Goal: Information Seeking & Learning: Learn about a topic

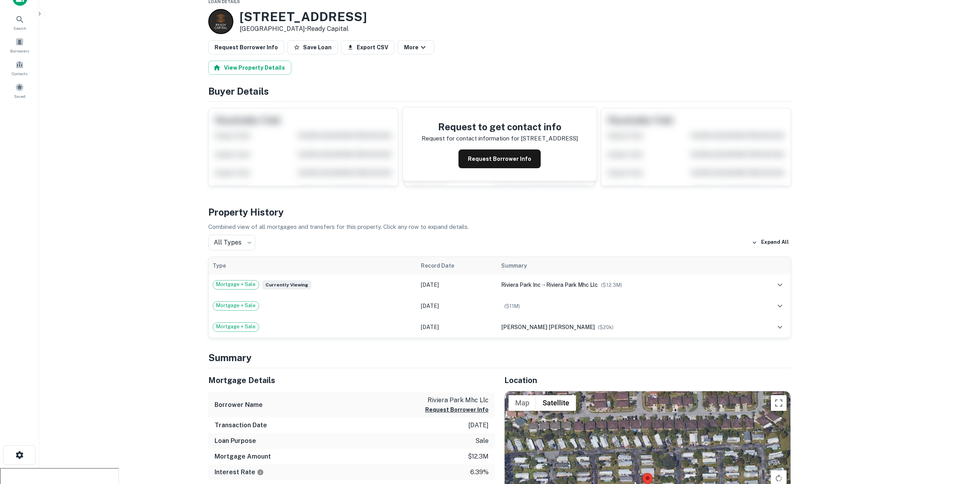
scroll to position [34, 0]
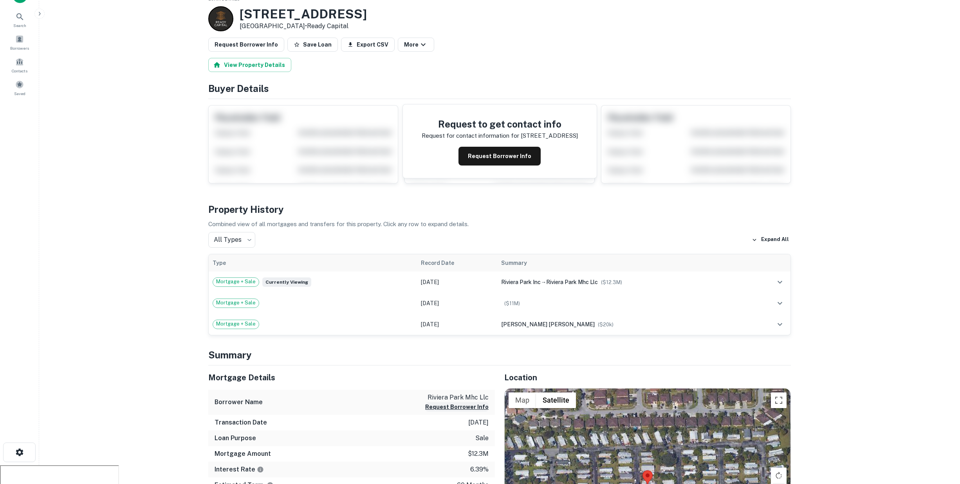
click at [454, 403] on button "Request Borrower Info" at bounding box center [456, 407] width 63 height 9
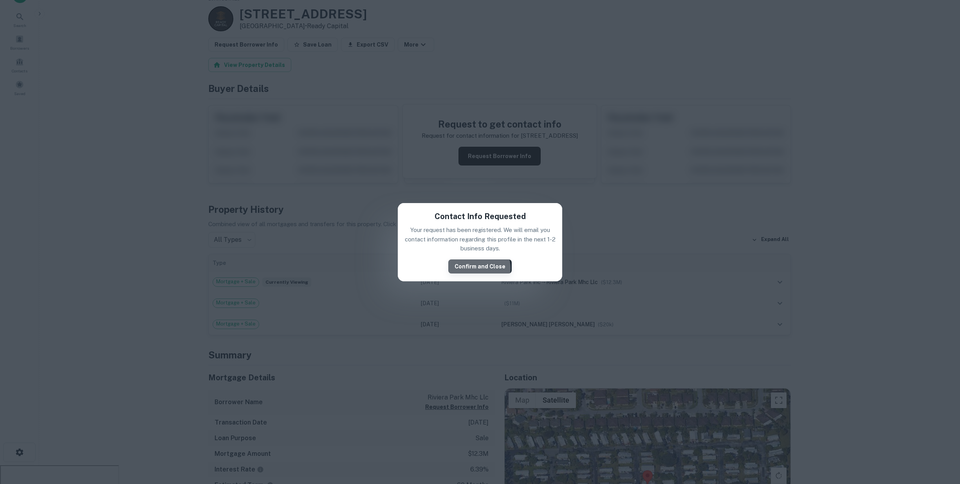
click at [480, 268] on button "Confirm and Close" at bounding box center [479, 267] width 63 height 14
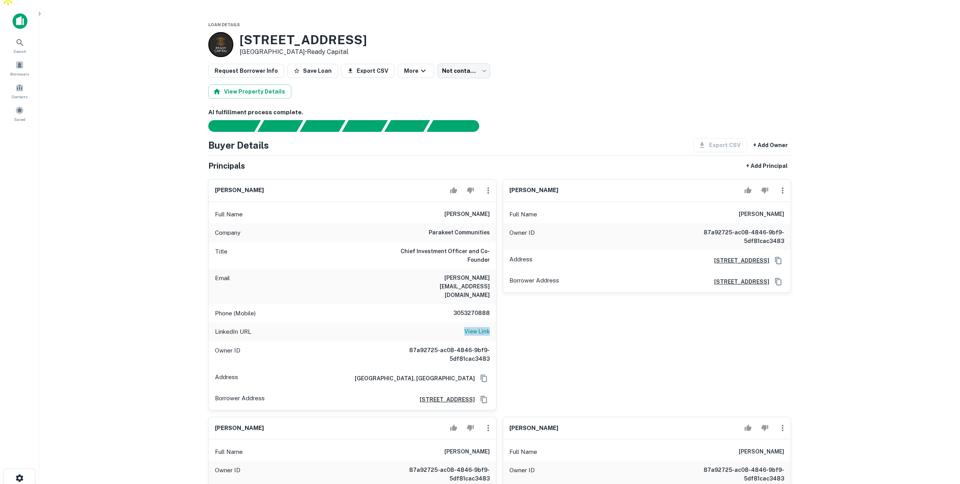
scroll to position [0, 0]
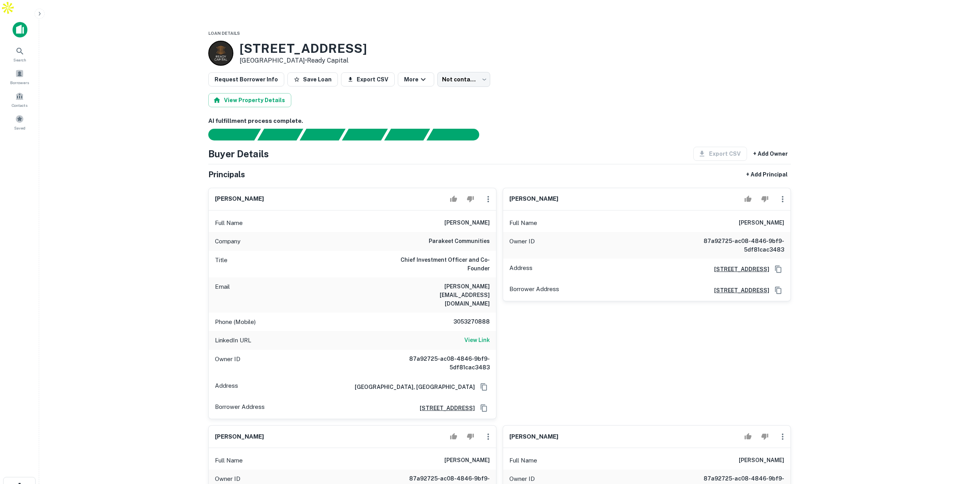
click at [565, 129] on div at bounding box center [495, 135] width 592 height 12
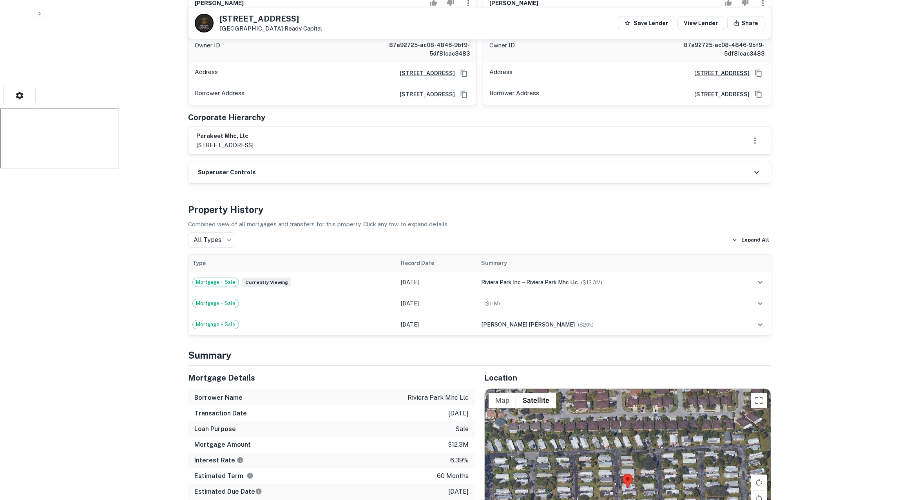
scroll to position [440, 0]
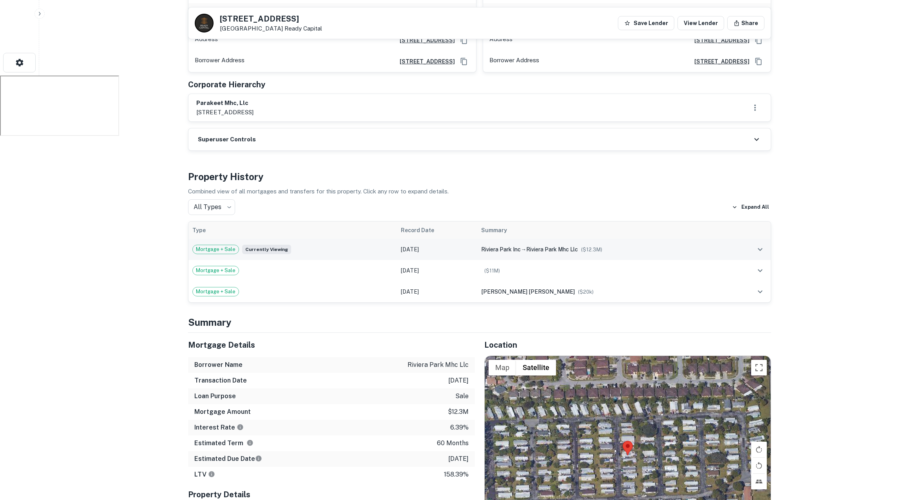
click at [372, 245] on div "Mortgage + Sale Currently viewing" at bounding box center [292, 249] width 201 height 9
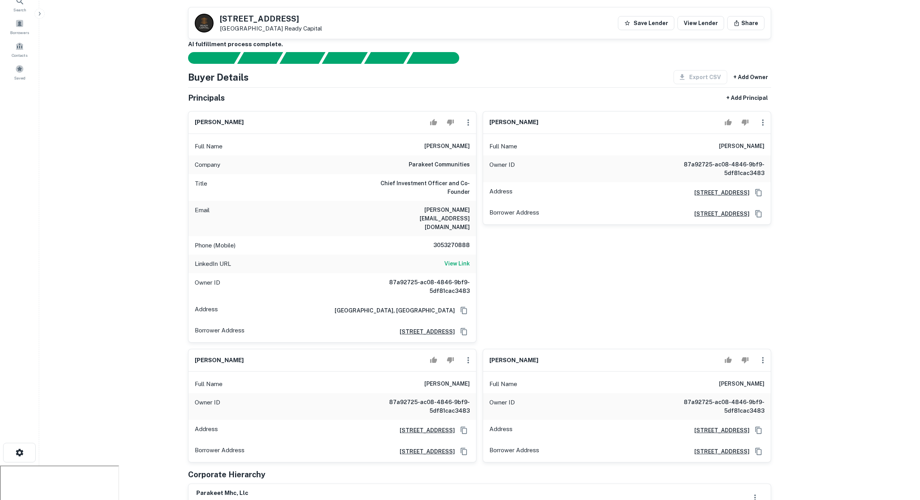
scroll to position [70, 0]
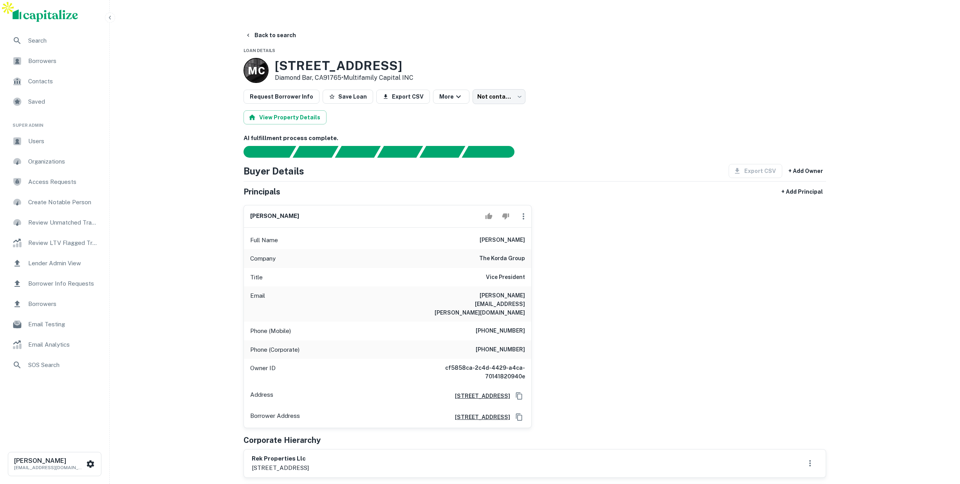
click at [45, 143] on span "Users" at bounding box center [63, 141] width 70 height 9
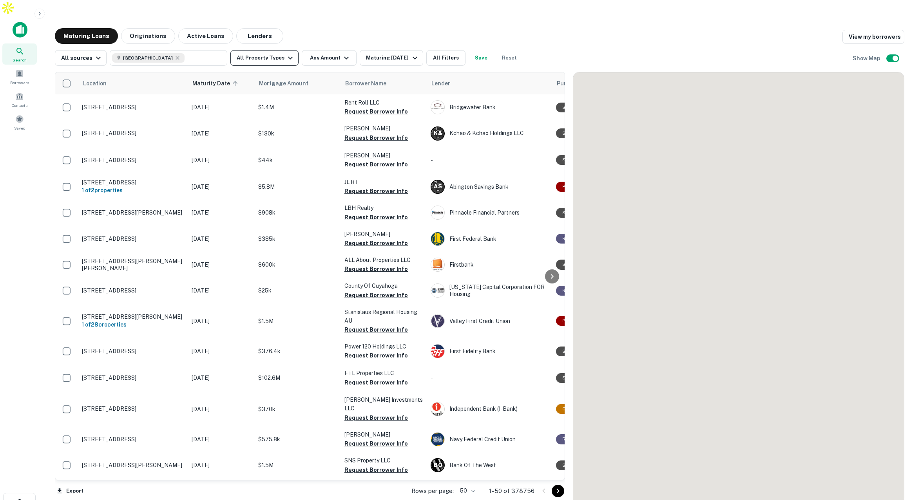
scroll to position [11, 0]
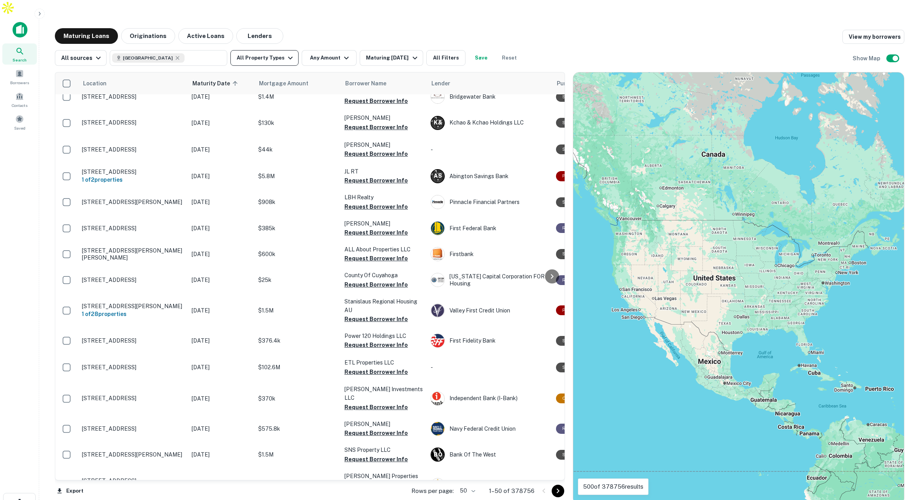
click at [286, 53] on icon "button" at bounding box center [290, 57] width 9 height 9
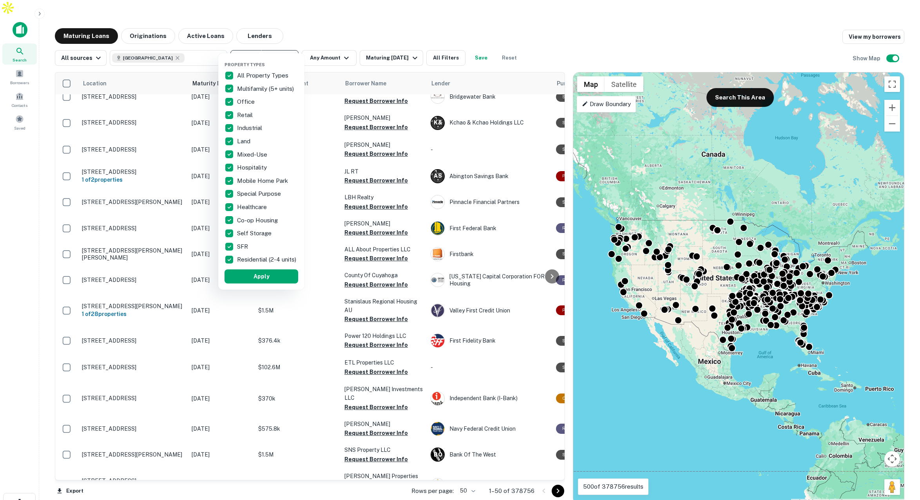
scroll to position [0, 0]
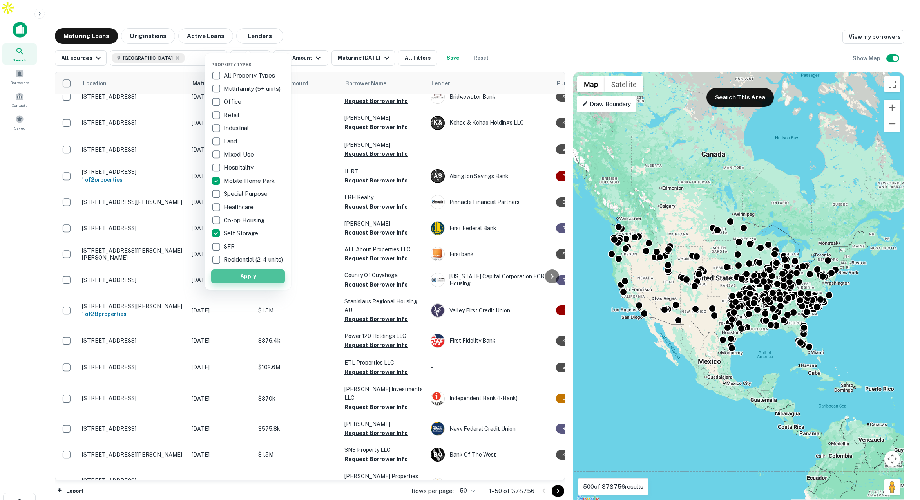
click at [254, 282] on button "Apply" at bounding box center [248, 276] width 74 height 14
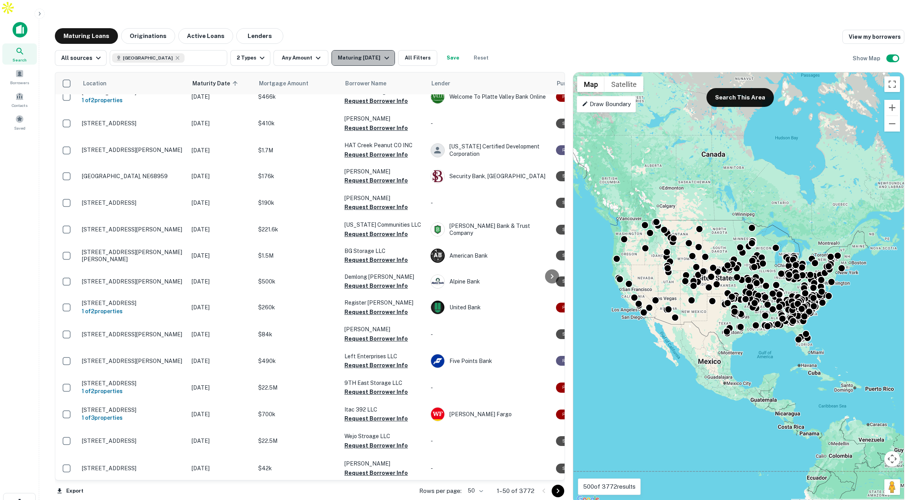
click at [369, 53] on div "Maturing [DATE]" at bounding box center [364, 57] width 53 height 9
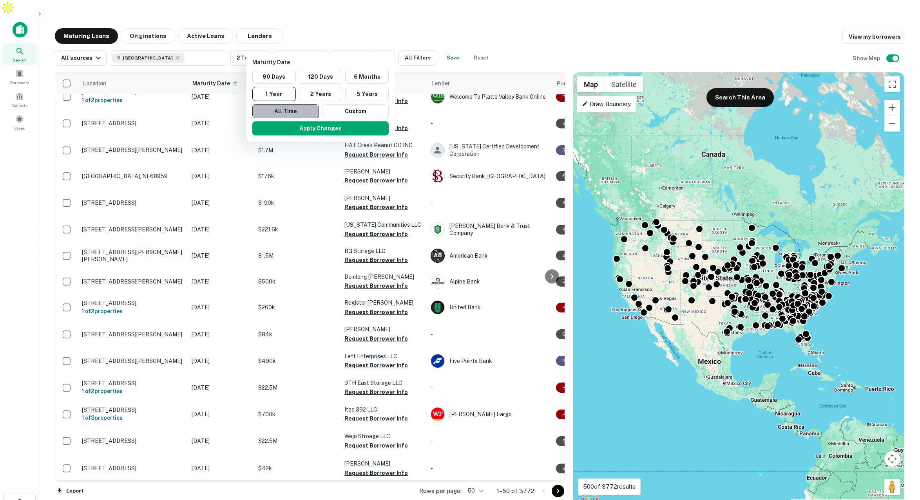
click at [286, 108] on button "All Time" at bounding box center [285, 111] width 67 height 14
click at [327, 127] on button "Apply Changes" at bounding box center [321, 128] width 136 height 14
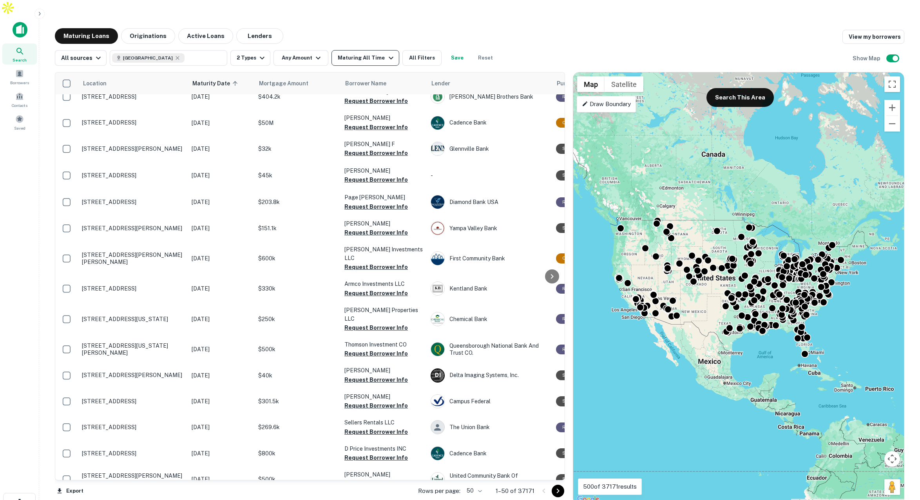
click at [357, 53] on div "Maturing All Time" at bounding box center [367, 57] width 58 height 9
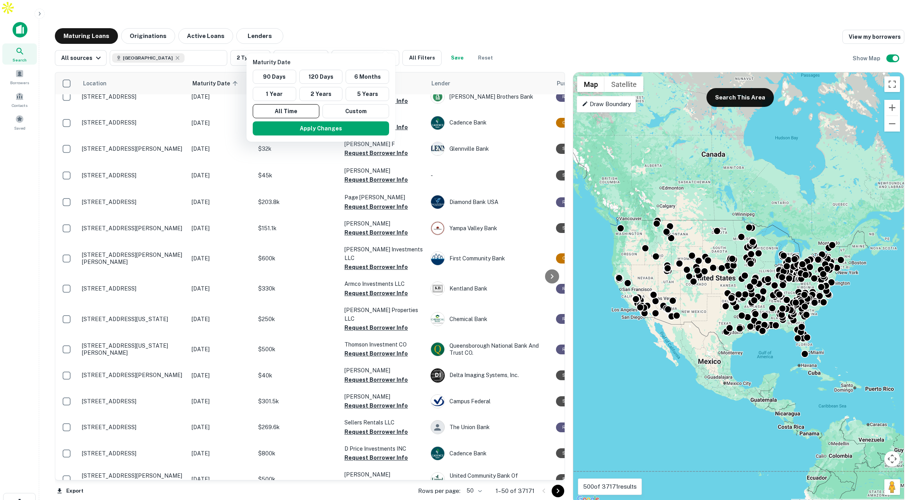
click at [145, 19] on div at bounding box center [460, 250] width 920 height 500
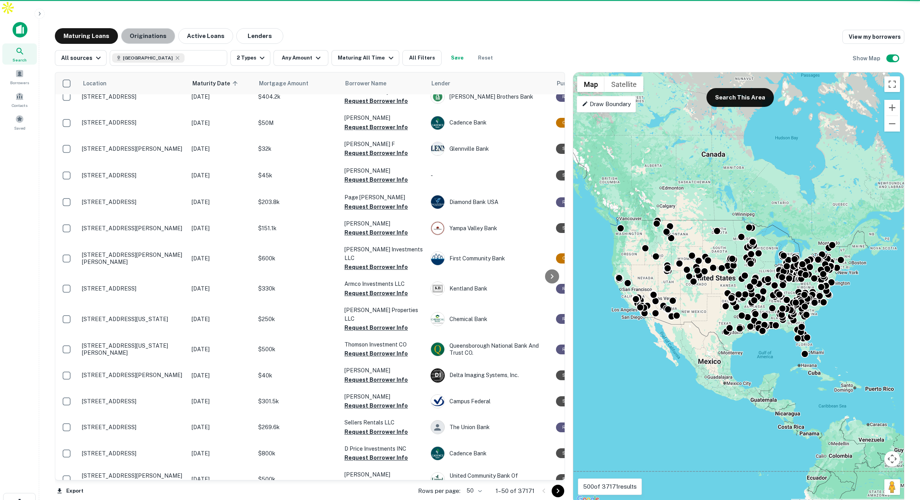
click at [152, 28] on button "Originations" at bounding box center [148, 36] width 54 height 16
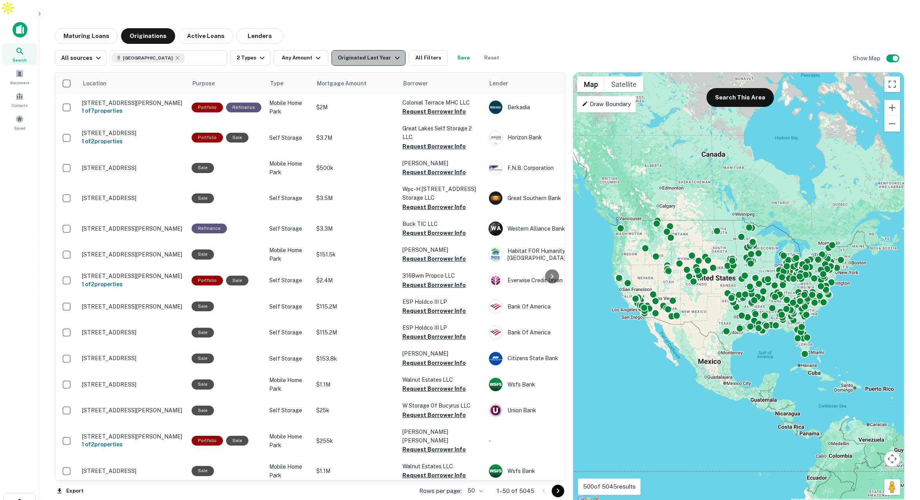
click at [376, 53] on div "Originated Last Year" at bounding box center [370, 57] width 64 height 9
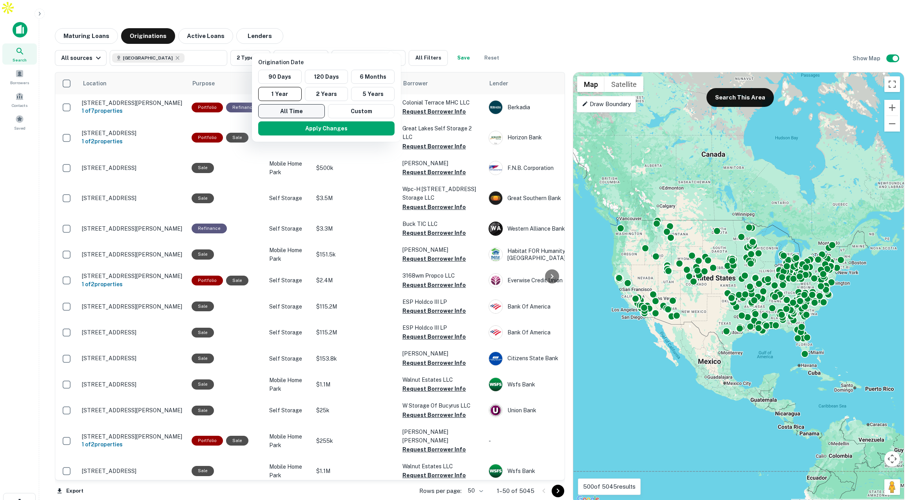
click at [307, 108] on button "All Time" at bounding box center [291, 111] width 67 height 14
click at [348, 131] on button "Apply Changes" at bounding box center [324, 128] width 136 height 14
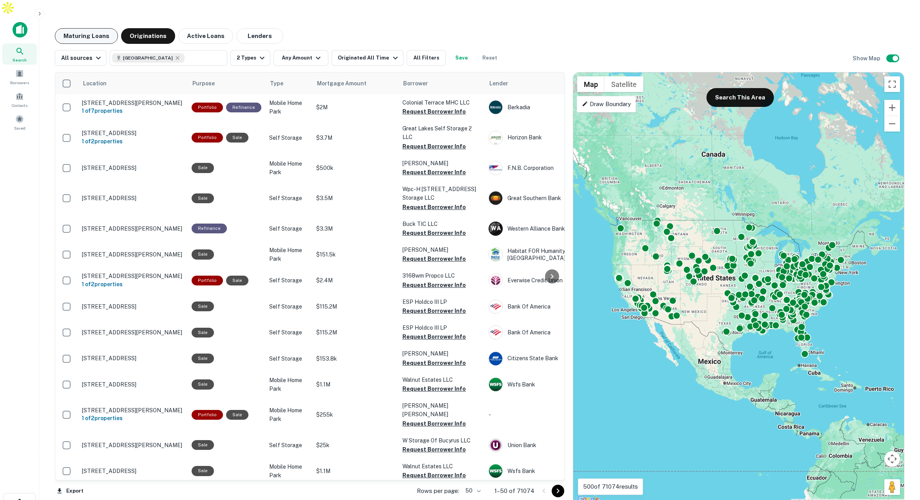
click at [86, 28] on button "Maturing Loans" at bounding box center [86, 36] width 63 height 16
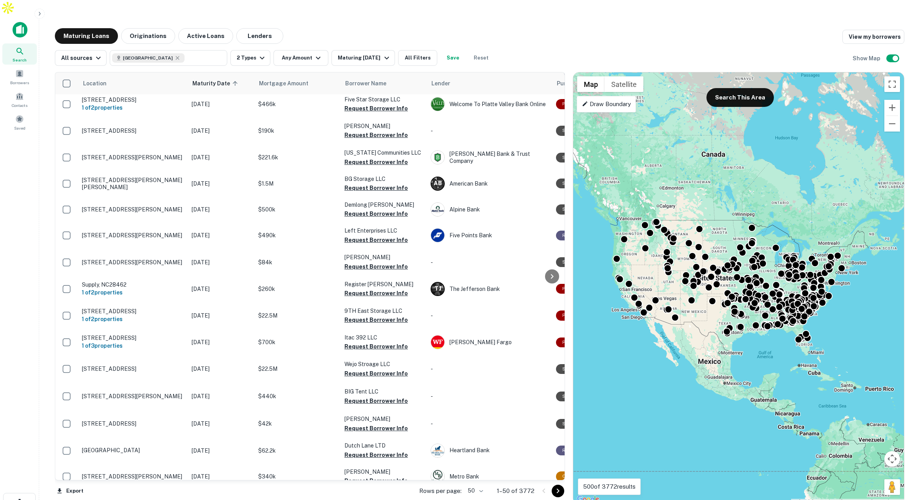
scroll to position [82, 0]
click at [892, 100] on button "Zoom in" at bounding box center [892, 108] width 16 height 16
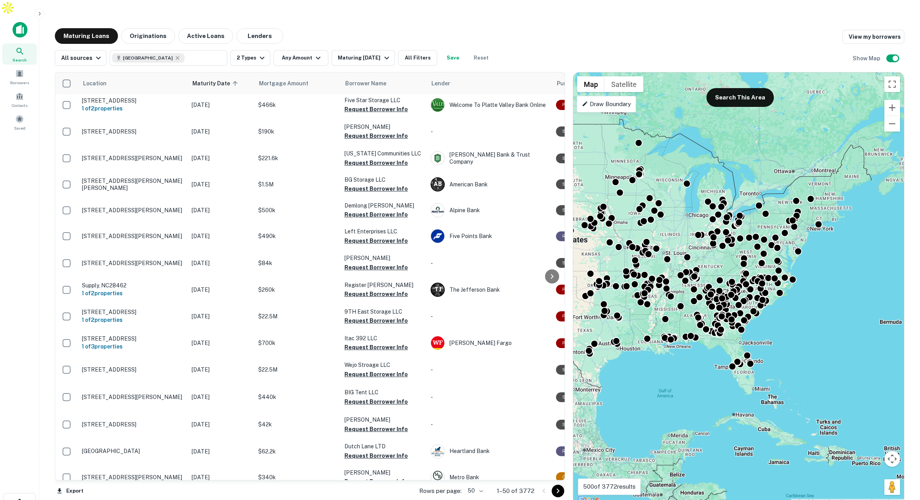
drag, startPoint x: 837, startPoint y: 277, endPoint x: 706, endPoint y: 250, distance: 134.0
click at [706, 250] on div "To activate drag with keyboard, press Alt + Enter. Once in keyboard drag state,…" at bounding box center [738, 288] width 331 height 432
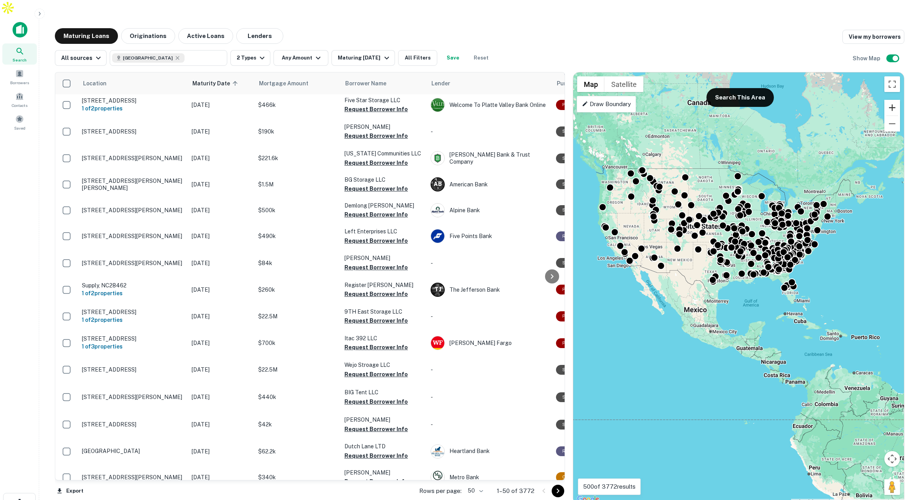
click at [892, 100] on button "Zoom in" at bounding box center [892, 108] width 16 height 16
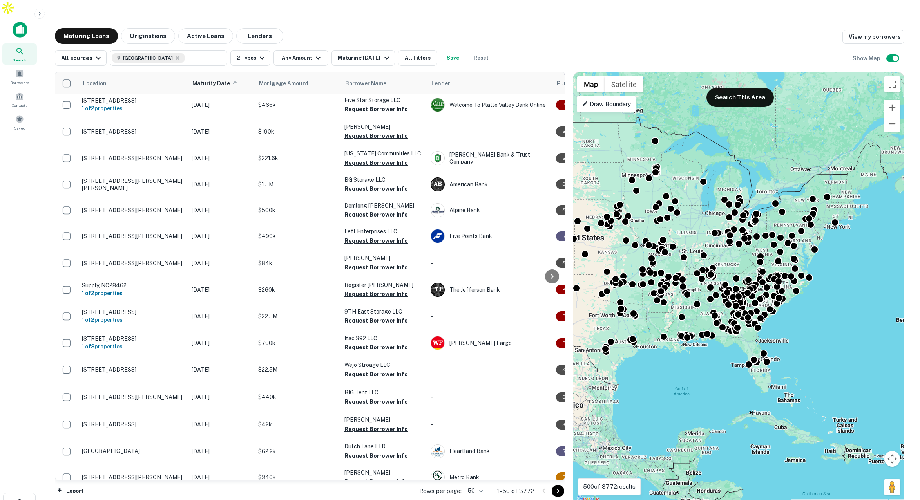
drag, startPoint x: 810, startPoint y: 186, endPoint x: 744, endPoint y: 253, distance: 93.9
click at [743, 253] on div "To activate drag with keyboard, press Alt + Enter. Once in keyboard drag state,…" at bounding box center [738, 288] width 331 height 432
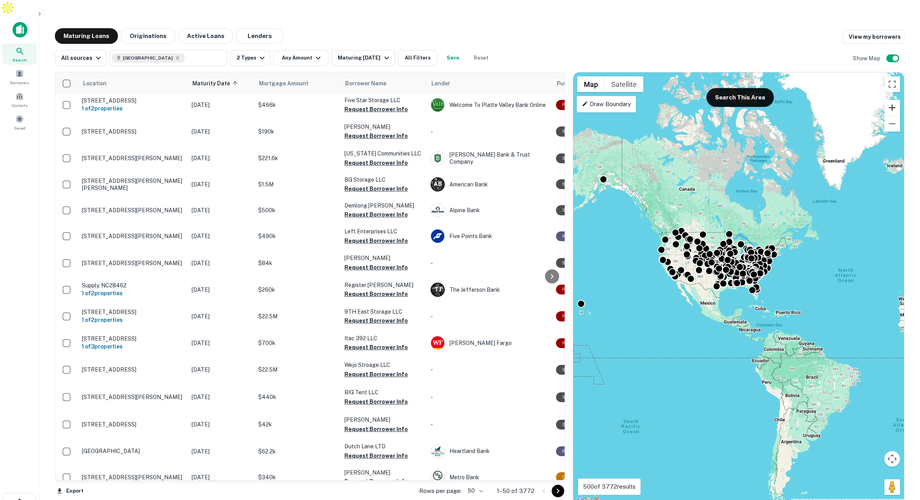
click at [891, 100] on button "Zoom in" at bounding box center [892, 108] width 16 height 16
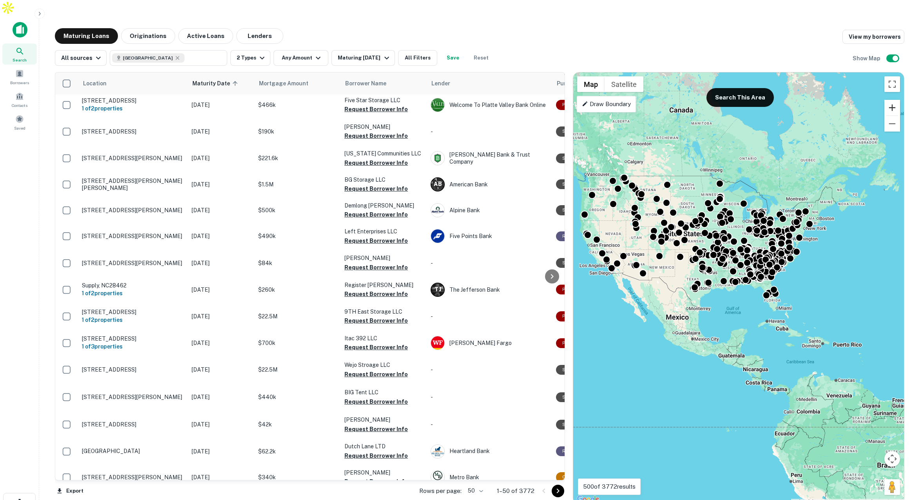
click at [891, 100] on button "Zoom in" at bounding box center [892, 108] width 16 height 16
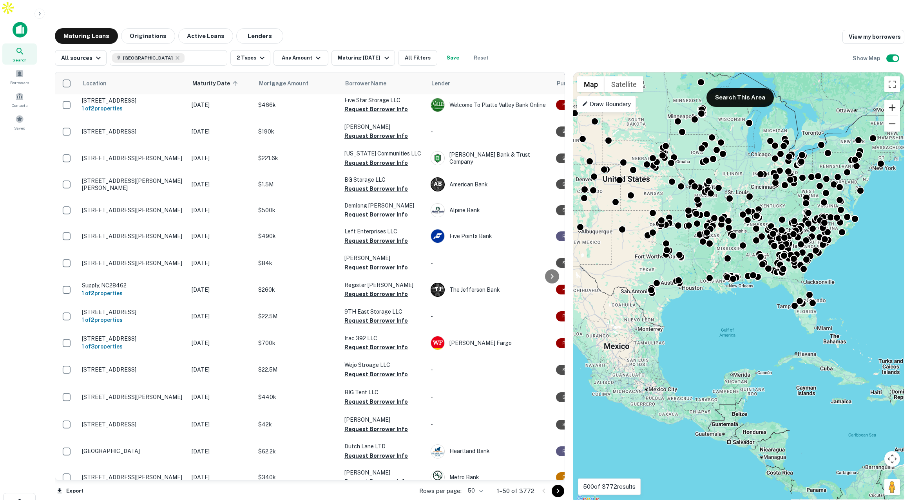
click at [891, 100] on button "Zoom in" at bounding box center [892, 108] width 16 height 16
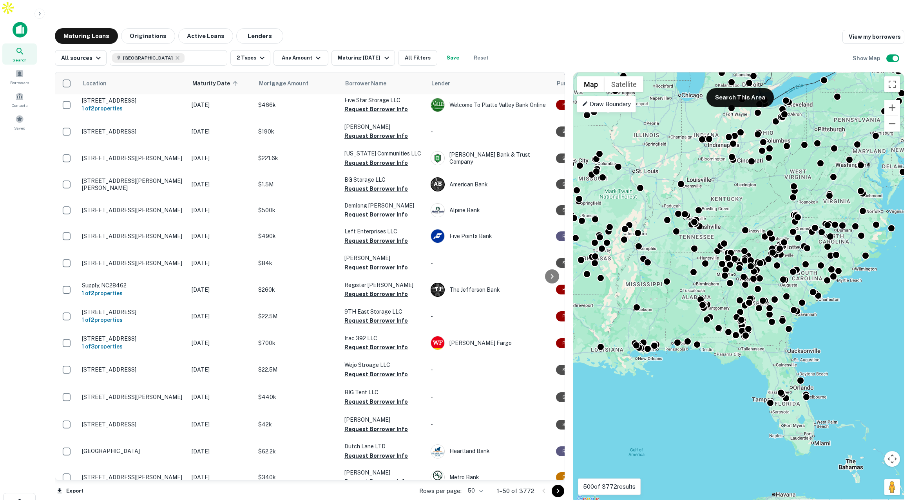
drag, startPoint x: 788, startPoint y: 176, endPoint x: 746, endPoint y: 222, distance: 62.9
click at [744, 224] on div "To activate drag with keyboard, press Alt + Enter. Once in keyboard drag state,…" at bounding box center [738, 288] width 331 height 432
click at [611, 99] on p "Draw Boundary" at bounding box center [606, 103] width 49 height 9
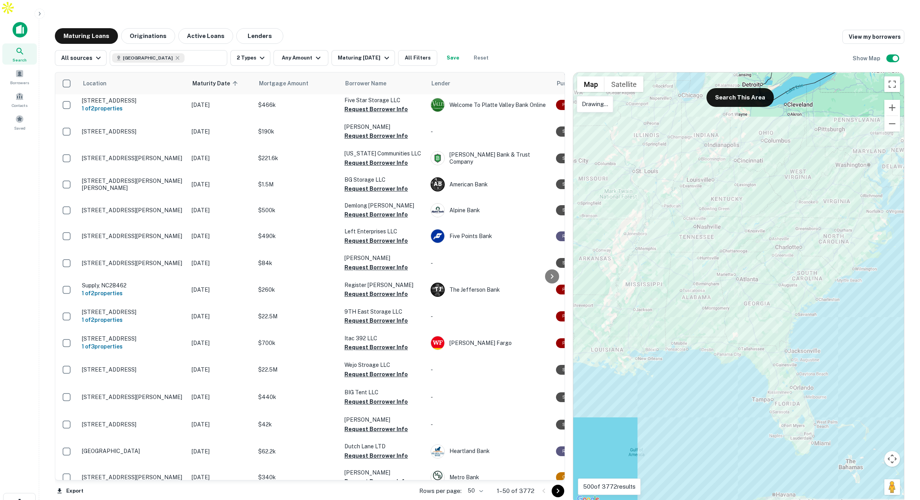
drag, startPoint x: 828, startPoint y: 198, endPoint x: 766, endPoint y: 181, distance: 63.8
click at [766, 181] on div at bounding box center [738, 288] width 331 height 432
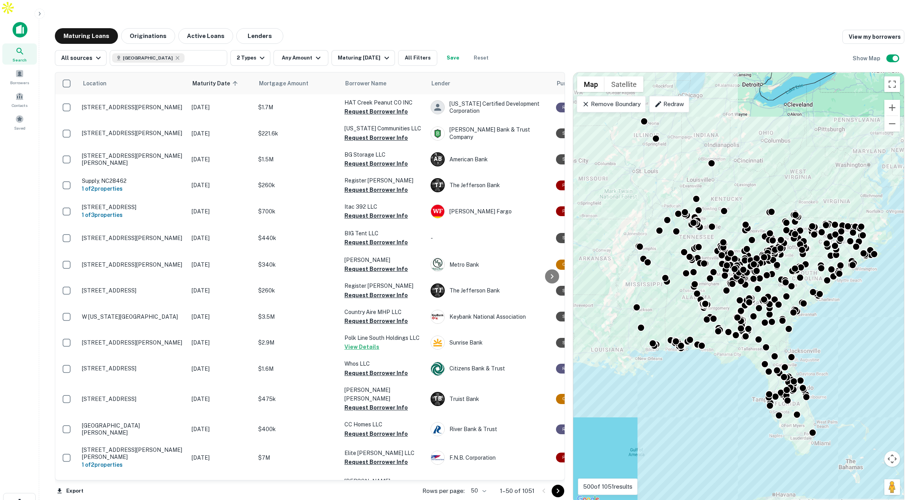
click at [593, 99] on p "Remove Boundary" at bounding box center [611, 103] width 58 height 9
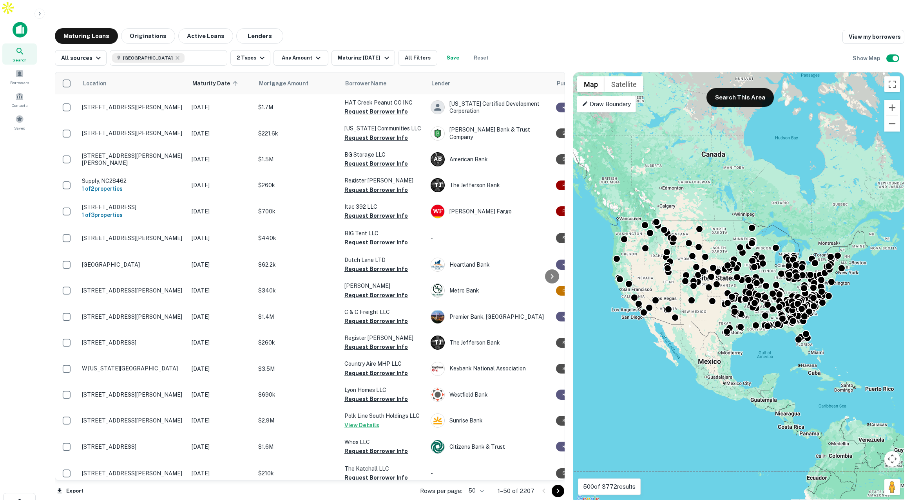
click at [627, 99] on p "Draw Boundary" at bounding box center [606, 103] width 49 height 9
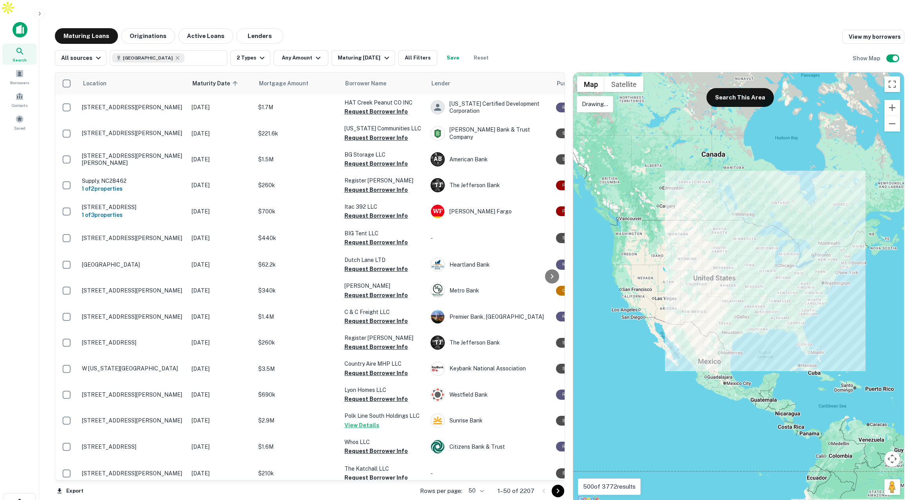
drag, startPoint x: 817, startPoint y: 315, endPoint x: 817, endPoint y: 310, distance: 4.7
click at [817, 310] on div at bounding box center [738, 288] width 331 height 432
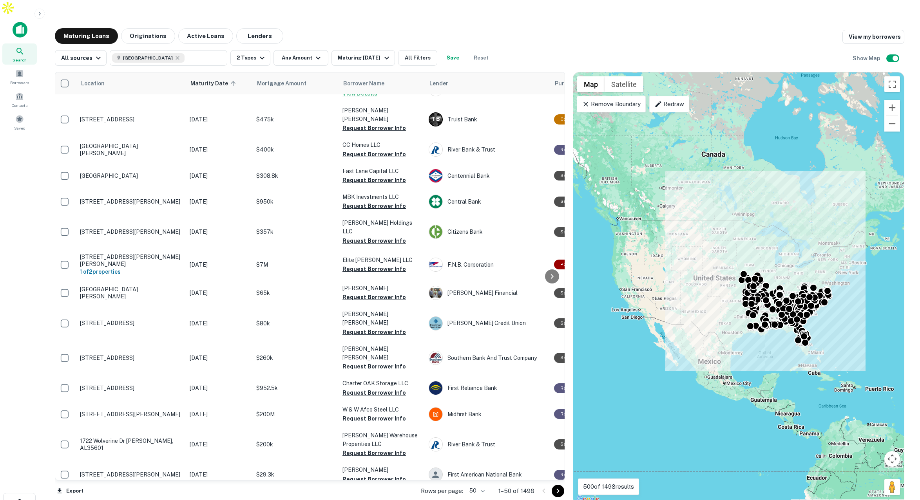
scroll to position [0, 2]
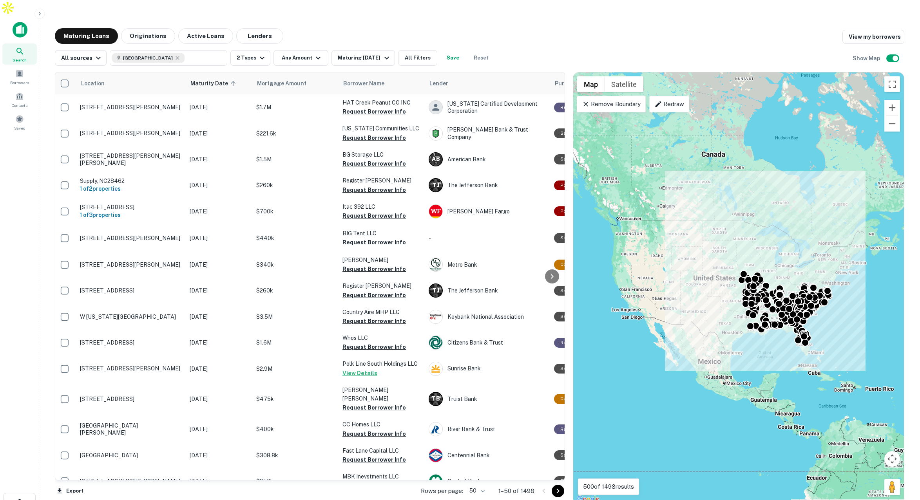
click at [676, 139] on div "To activate drag with keyboard, press Alt + Enter. Once in keyboard drag state,…" at bounding box center [738, 288] width 331 height 432
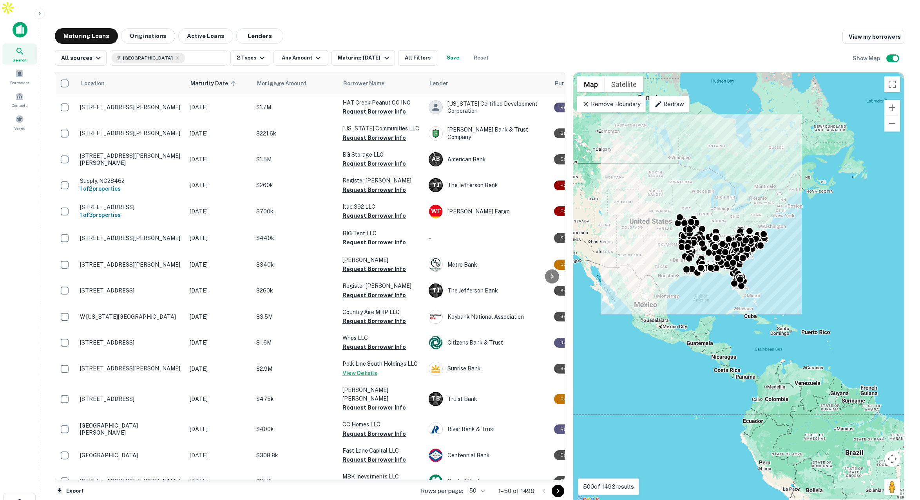
drag, startPoint x: 801, startPoint y: 233, endPoint x: 737, endPoint y: 176, distance: 85.4
click at [737, 176] on div "To activate drag with keyboard, press Alt + Enter. Once in keyboard drag state,…" at bounding box center [738, 288] width 331 height 432
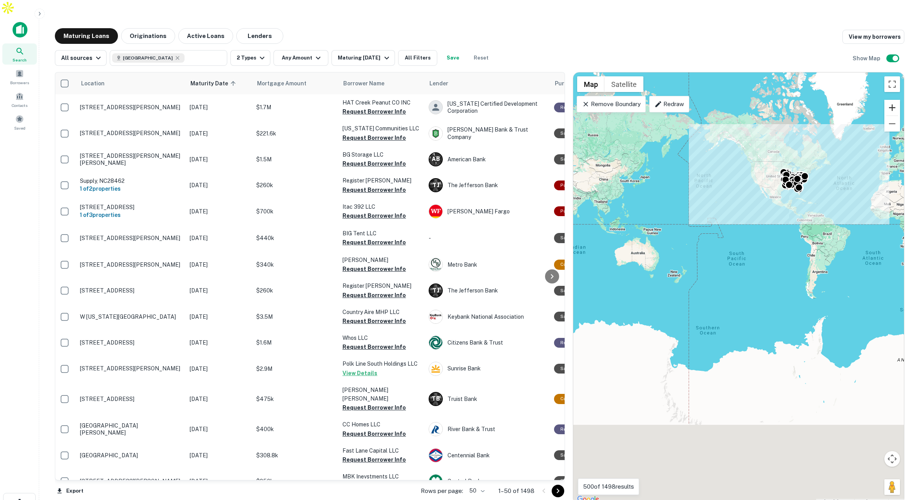
click at [889, 100] on button "Zoom in" at bounding box center [892, 108] width 16 height 16
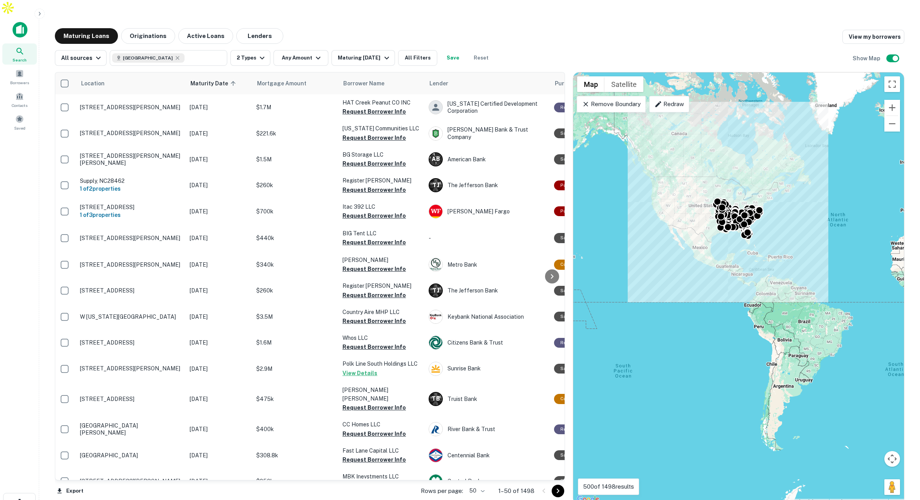
drag, startPoint x: 829, startPoint y: 122, endPoint x: 727, endPoint y: 272, distance: 181.8
click at [725, 273] on div "To activate drag with keyboard, press Alt + Enter. Once in keyboard drag state,…" at bounding box center [738, 288] width 331 height 432
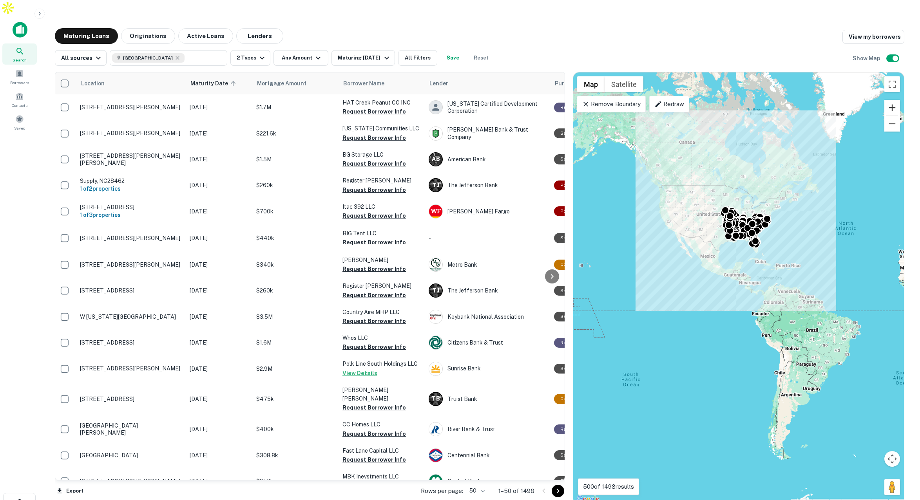
click at [894, 100] on button "Zoom in" at bounding box center [892, 108] width 16 height 16
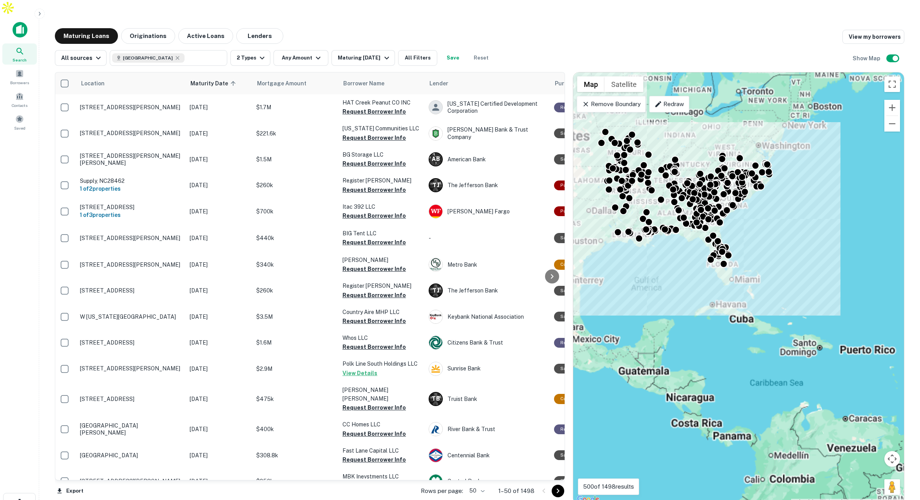
drag, startPoint x: 828, startPoint y: 117, endPoint x: 811, endPoint y: 226, distance: 110.5
click at [811, 227] on div "To activate drag with keyboard, press Alt + Enter. Once in keyboard drag state,…" at bounding box center [738, 288] width 331 height 432
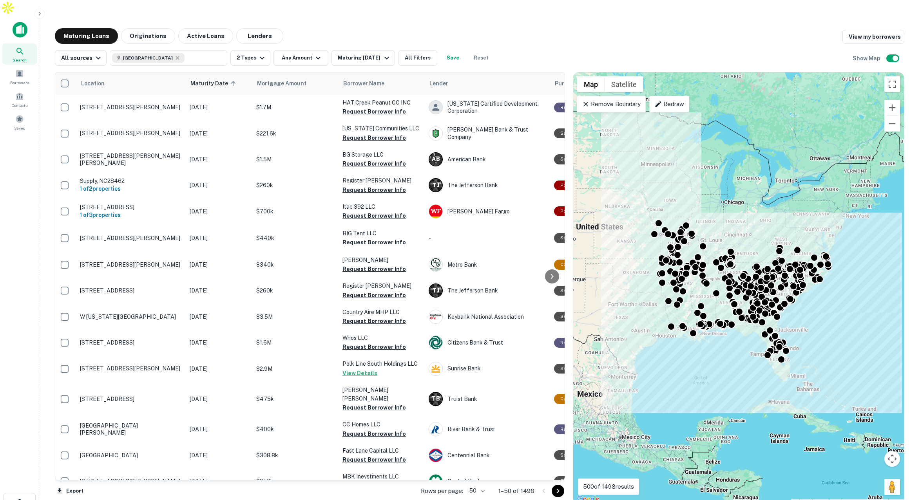
drag, startPoint x: 813, startPoint y: 193, endPoint x: 874, endPoint y: 284, distance: 109.5
click at [874, 284] on div "To activate drag with keyboard, press Alt + Enter. Once in keyboard drag state,…" at bounding box center [738, 288] width 331 height 432
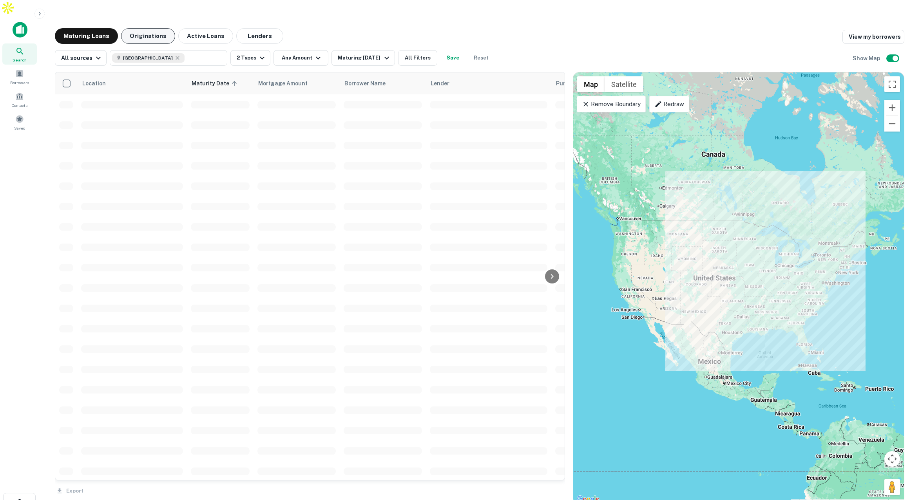
click at [155, 28] on button "Originations" at bounding box center [148, 36] width 54 height 16
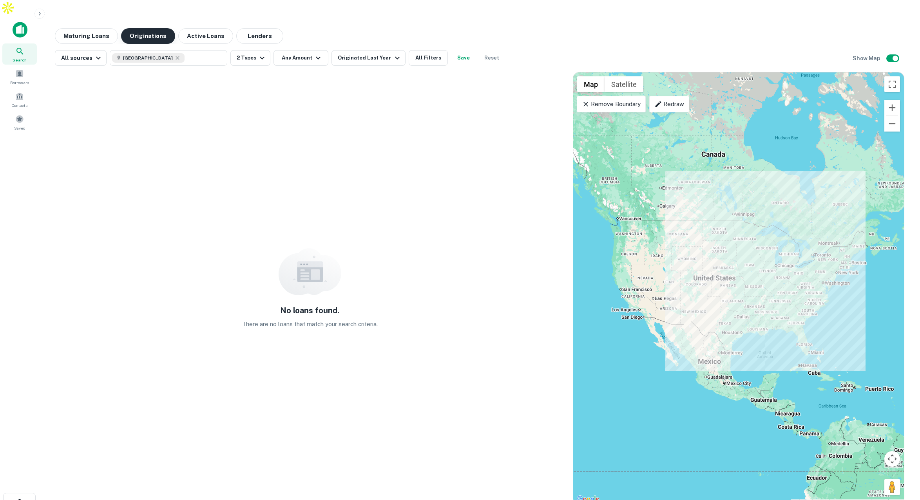
click at [159, 28] on button "Originations" at bounding box center [148, 36] width 54 height 16
click at [349, 53] on div "Originated Last Year" at bounding box center [370, 57] width 64 height 9
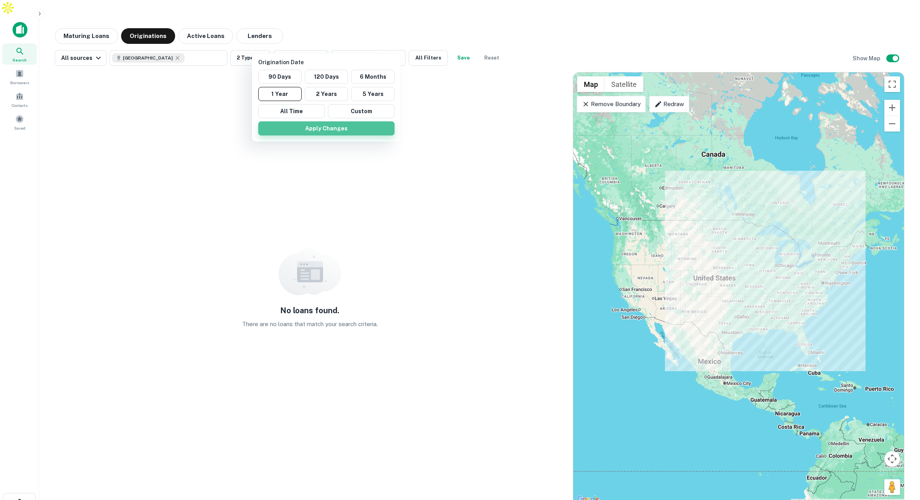
click at [318, 130] on button "Apply Changes" at bounding box center [326, 128] width 136 height 14
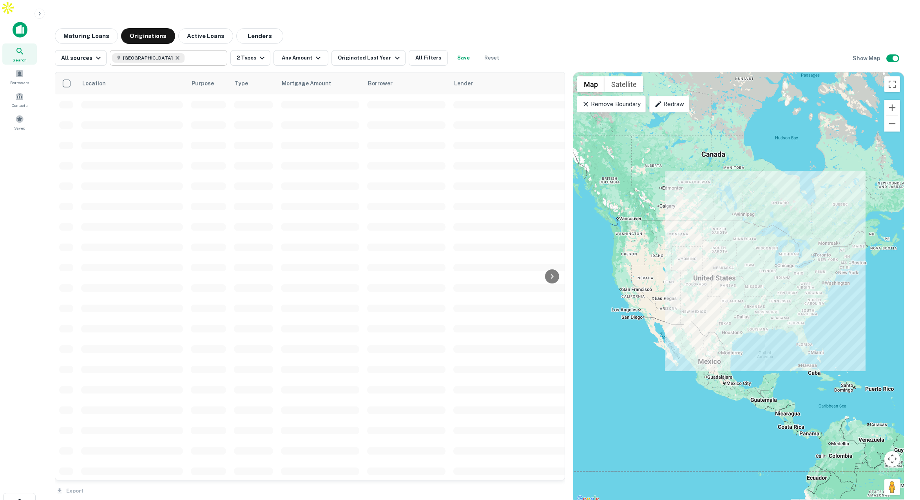
click at [176, 56] on icon at bounding box center [178, 58] width 4 height 4
type input "**********"
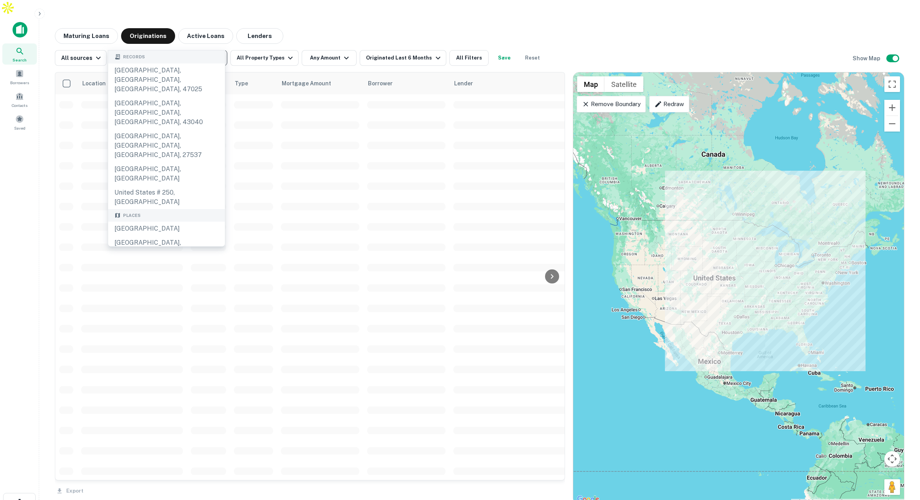
click at [155, 222] on div "[GEOGRAPHIC_DATA]" at bounding box center [166, 229] width 117 height 14
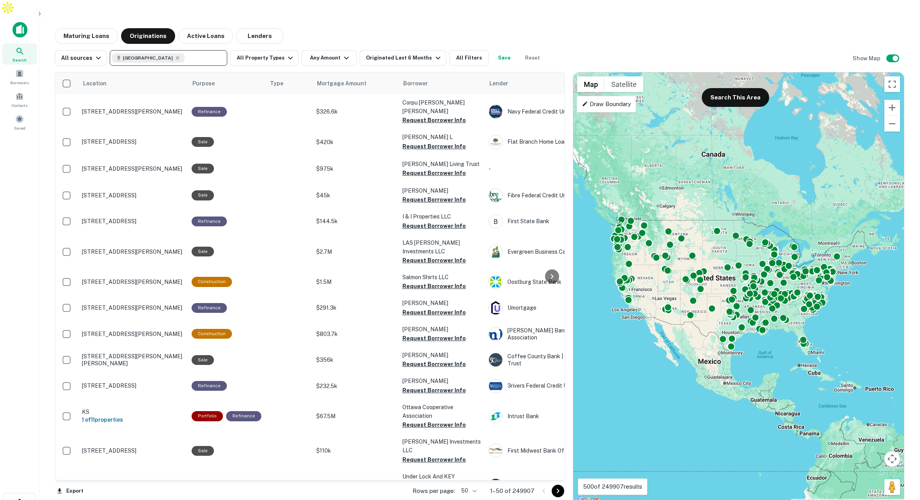
click at [598, 99] on p "Draw Boundary" at bounding box center [606, 103] width 49 height 9
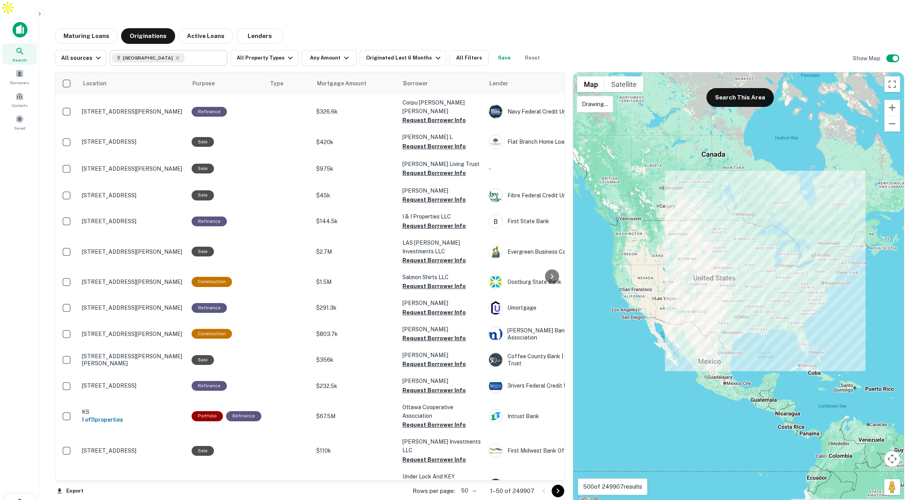
drag, startPoint x: 813, startPoint y: 311, endPoint x: 691, endPoint y: 269, distance: 128.7
click at [815, 304] on div at bounding box center [738, 288] width 331 height 432
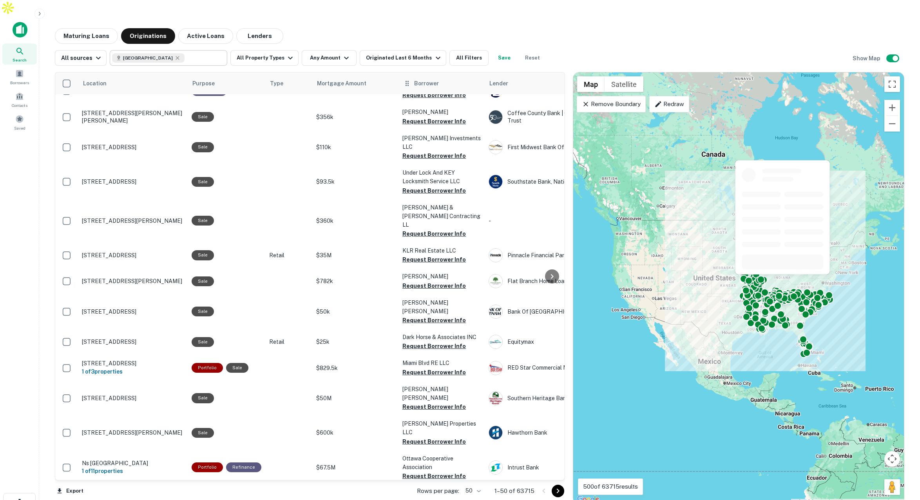
scroll to position [20, 0]
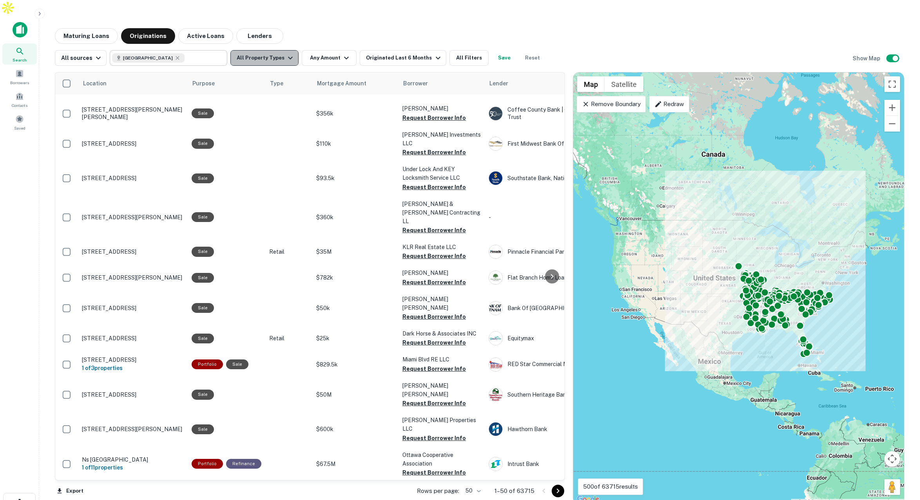
click at [268, 50] on button "All Property Types" at bounding box center [264, 58] width 68 height 16
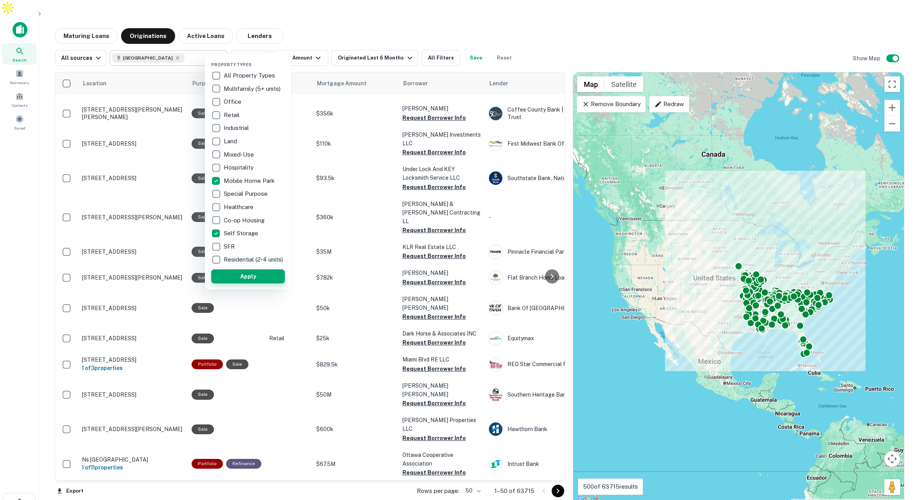
click at [249, 280] on button "Apply" at bounding box center [248, 276] width 74 height 14
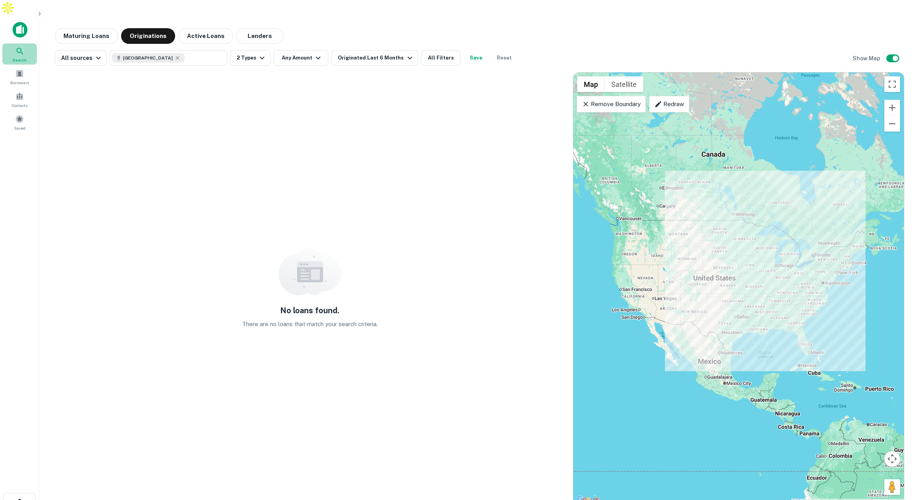
click at [26, 43] on div "Search" at bounding box center [19, 53] width 34 height 21
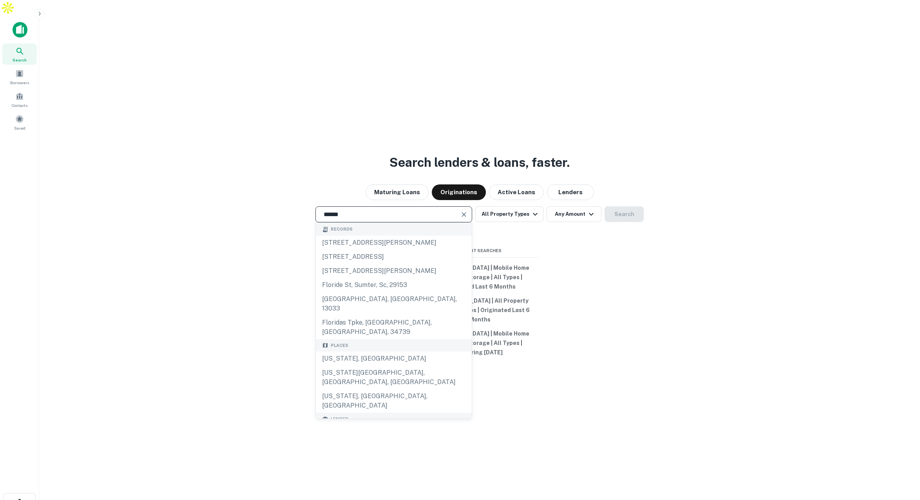
click at [417, 352] on div "[US_STATE], [GEOGRAPHIC_DATA]" at bounding box center [394, 359] width 156 height 14
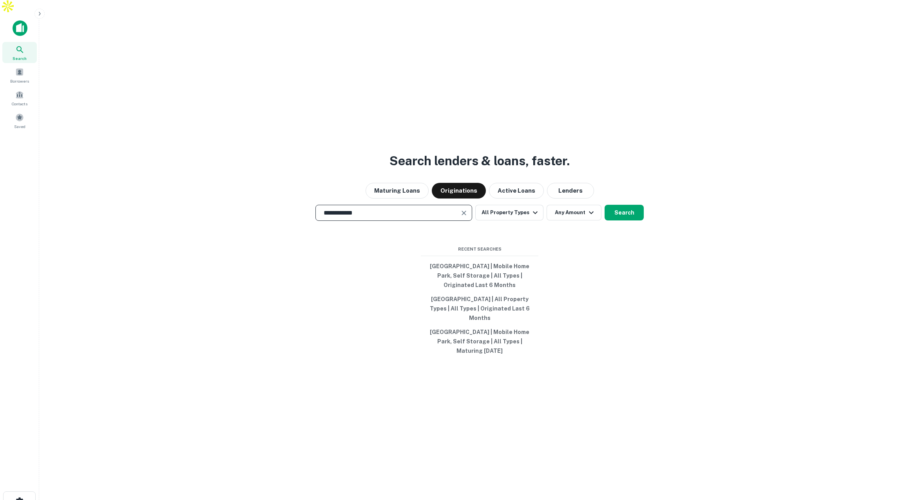
scroll to position [4, 0]
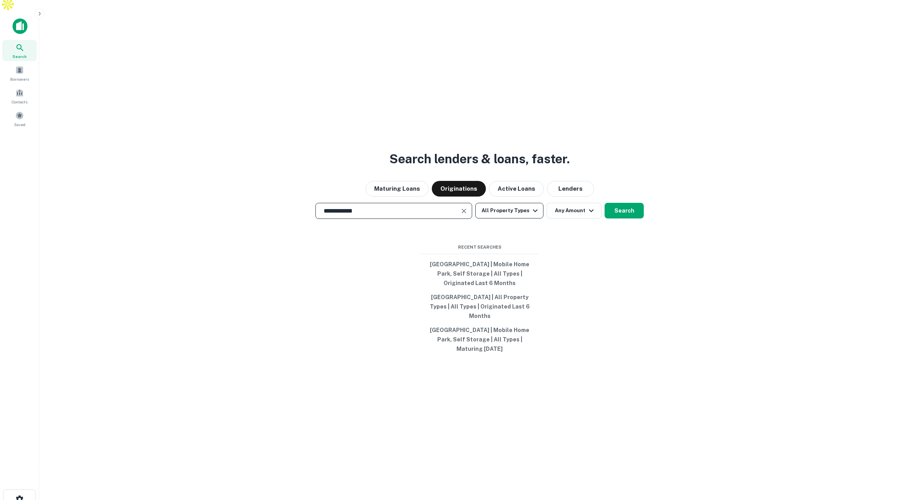
type input "**********"
click at [520, 204] on button "All Property Types" at bounding box center [509, 211] width 68 height 16
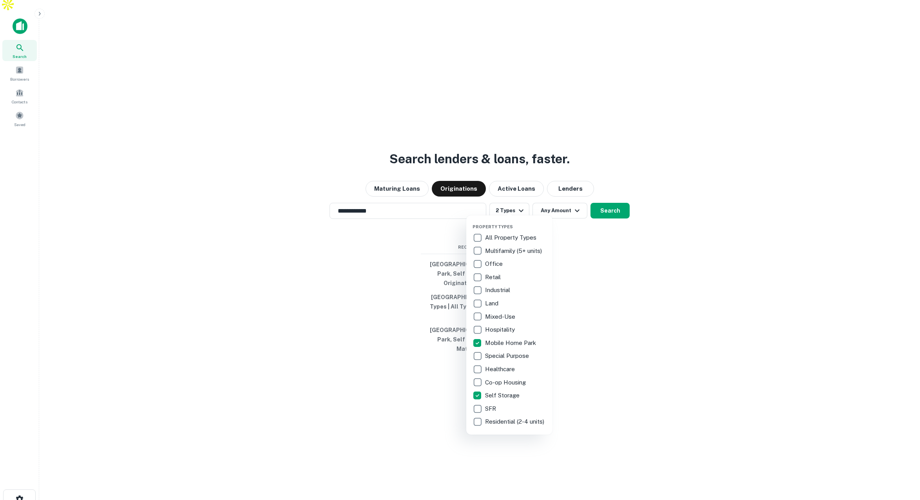
click at [607, 205] on div at bounding box center [460, 250] width 920 height 500
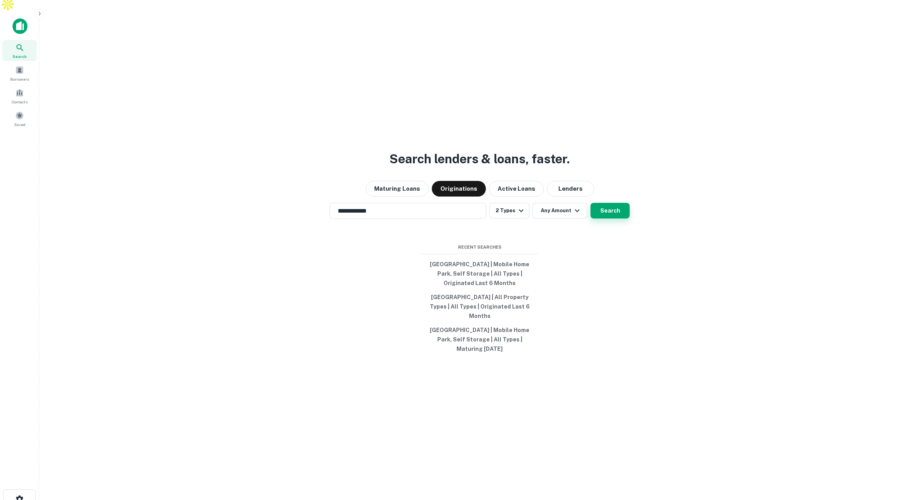
click at [610, 205] on button "Search" at bounding box center [609, 211] width 39 height 16
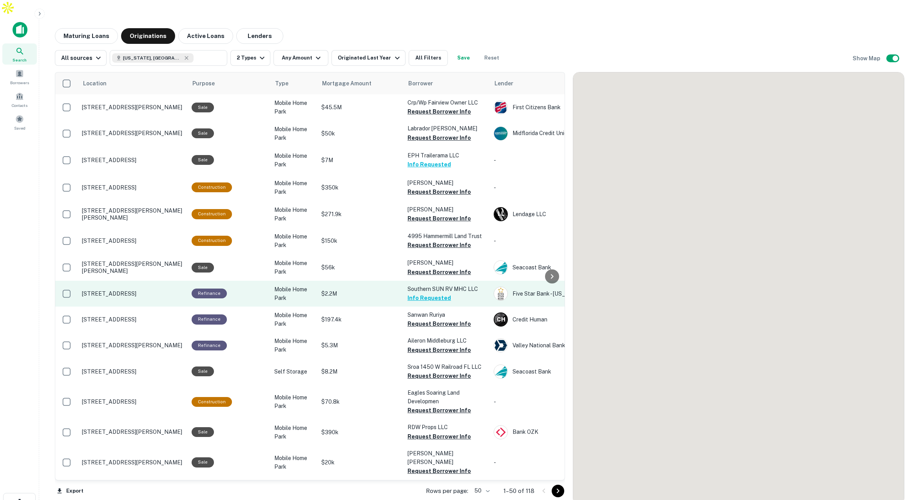
scroll to position [20, 0]
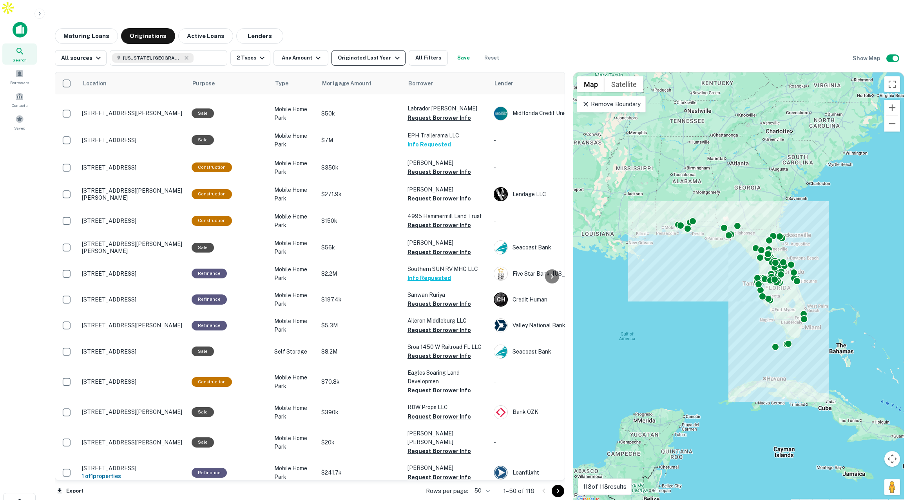
click at [381, 53] on div "Originated Last Year" at bounding box center [370, 57] width 64 height 9
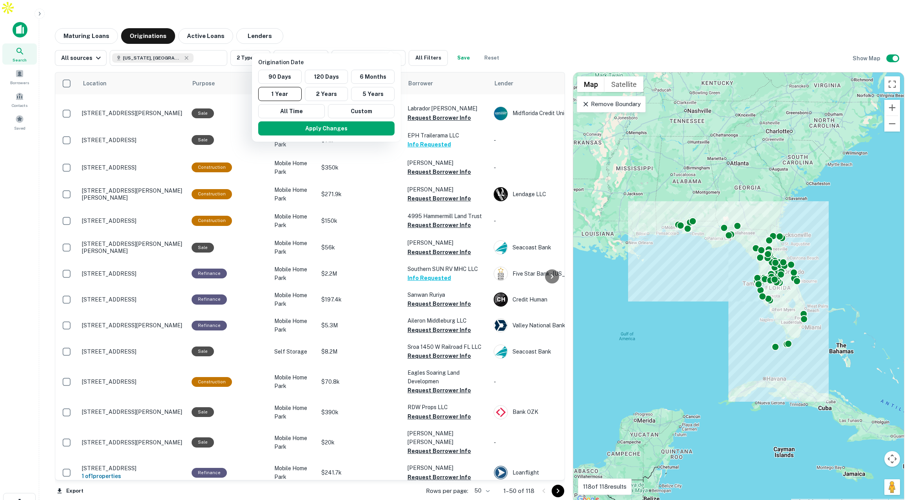
click at [491, 16] on div at bounding box center [460, 250] width 920 height 500
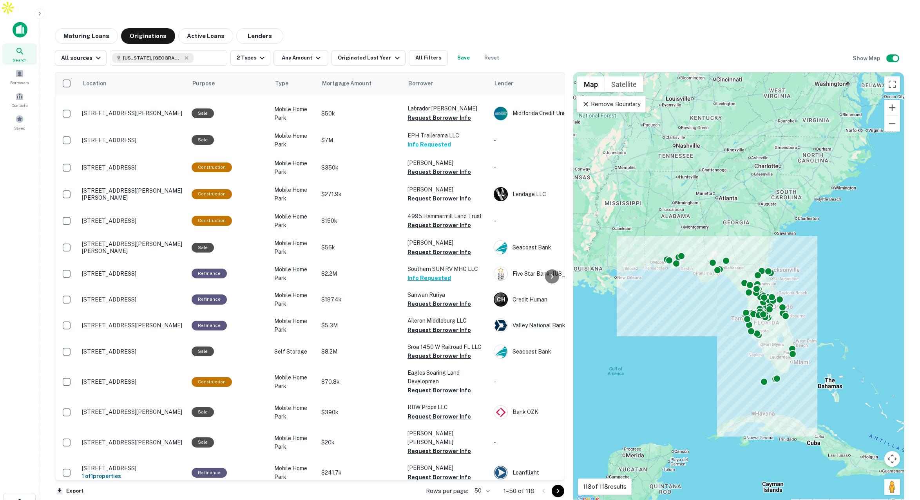
drag, startPoint x: 771, startPoint y: 150, endPoint x: 762, endPoint y: 188, distance: 39.8
click at [762, 188] on div "To activate drag with keyboard, press Alt + Enter. Once in keyboard drag state,…" at bounding box center [738, 288] width 331 height 432
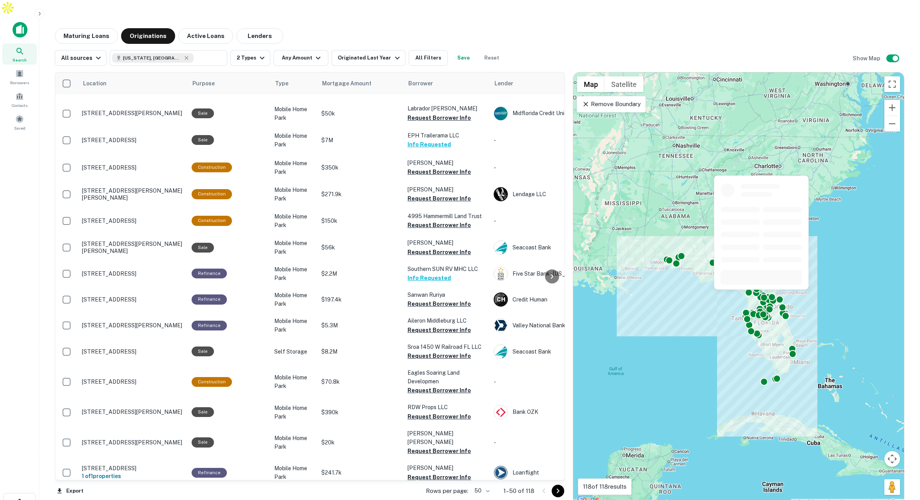
scroll to position [23, 0]
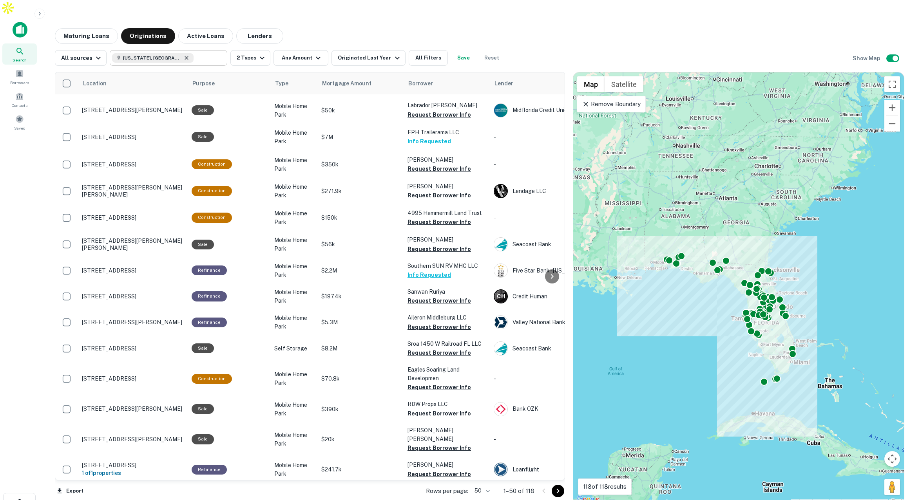
click at [185, 56] on icon at bounding box center [187, 58] width 4 height 4
type input "**********"
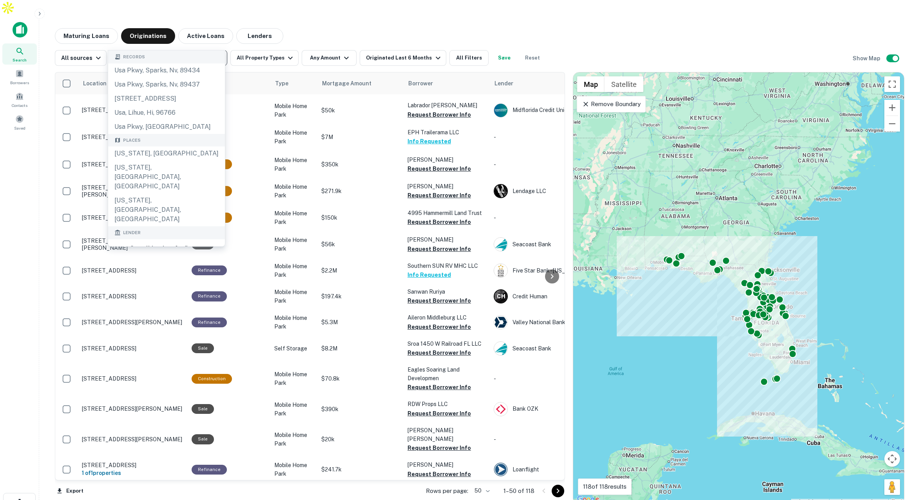
click at [217, 56] on icon "Clear" at bounding box center [219, 58] width 5 height 5
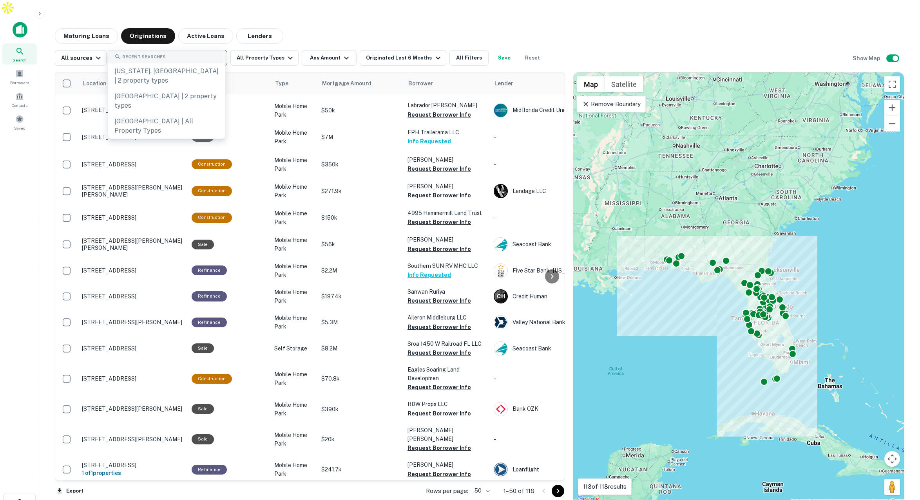
click at [196, 52] on input "text" at bounding box center [168, 57] width 112 height 11
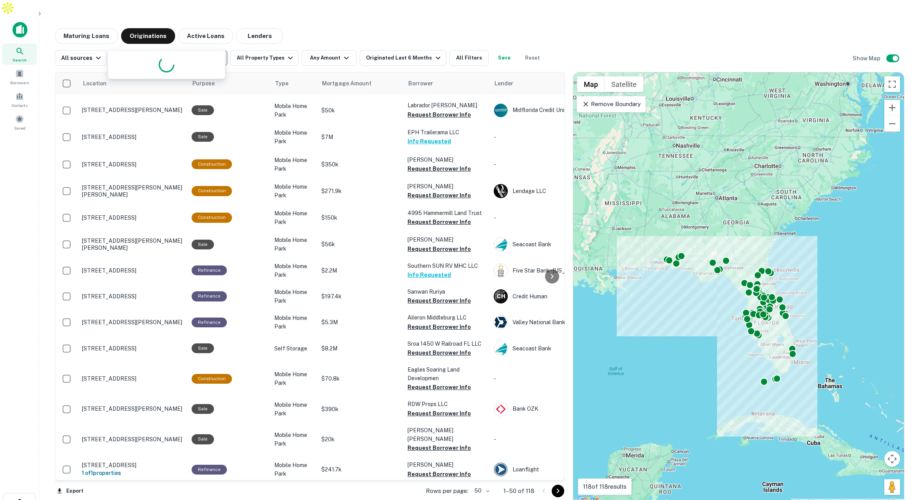
type input "****"
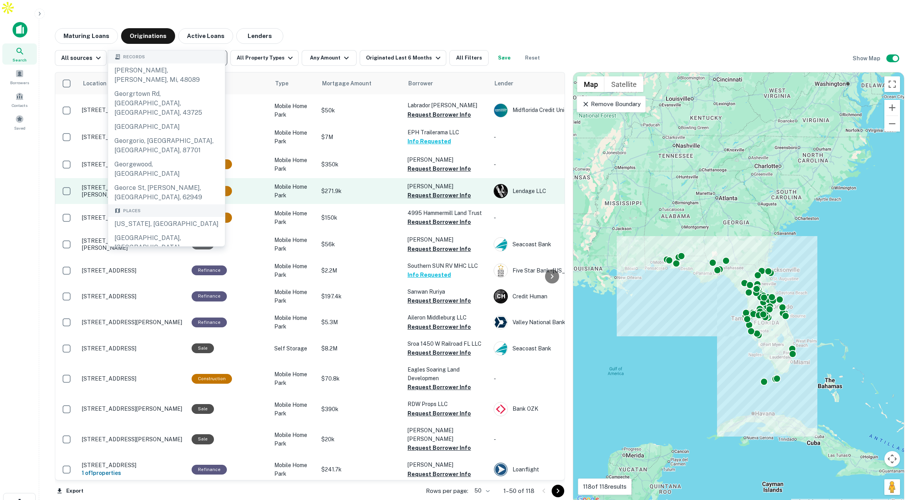
click at [173, 217] on div "Georgia, USA" at bounding box center [166, 224] width 117 height 14
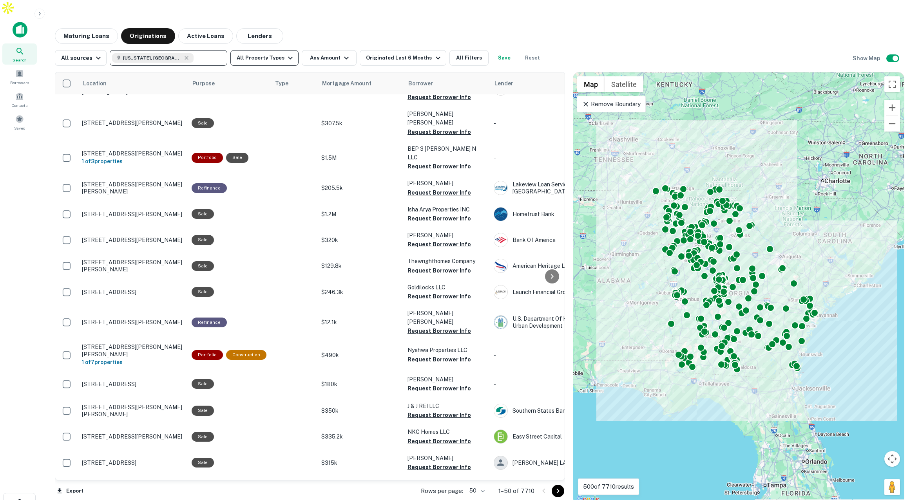
click at [286, 53] on icon "button" at bounding box center [290, 57] width 9 height 9
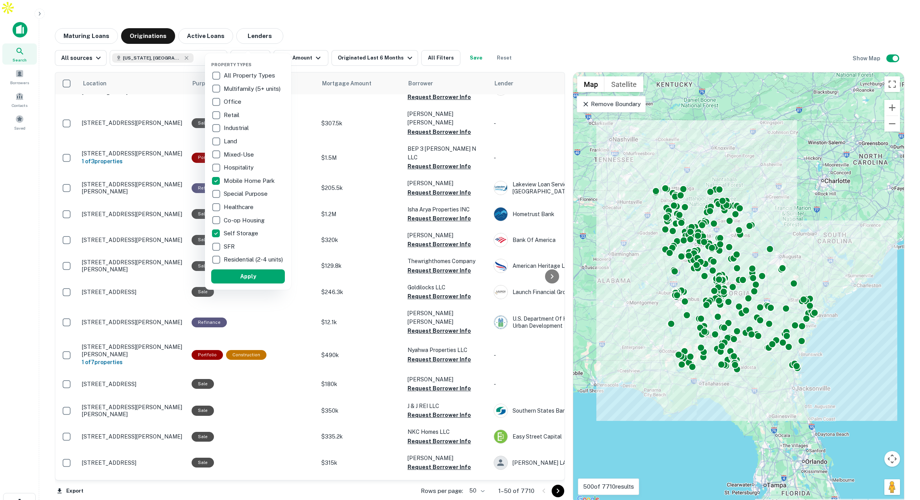
drag, startPoint x: 262, startPoint y: 277, endPoint x: 501, endPoint y: 151, distance: 270.6
click at [261, 277] on button "Apply" at bounding box center [248, 276] width 74 height 14
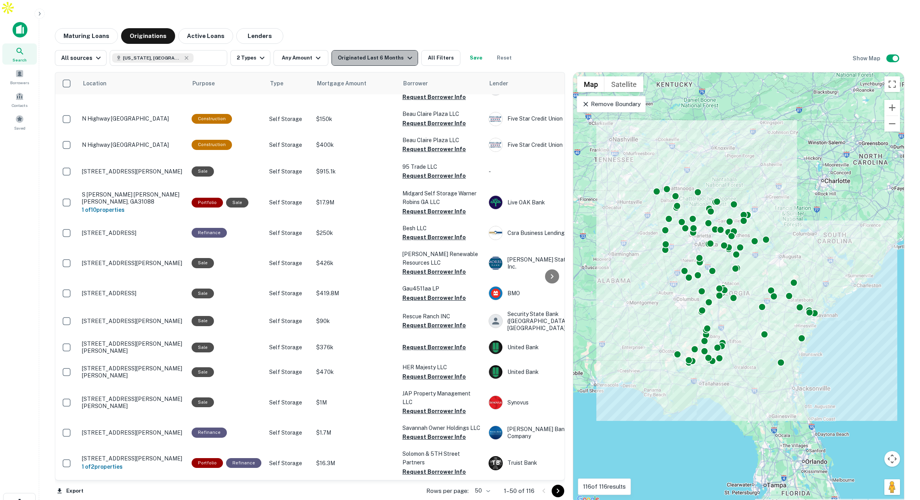
click at [390, 53] on div "Originated Last 6 Months" at bounding box center [376, 57] width 76 height 9
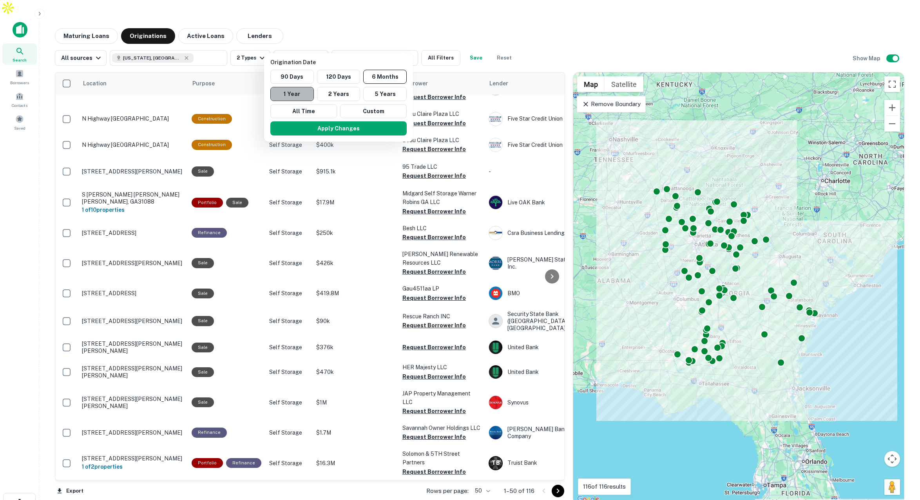
click at [295, 93] on button "1 Year" at bounding box center [291, 94] width 43 height 14
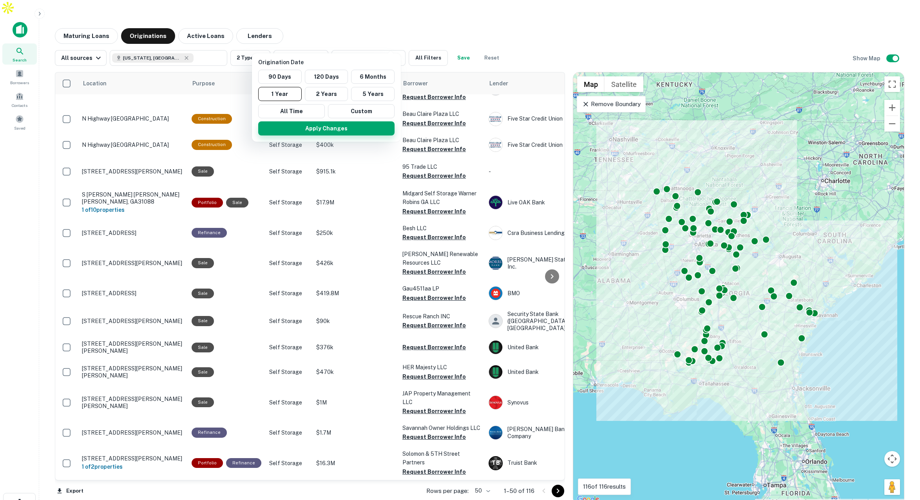
click at [326, 128] on button "Apply Changes" at bounding box center [326, 128] width 136 height 14
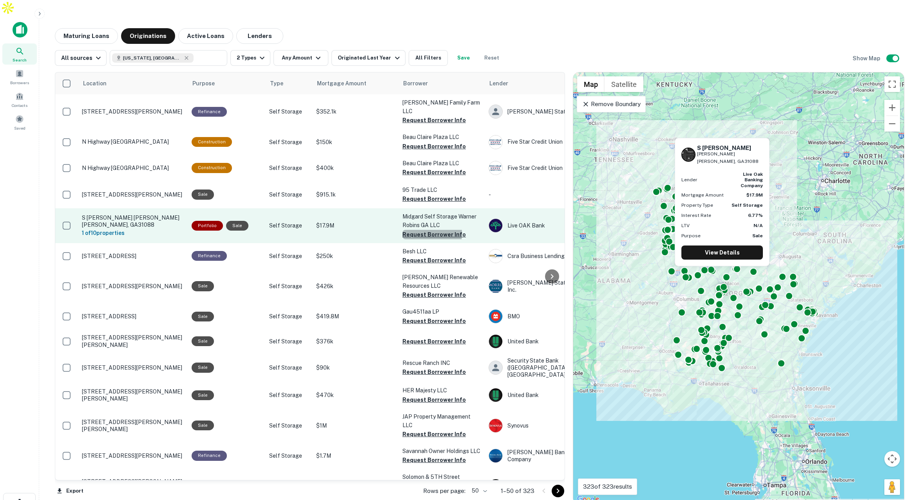
click at [406, 230] on button "Request Borrower Info" at bounding box center [433, 234] width 63 height 9
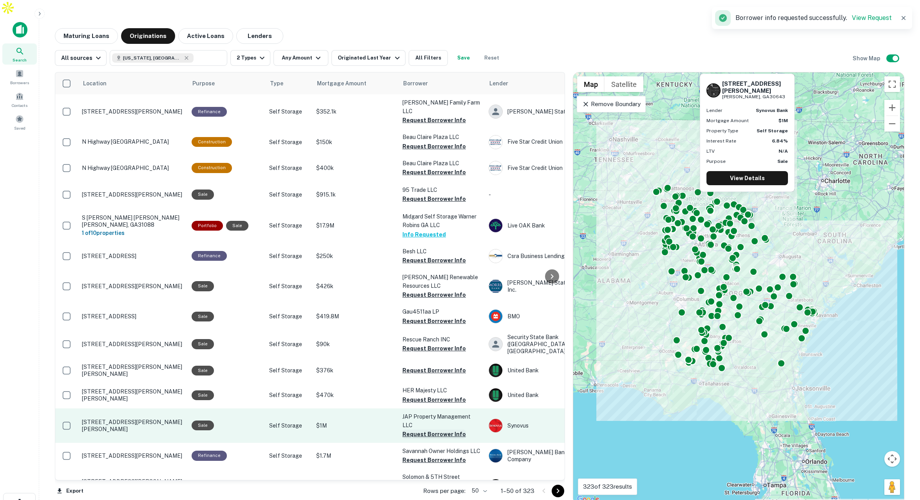
click at [412, 430] on button "Request Borrower Info" at bounding box center [433, 434] width 63 height 9
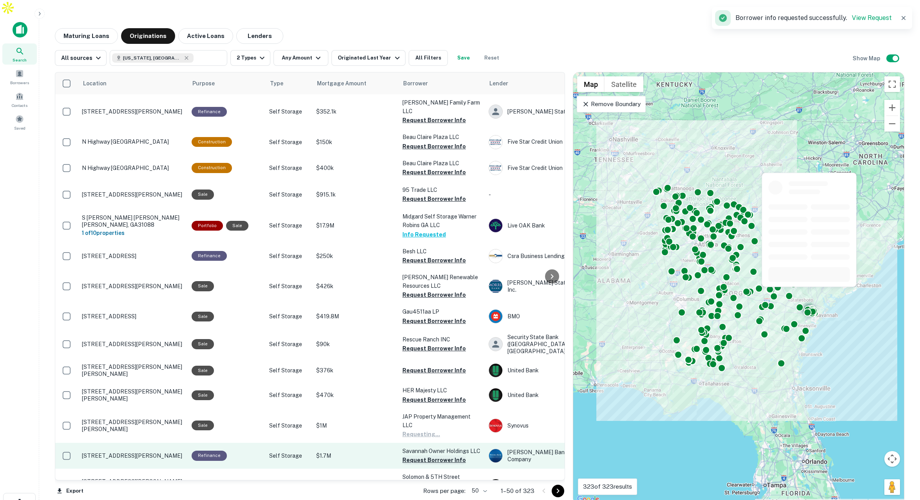
click at [414, 455] on button "Request Borrower Info" at bounding box center [433, 459] width 63 height 9
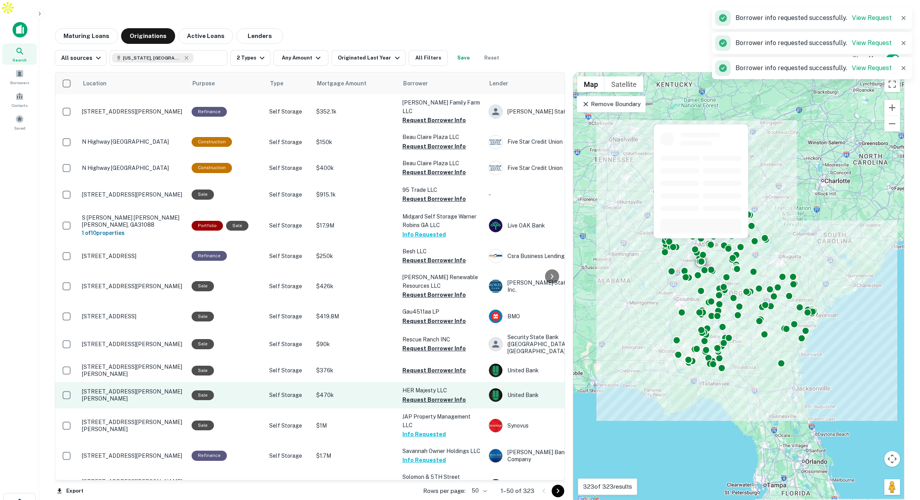
scroll to position [88, 0]
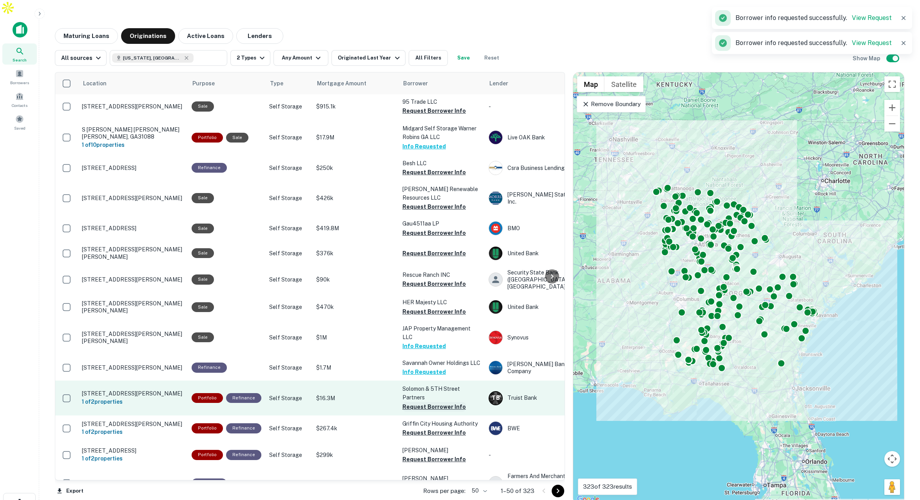
click at [421, 402] on button "Request Borrower Info" at bounding box center [433, 406] width 63 height 9
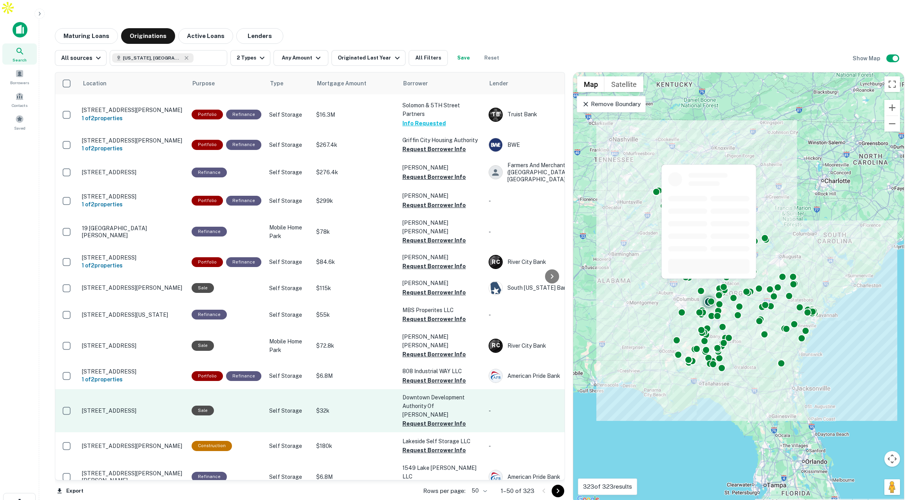
scroll to position [368, 0]
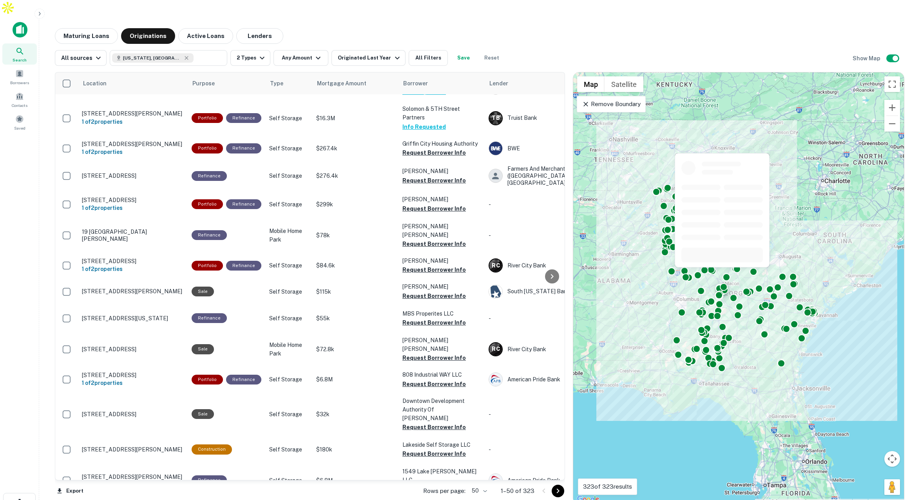
scroll to position [457, 0]
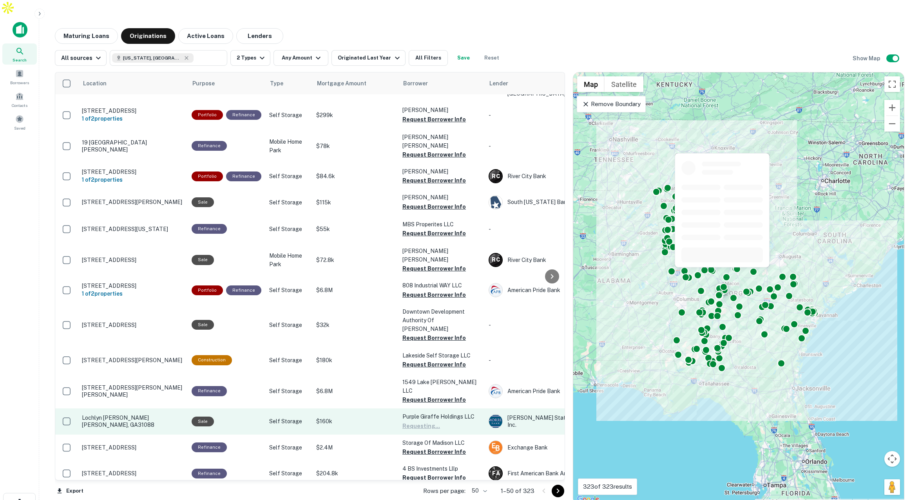
click at [427, 408] on td "Purple Giraffe Holdings LLC Requesting..." at bounding box center [441, 421] width 86 height 26
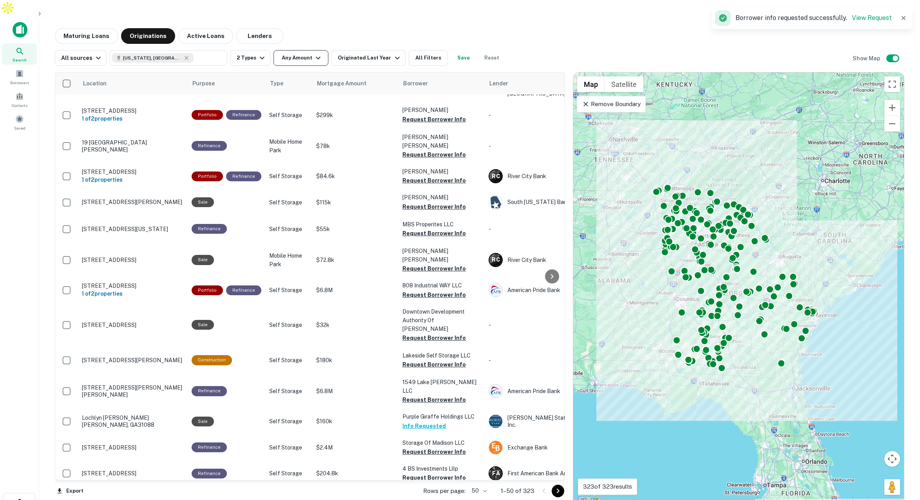
click at [305, 50] on button "Any Amount" at bounding box center [300, 58] width 55 height 16
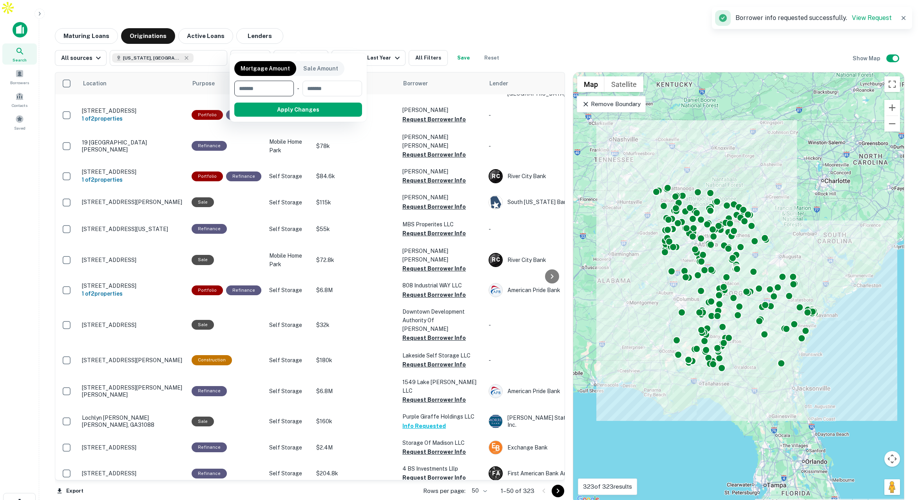
click at [518, 22] on div at bounding box center [460, 250] width 920 height 500
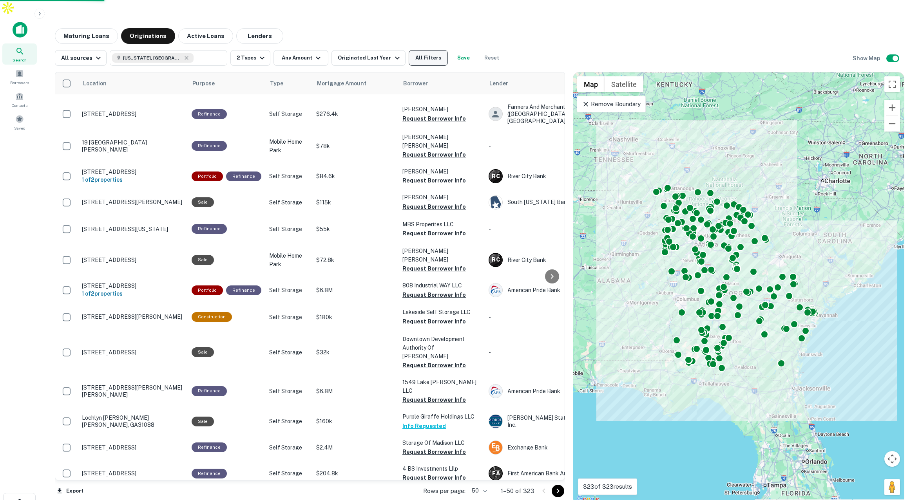
click at [428, 50] on button "All Filters" at bounding box center [427, 58] width 39 height 16
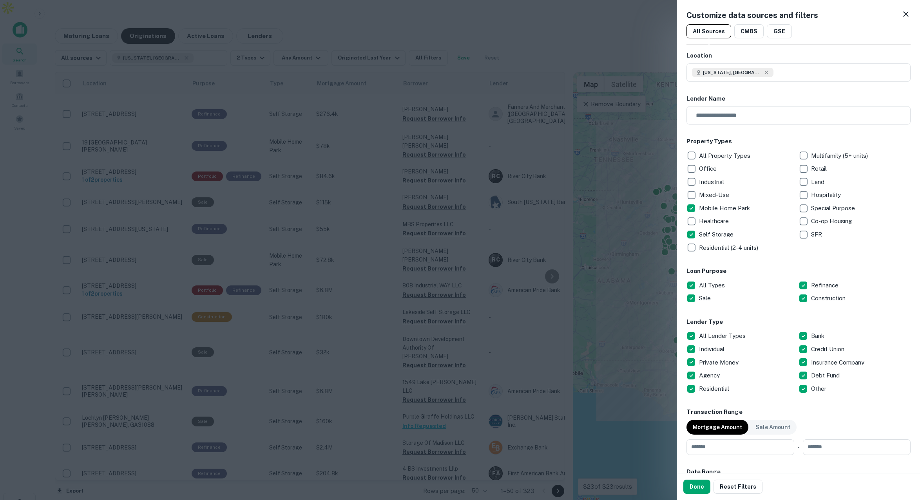
click at [589, 13] on div at bounding box center [460, 250] width 920 height 500
click at [905, 14] on icon at bounding box center [905, 13] width 5 height 5
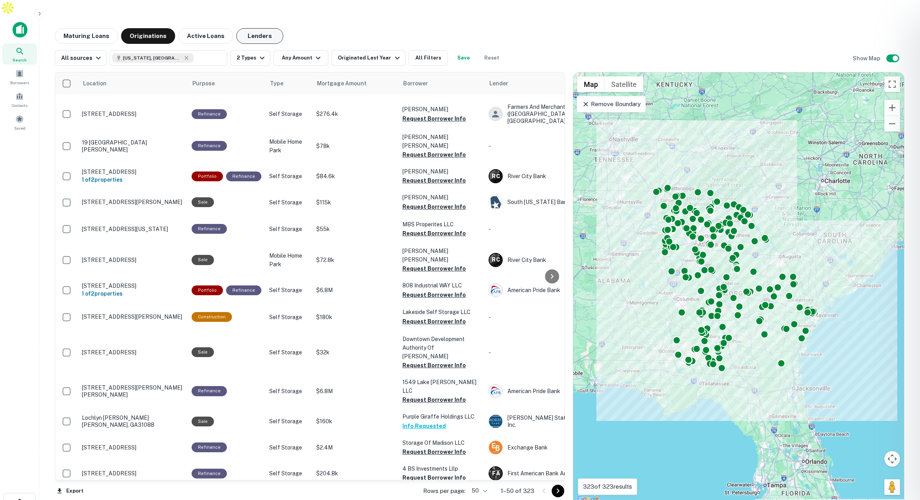
click at [267, 19] on div at bounding box center [460, 250] width 920 height 500
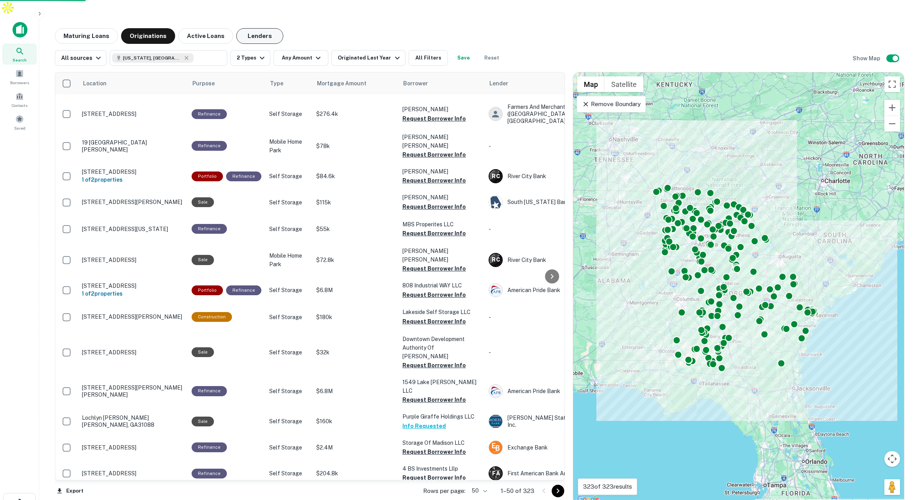
click at [263, 28] on button "Lenders" at bounding box center [259, 36] width 47 height 16
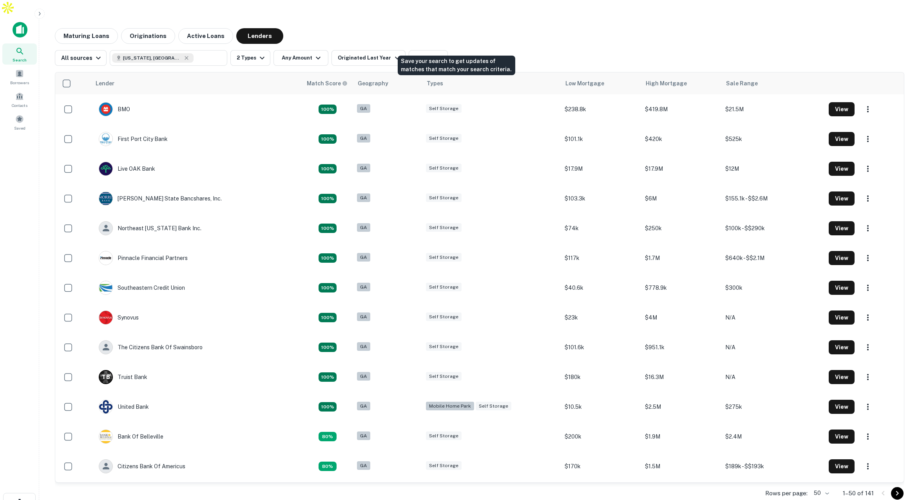
click at [452, 50] on button "Save" at bounding box center [463, 58] width 25 height 16
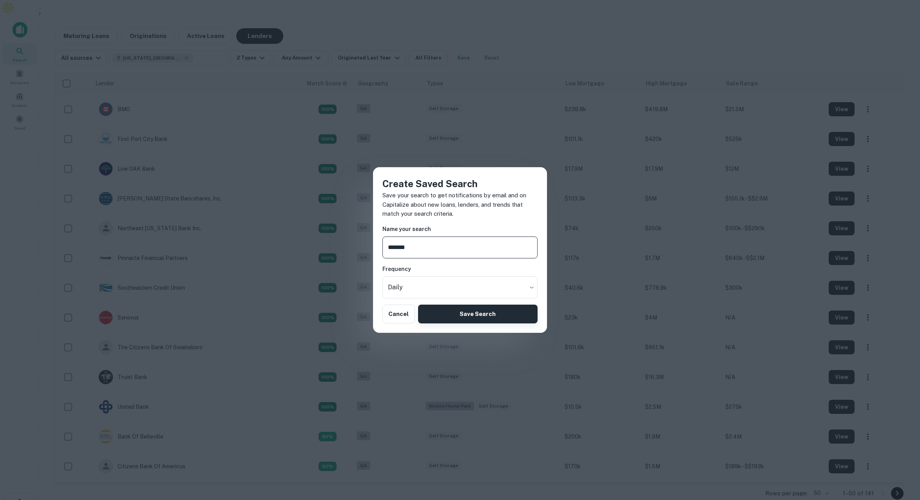
type input "******"
click at [457, 314] on button "Save Search" at bounding box center [477, 314] width 119 height 19
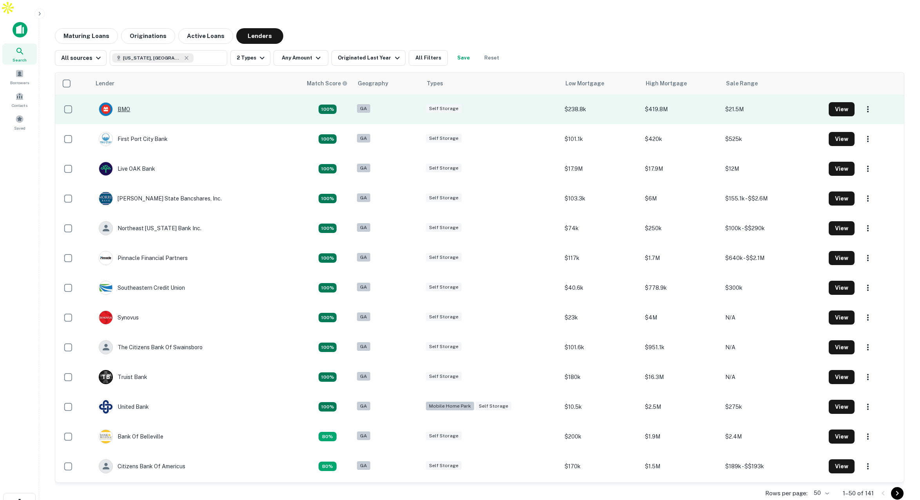
click at [125, 102] on div "BMO" at bounding box center [114, 109] width 31 height 14
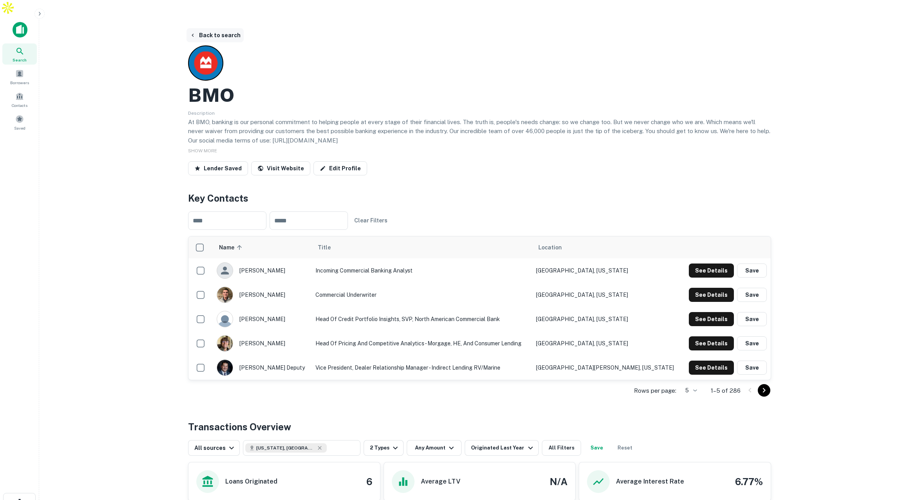
click at [217, 28] on button "Back to search" at bounding box center [214, 35] width 57 height 14
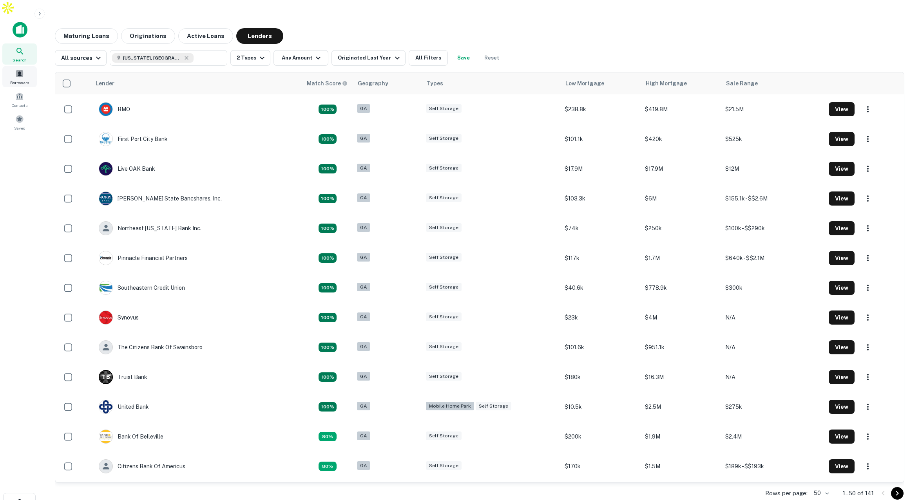
click at [24, 66] on div "Borrowers" at bounding box center [19, 76] width 34 height 21
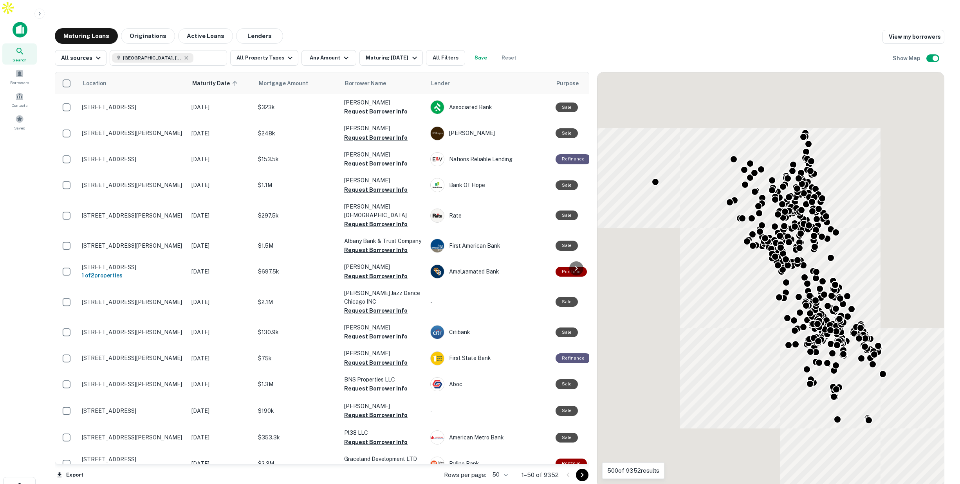
scroll to position [81, 0]
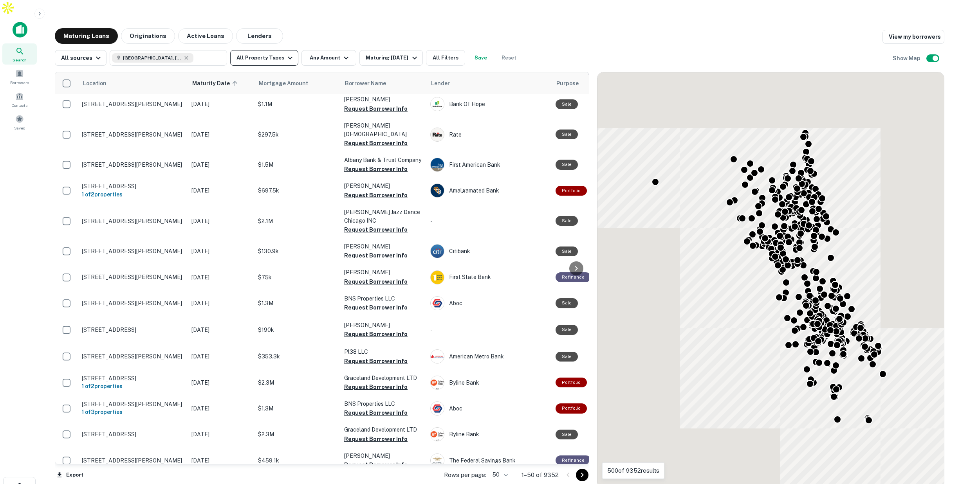
click at [272, 50] on button "All Property Types" at bounding box center [264, 58] width 68 height 16
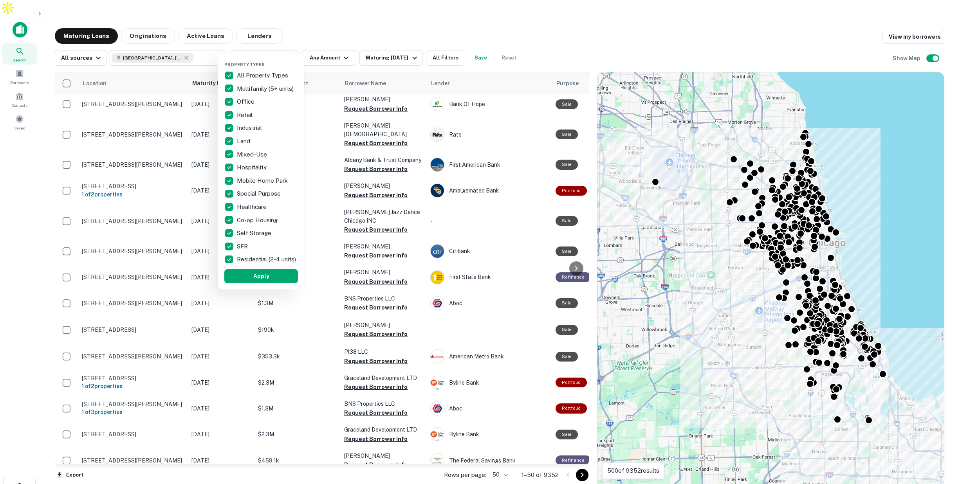
scroll to position [0, 0]
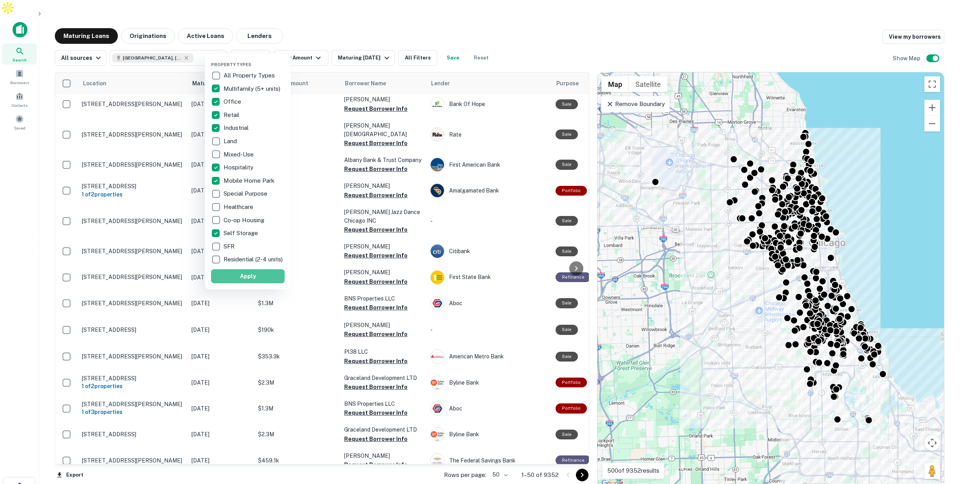
drag, startPoint x: 254, startPoint y: 281, endPoint x: 364, endPoint y: 69, distance: 239.3
click at [254, 281] on button "Apply" at bounding box center [248, 276] width 74 height 14
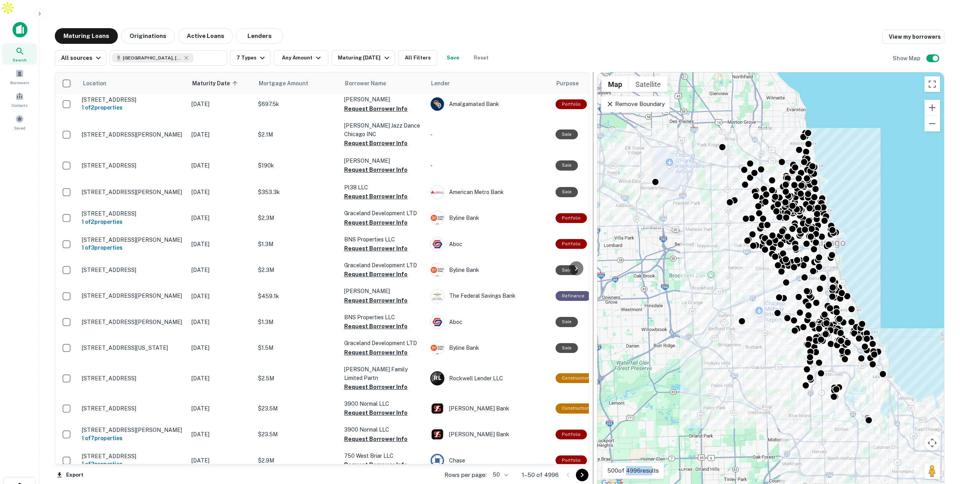
drag, startPoint x: 628, startPoint y: 456, endPoint x: 594, endPoint y: 401, distance: 64.9
click at [651, 466] on p "500 of 4996 results" at bounding box center [633, 470] width 52 height 9
click at [293, 50] on button "Any Amount" at bounding box center [301, 58] width 55 height 16
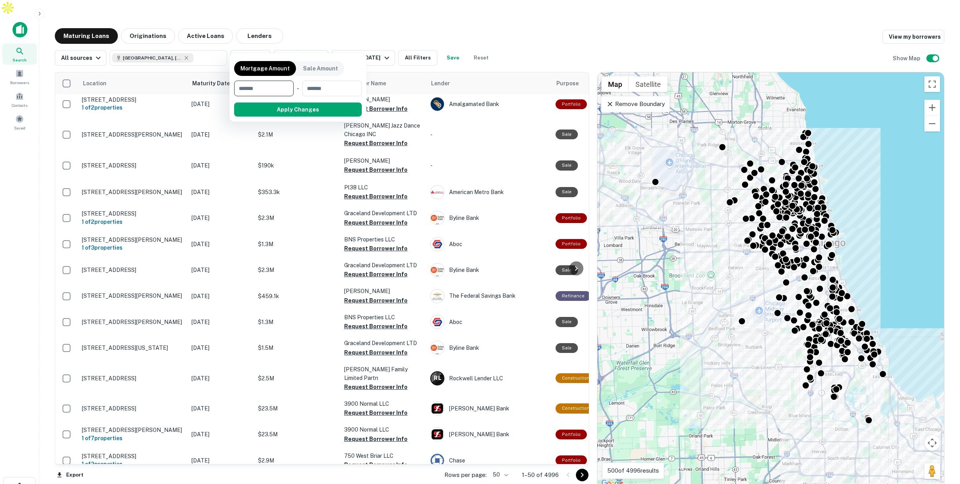
click at [265, 91] on input "number" at bounding box center [261, 89] width 54 height 16
type input "*******"
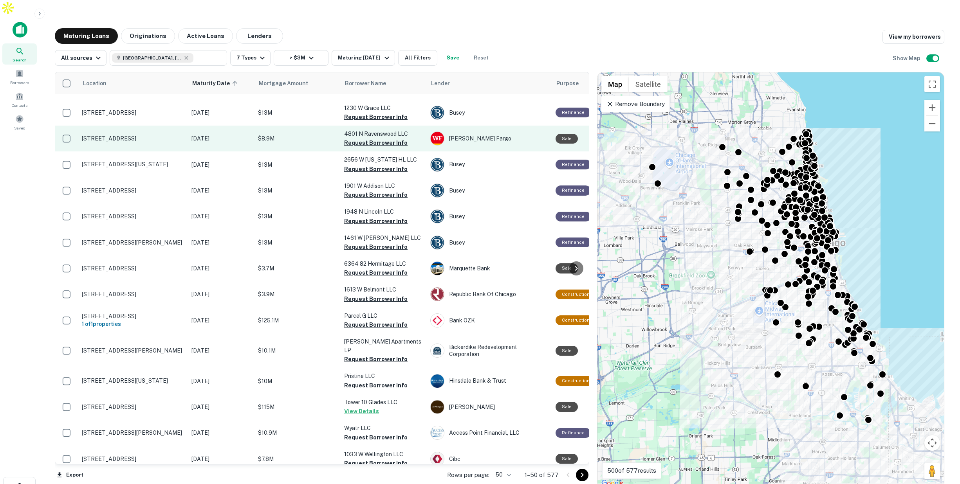
scroll to position [141, 0]
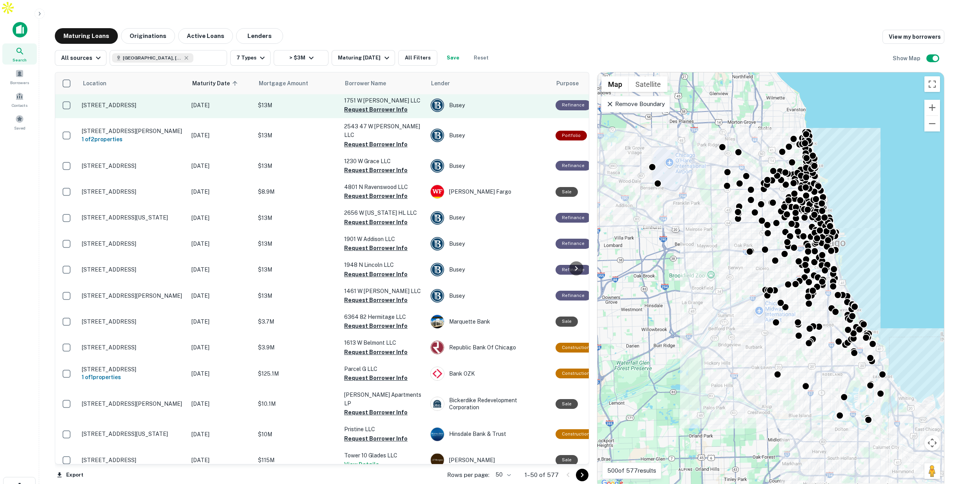
click at [368, 105] on button "Request Borrower Info" at bounding box center [375, 109] width 63 height 9
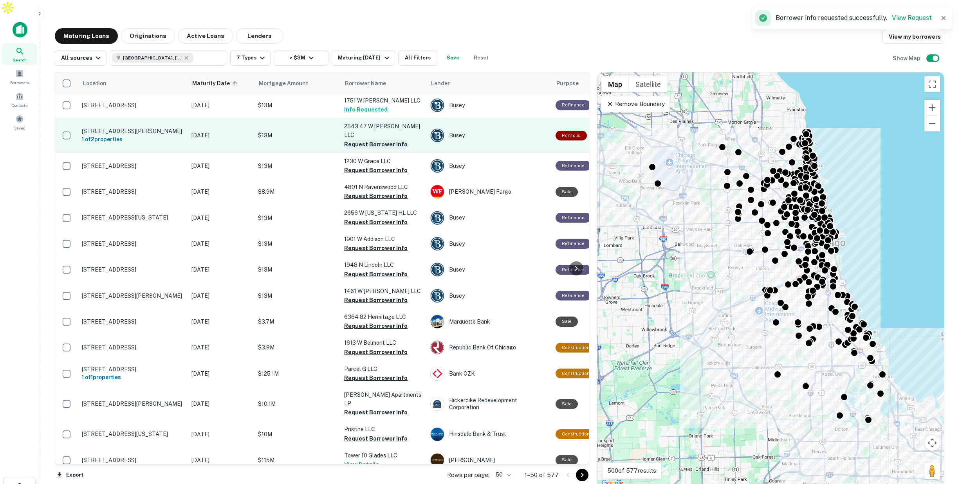
click at [362, 140] on button "Request Borrower Info" at bounding box center [375, 144] width 63 height 9
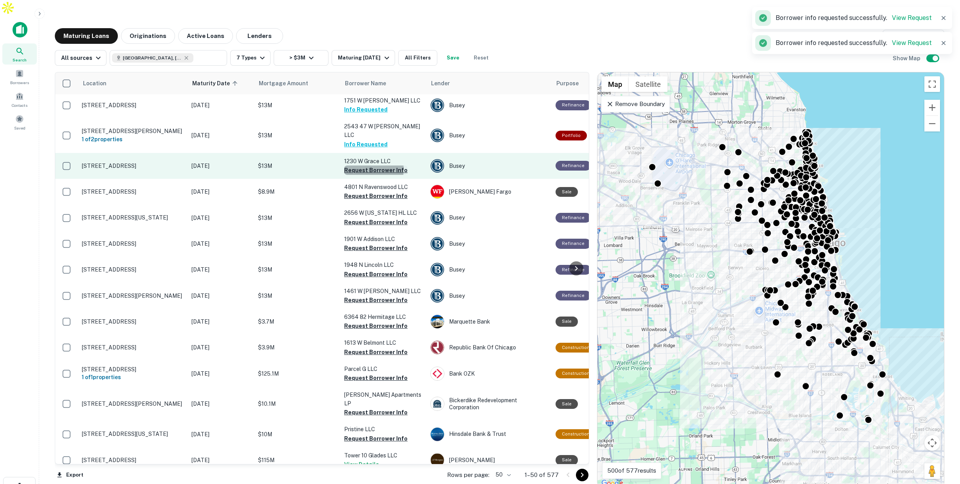
click at [358, 166] on button "Request Borrower Info" at bounding box center [375, 170] width 63 height 9
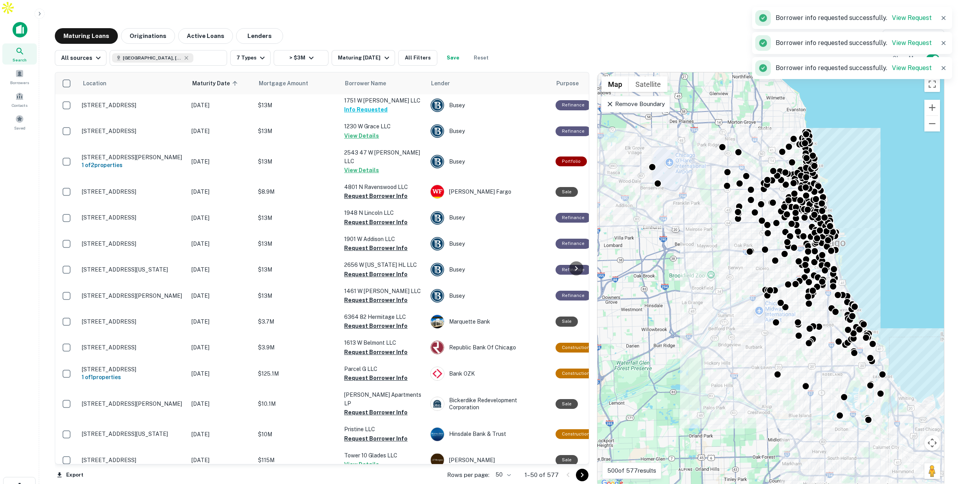
scroll to position [247, 0]
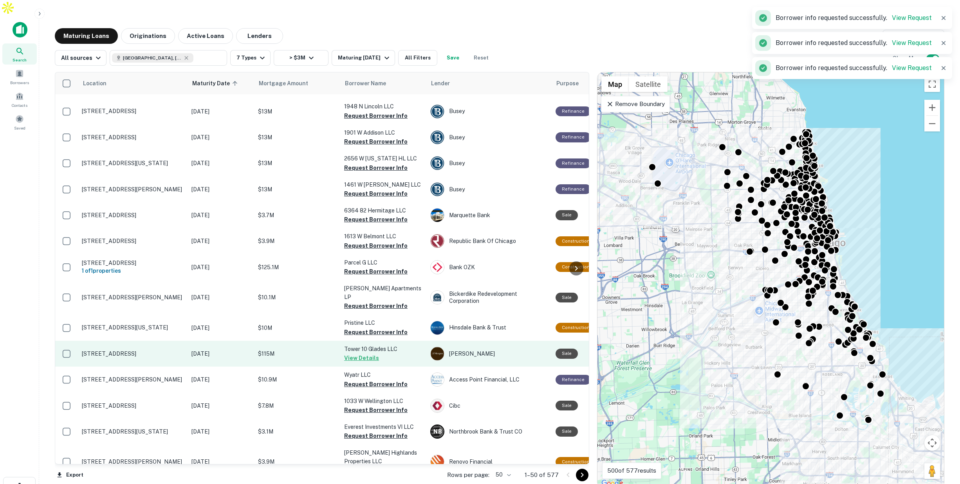
click at [309, 341] on td "$115M" at bounding box center [297, 354] width 86 height 26
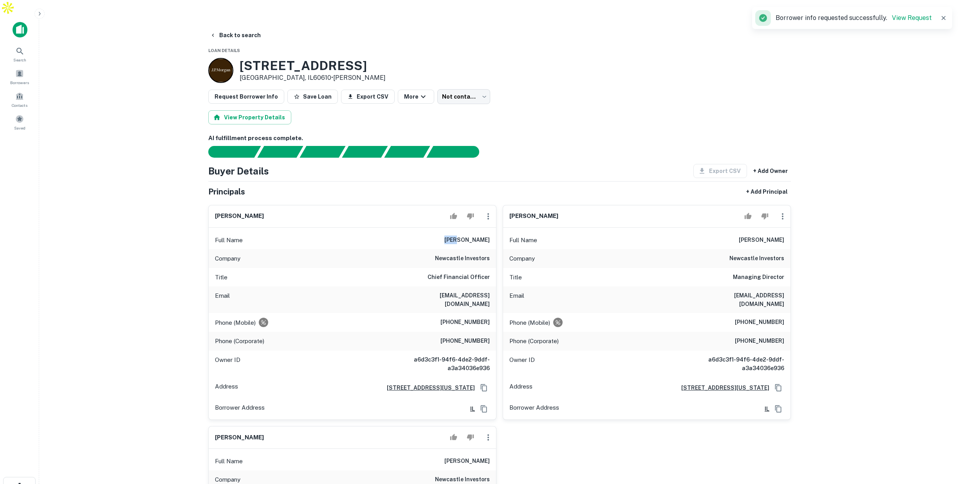
click at [479, 236] on h6 "[PERSON_NAME]" at bounding box center [467, 240] width 45 height 9
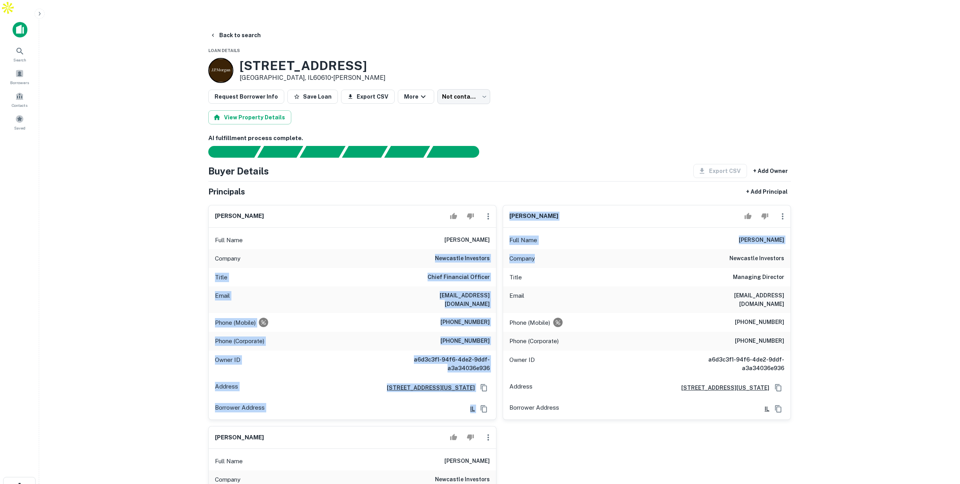
drag, startPoint x: 431, startPoint y: 244, endPoint x: 506, endPoint y: 257, distance: 76.6
click at [518, 250] on div "[PERSON_NAME] Full Name [PERSON_NAME] Company newcastle investors Title Chief F…" at bounding box center [496, 411] width 589 height 424
click at [394, 249] on div "Company newcastle investors" at bounding box center [352, 258] width 287 height 19
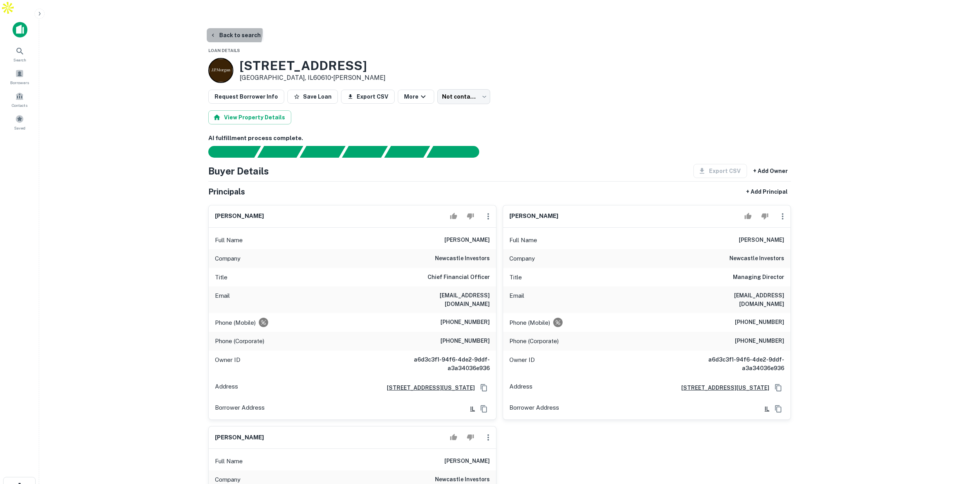
click at [229, 28] on button "Back to search" at bounding box center [235, 35] width 57 height 14
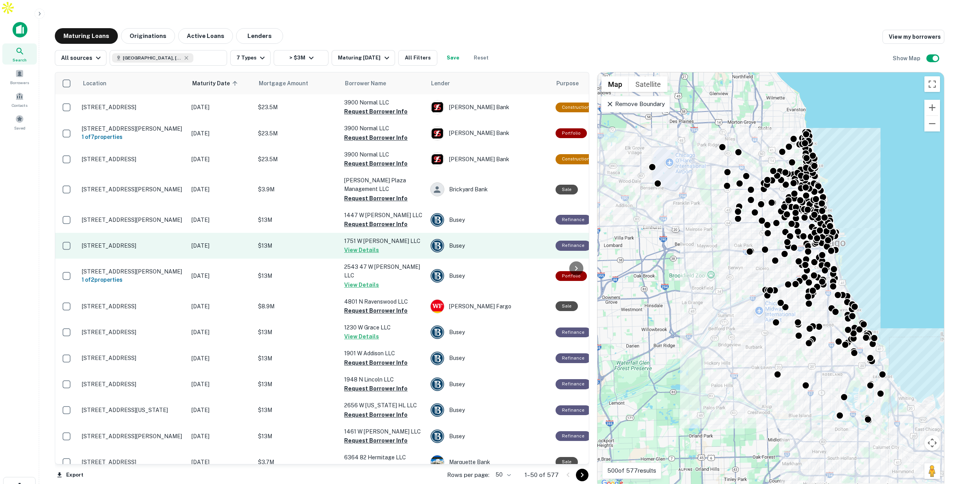
click at [318, 242] on p "$13M" at bounding box center [297, 246] width 78 height 9
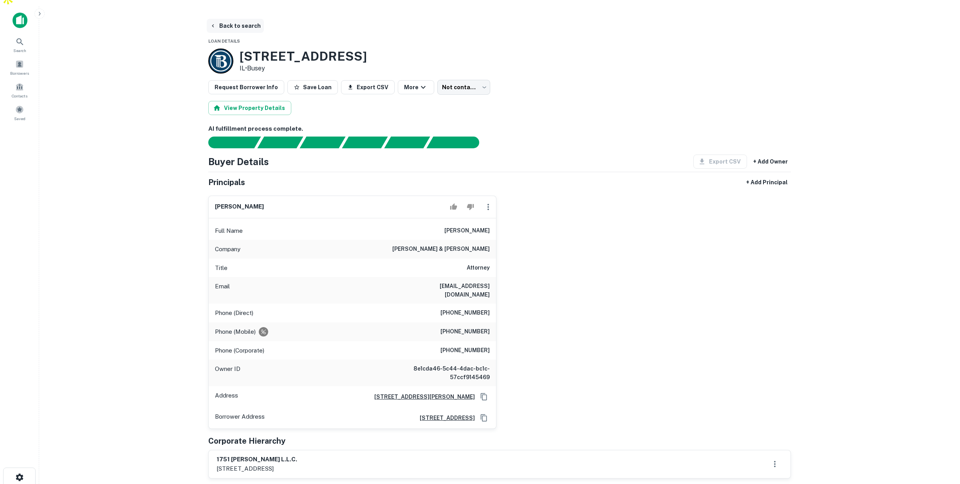
scroll to position [10, 0]
click at [227, 18] on button "Back to search" at bounding box center [235, 25] width 57 height 14
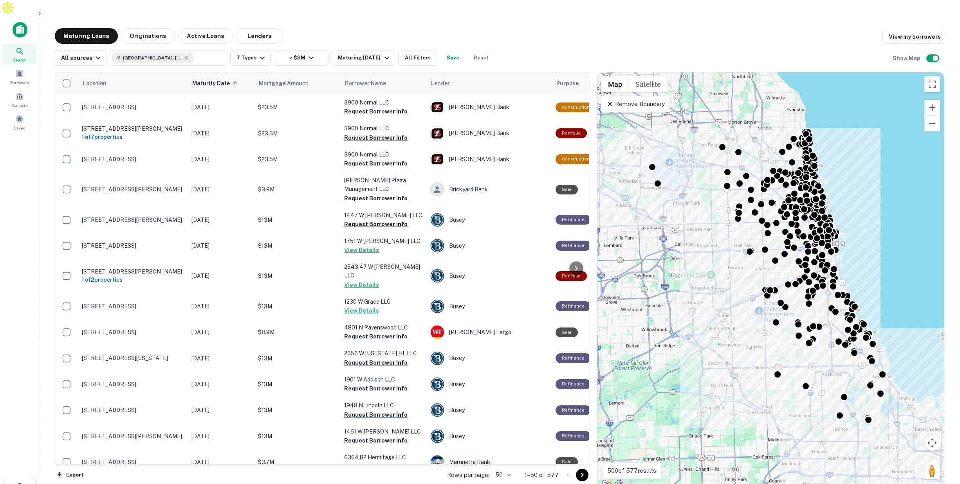
click at [647, 99] on p "Remove Boundary" at bounding box center [635, 103] width 58 height 9
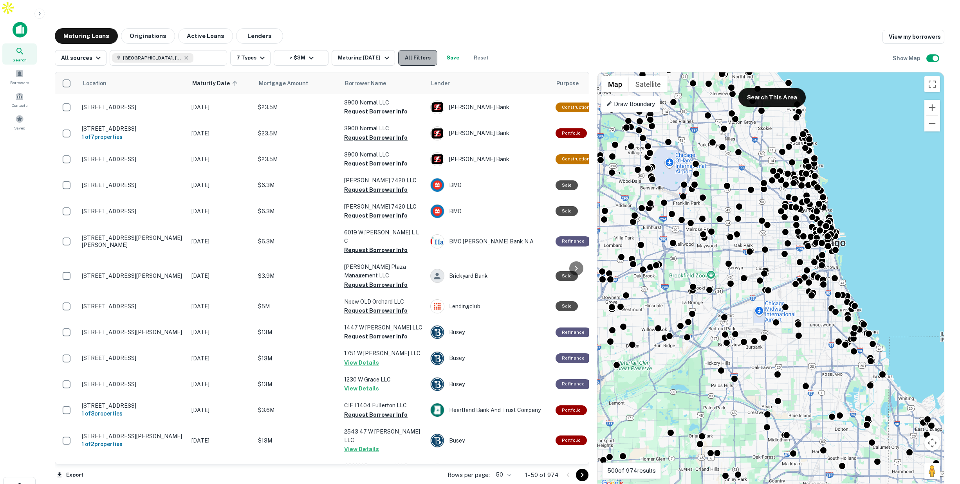
click at [417, 50] on button "All Filters" at bounding box center [417, 58] width 39 height 16
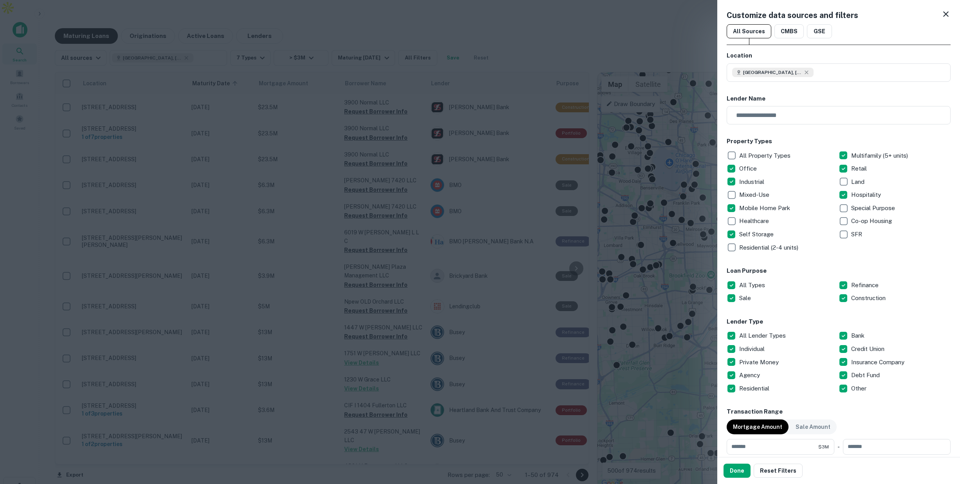
scroll to position [3, 0]
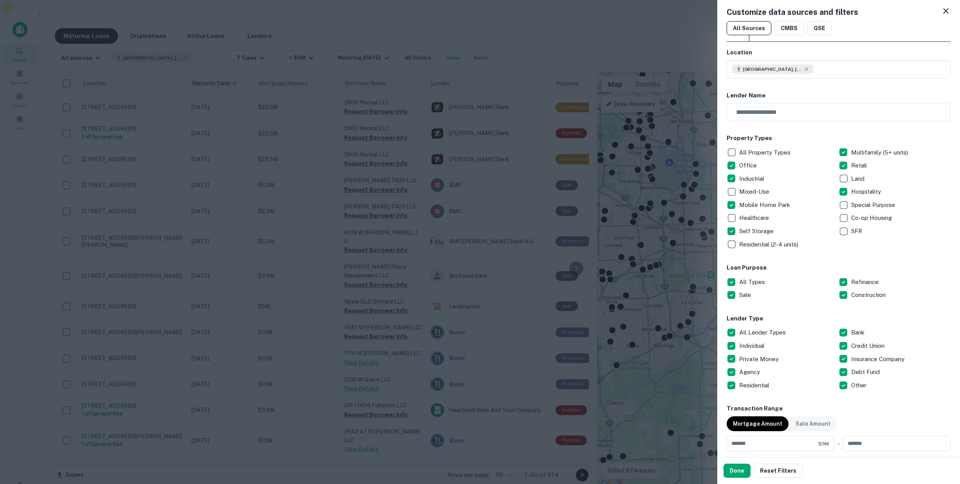
click at [948, 10] on icon at bounding box center [945, 10] width 9 height 9
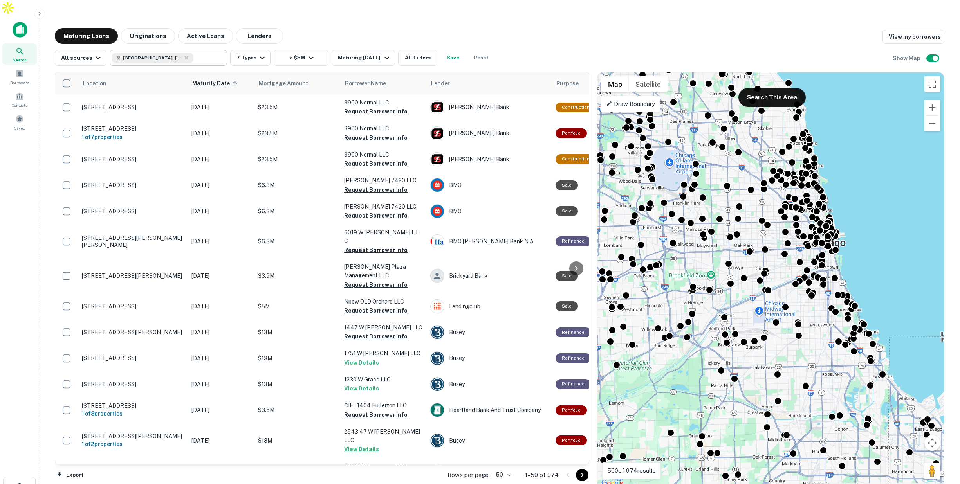
scroll to position [10, 0]
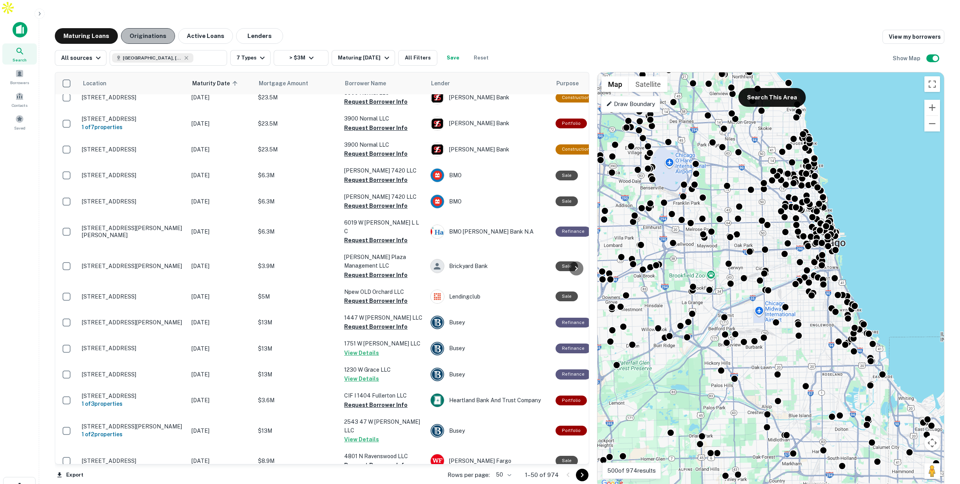
click at [155, 28] on button "Originations" at bounding box center [148, 36] width 54 height 16
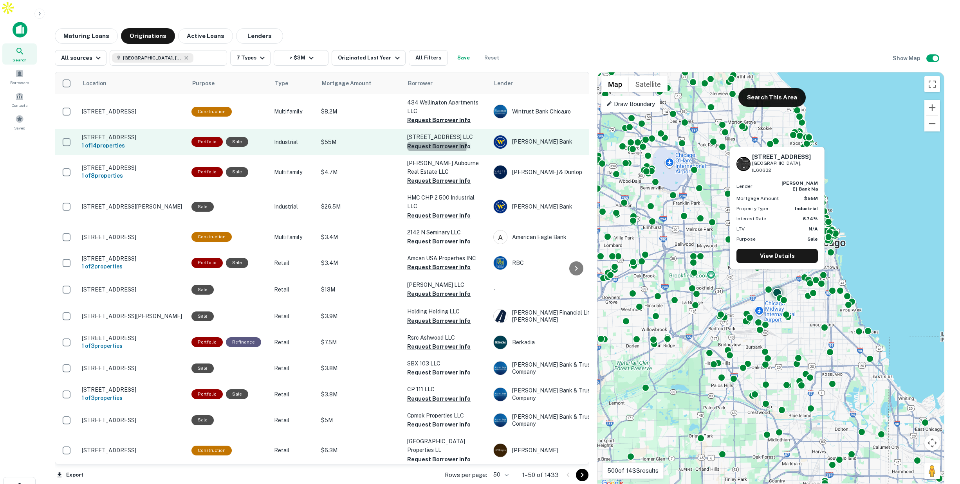
click at [423, 142] on button "Request Borrower Info" at bounding box center [438, 146] width 63 height 9
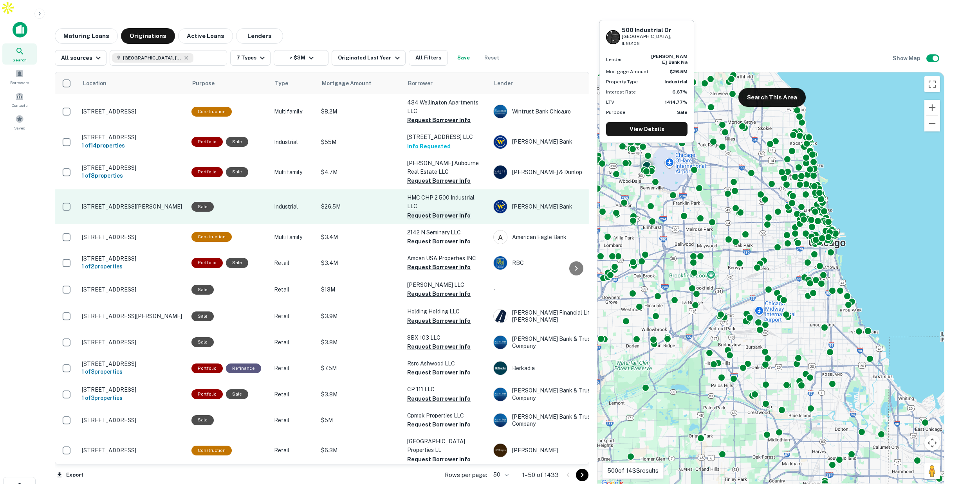
click at [452, 211] on button "Request Borrower Info" at bounding box center [438, 215] width 63 height 9
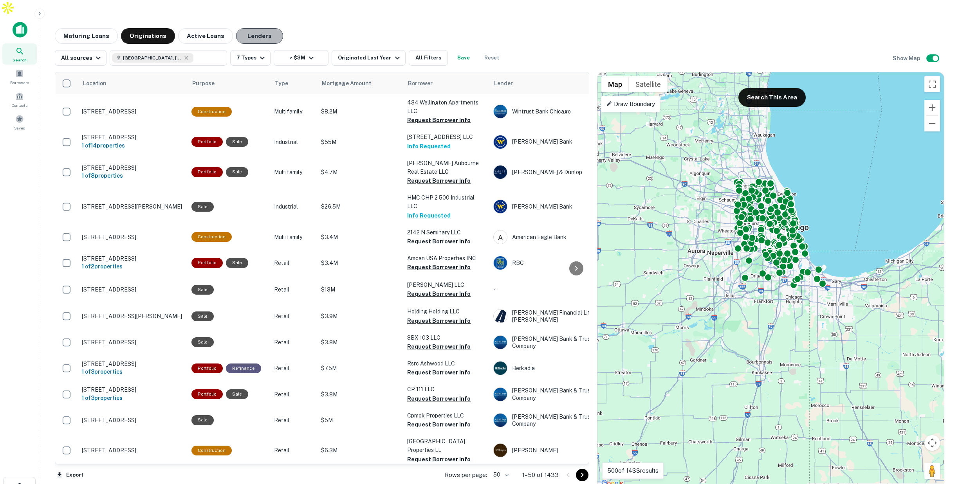
click at [255, 28] on button "Lenders" at bounding box center [259, 36] width 47 height 16
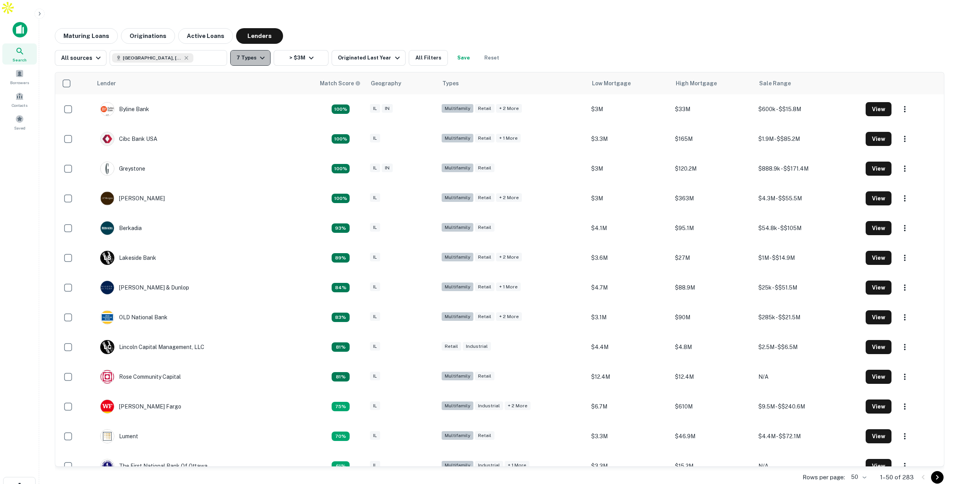
click at [253, 50] on button "7 Types" at bounding box center [250, 58] width 40 height 16
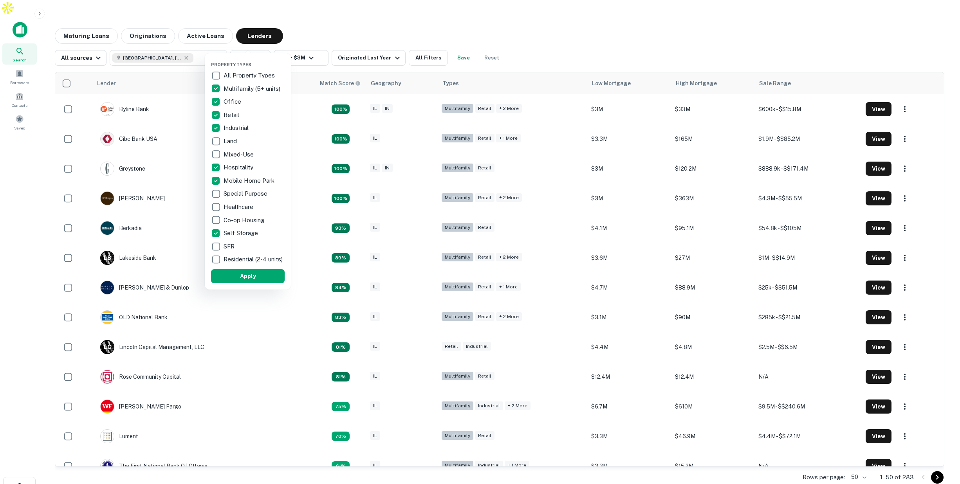
click at [365, 12] on div at bounding box center [480, 242] width 960 height 484
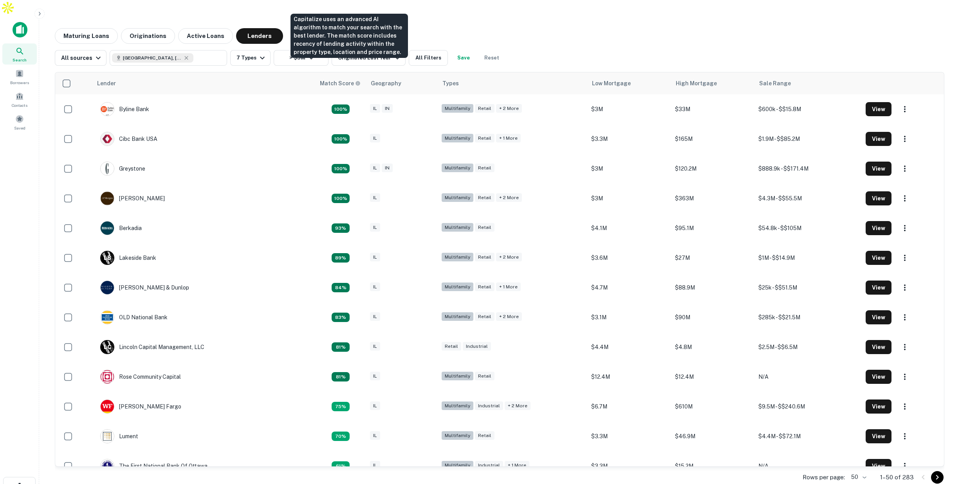
click at [351, 50] on div "Capitalize uses an advanced AI algorithm to match your search with the best len…" at bounding box center [349, 36] width 117 height 44
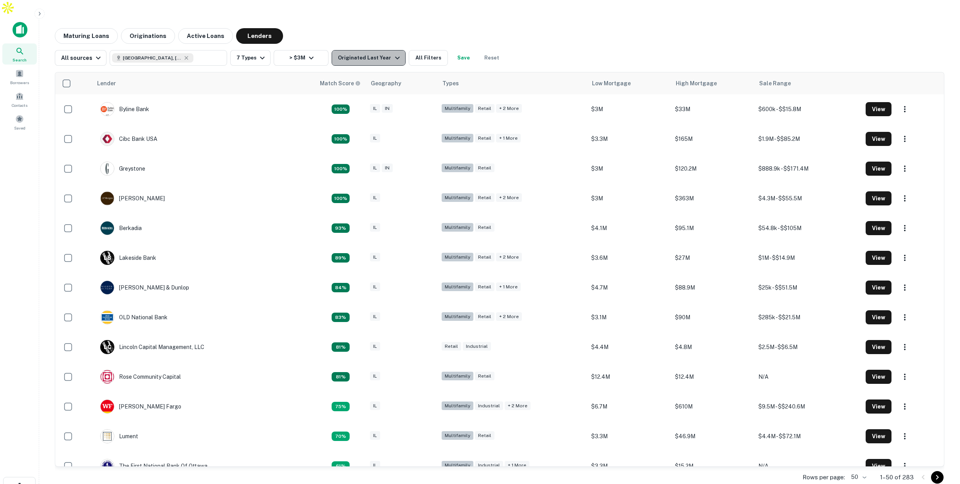
click at [383, 53] on div "Originated Last Year" at bounding box center [370, 57] width 64 height 9
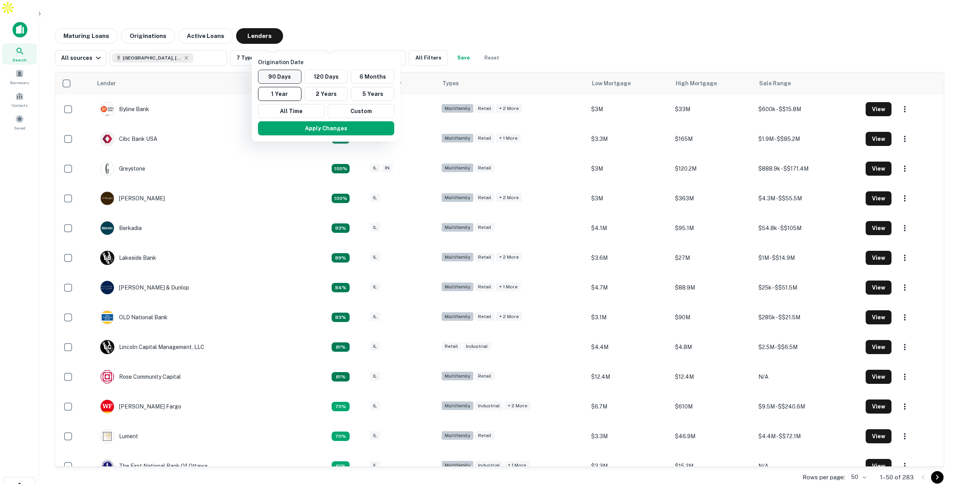
click at [287, 79] on button "90 Days" at bounding box center [279, 77] width 43 height 14
click at [333, 128] on button "Apply Changes" at bounding box center [335, 128] width 136 height 14
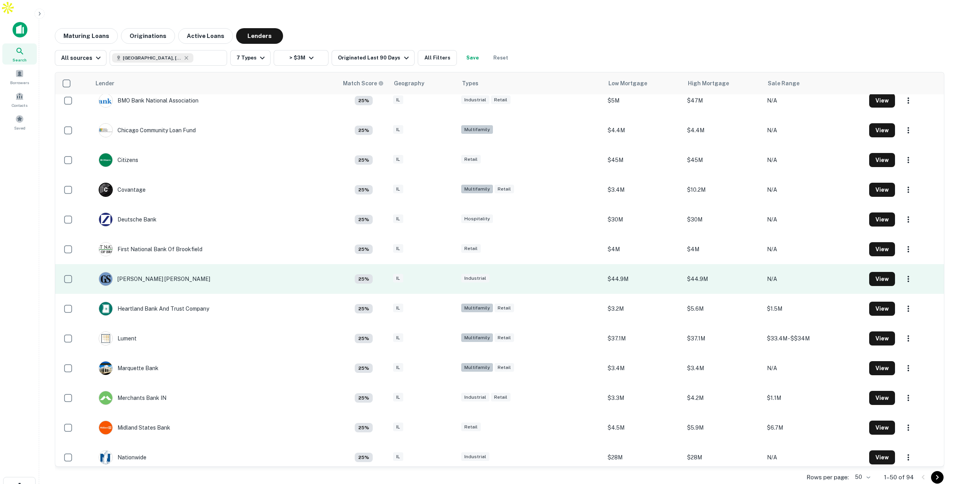
scroll to position [920, 0]
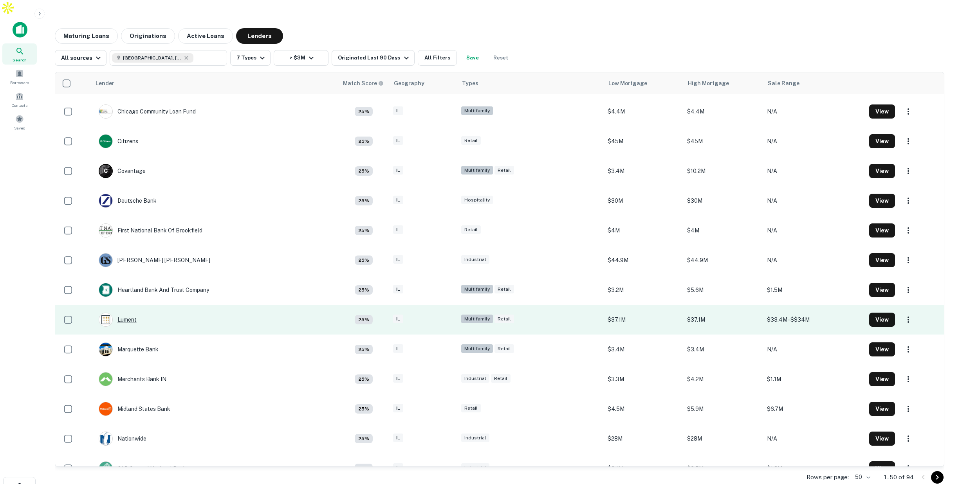
click at [134, 313] on div "Lument" at bounding box center [118, 320] width 38 height 14
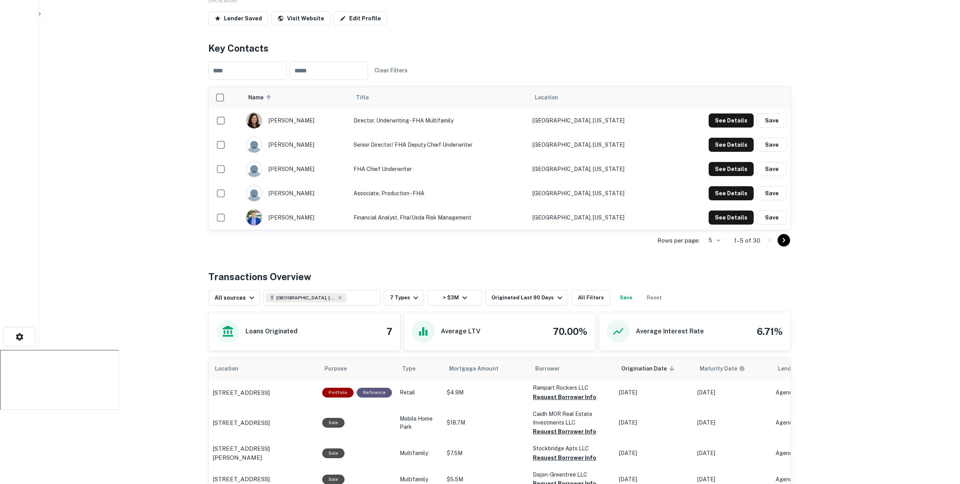
scroll to position [151, 0]
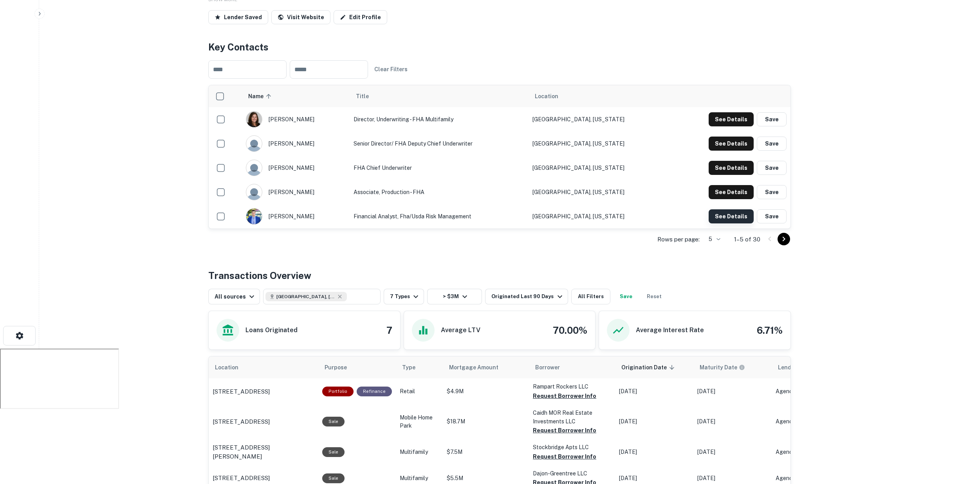
click at [716, 210] on button "See Details" at bounding box center [731, 217] width 45 height 14
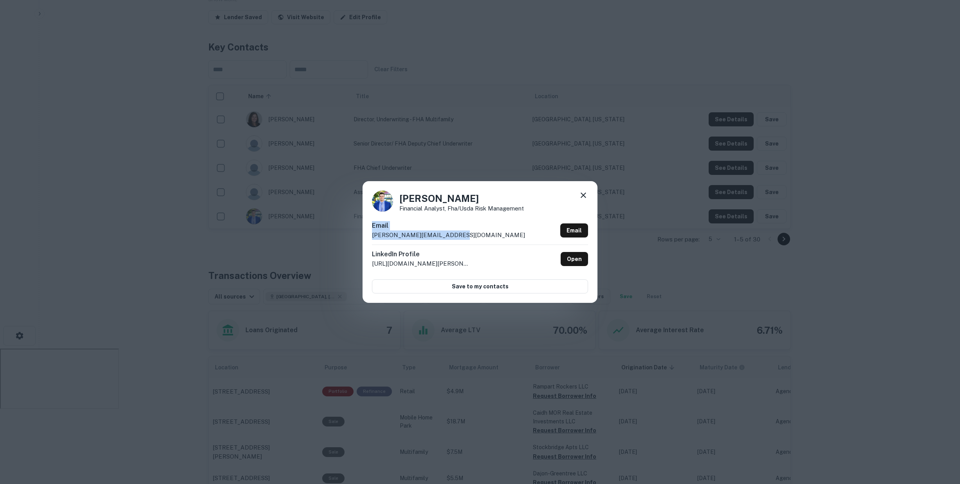
drag, startPoint x: 391, startPoint y: 231, endPoint x: 351, endPoint y: 229, distance: 40.0
click at [347, 229] on div "[PERSON_NAME] Financial Analyst, Fha/usda Risk Management Email [PERSON_NAME][E…" at bounding box center [480, 242] width 960 height 484
click at [584, 195] on icon at bounding box center [583, 195] width 5 height 5
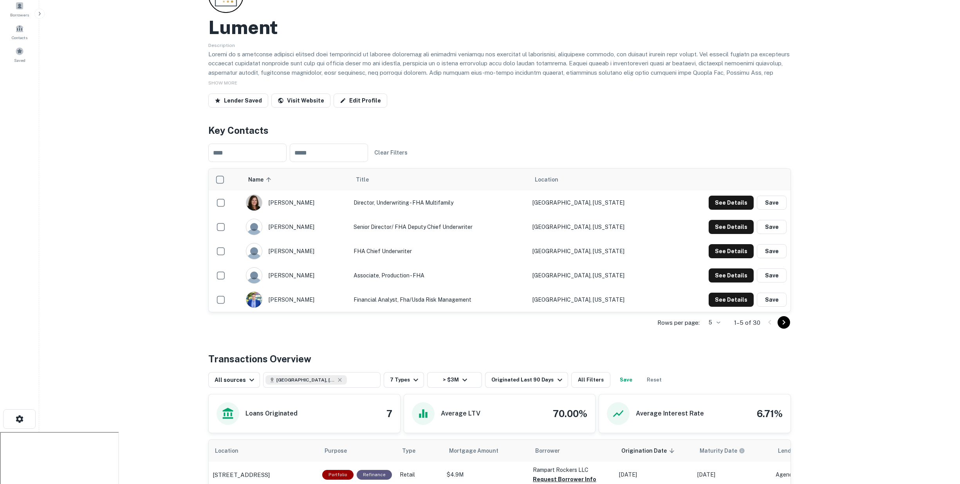
scroll to position [0, 0]
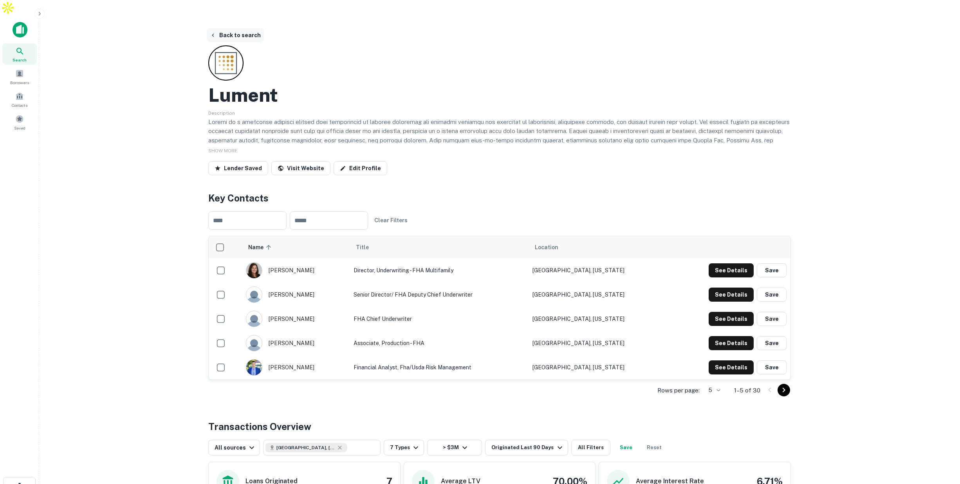
click at [228, 28] on button "Back to search" at bounding box center [235, 35] width 57 height 14
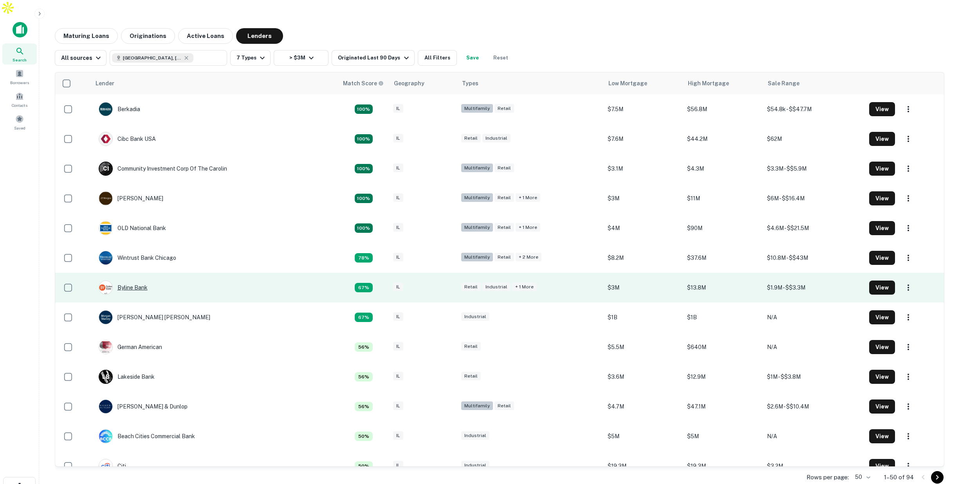
click at [142, 281] on div "Byline Bank" at bounding box center [123, 288] width 49 height 14
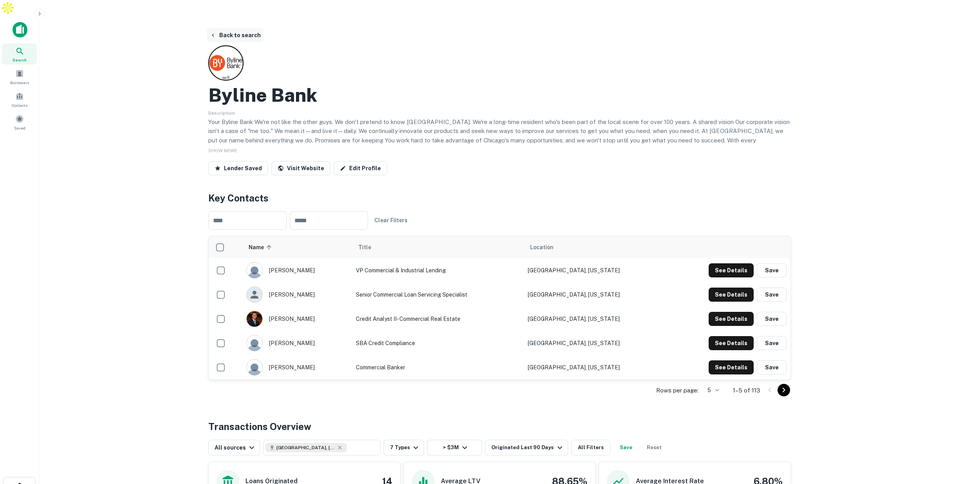
click at [221, 28] on button "Back to search" at bounding box center [235, 35] width 57 height 14
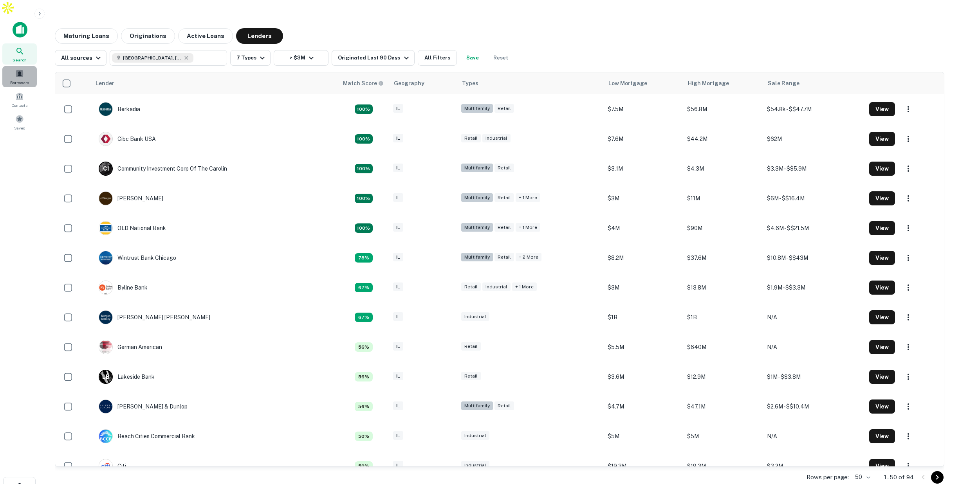
click at [19, 69] on span at bounding box center [19, 73] width 9 height 9
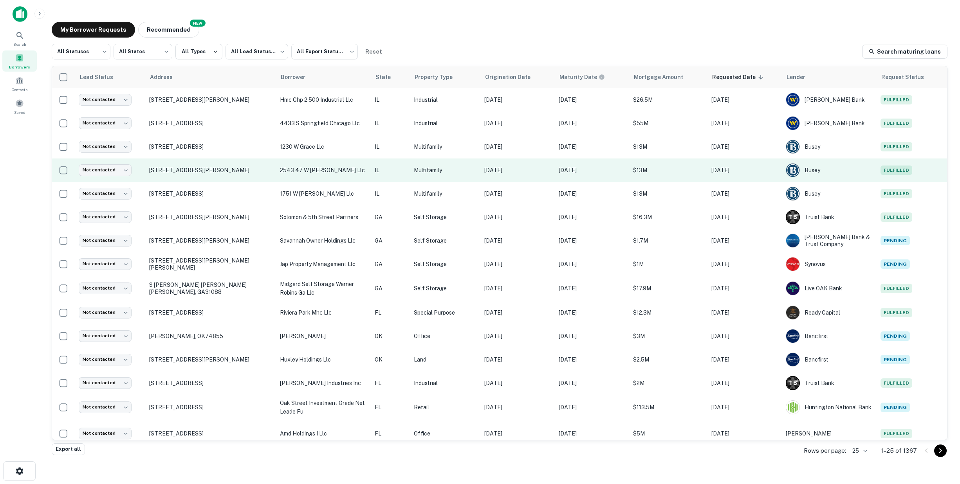
click at [343, 170] on p "2543 47 w cortez llc" at bounding box center [323, 170] width 87 height 9
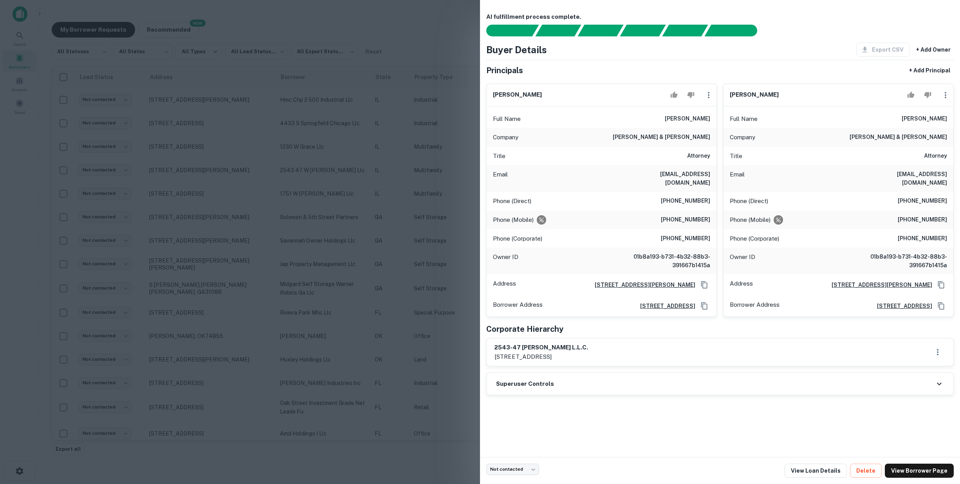
click at [435, 57] on div at bounding box center [480, 242] width 960 height 484
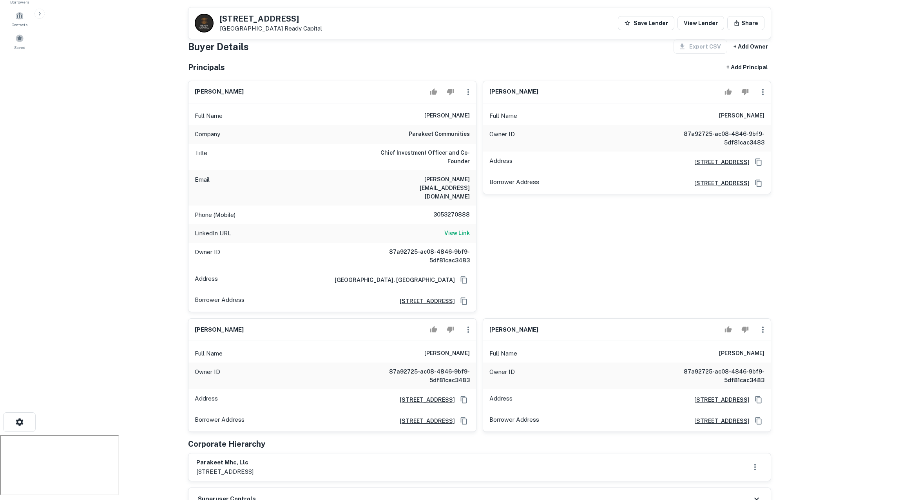
scroll to position [80, 0]
drag, startPoint x: 410, startPoint y: 118, endPoint x: 399, endPoint y: 157, distance: 40.6
click at [435, 126] on div "Company parakeet communities" at bounding box center [331, 135] width 287 height 19
drag, startPoint x: 387, startPoint y: 161, endPoint x: 432, endPoint y: 183, distance: 50.8
click at [433, 171] on div "Email [PERSON_NAME][EMAIL_ADDRESS][DOMAIN_NAME]" at bounding box center [331, 188] width 287 height 35
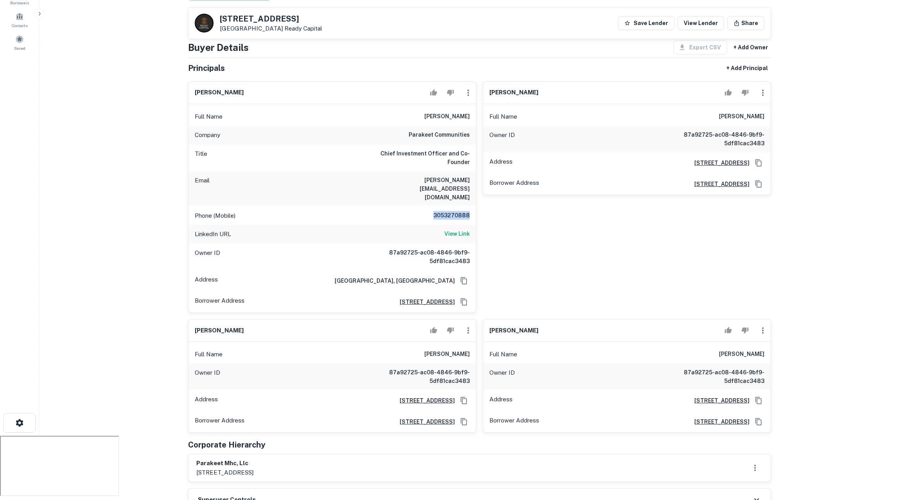
click at [473, 206] on div "Phone (Mobile) [PHONE_NUMBER]" at bounding box center [331, 215] width 287 height 19
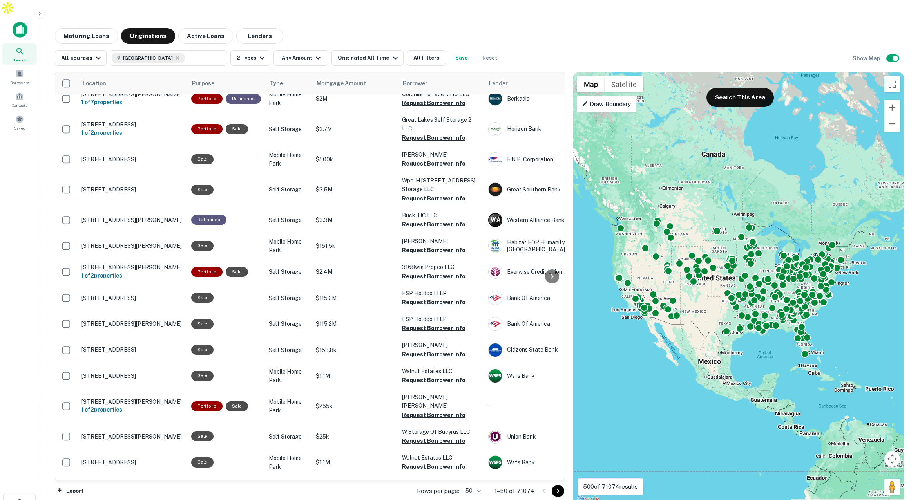
scroll to position [12, 3]
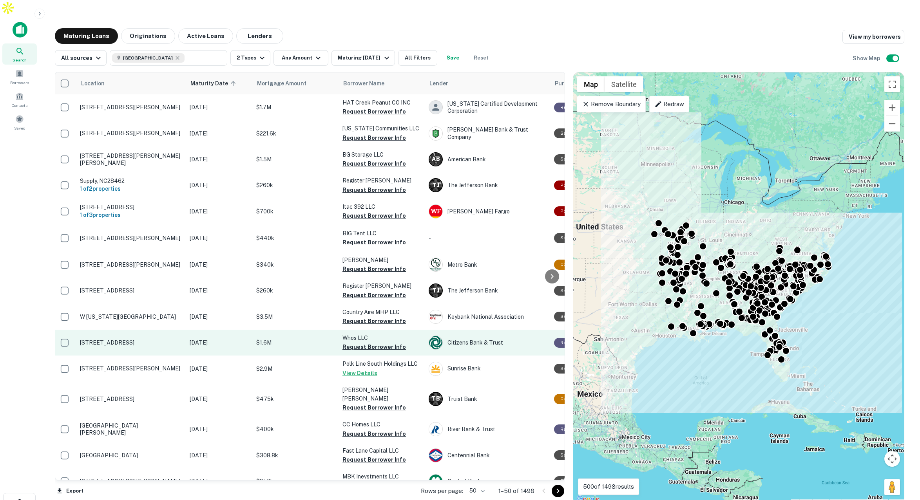
click at [365, 342] on button "Request Borrower Info" at bounding box center [373, 346] width 63 height 9
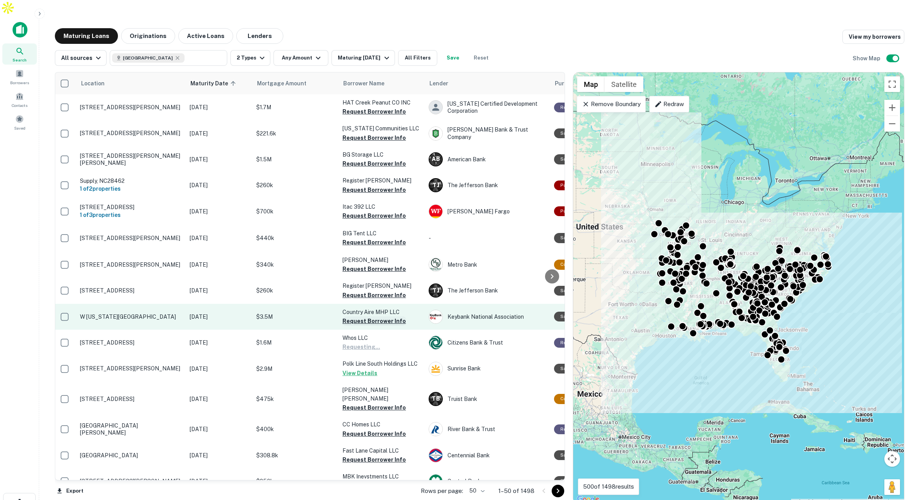
click at [366, 316] on button "Request Borrower Info" at bounding box center [373, 320] width 63 height 9
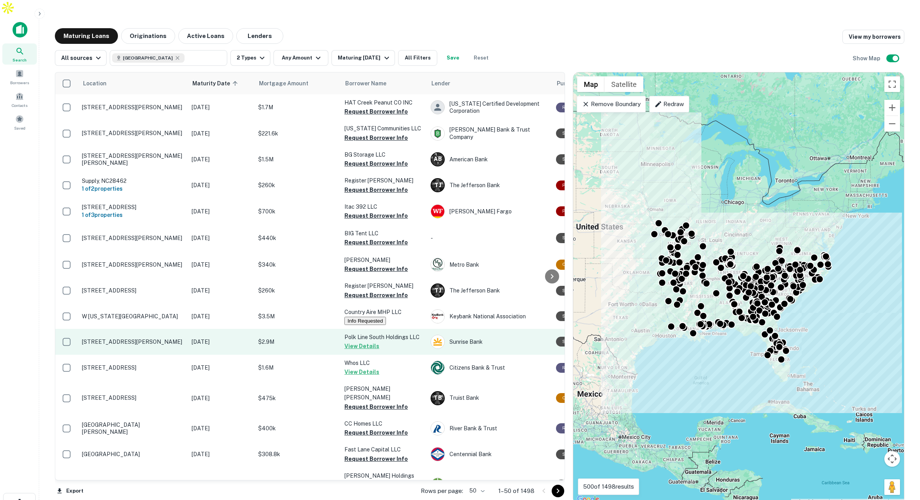
click at [309, 329] on td "$2.9M" at bounding box center [297, 342] width 86 height 26
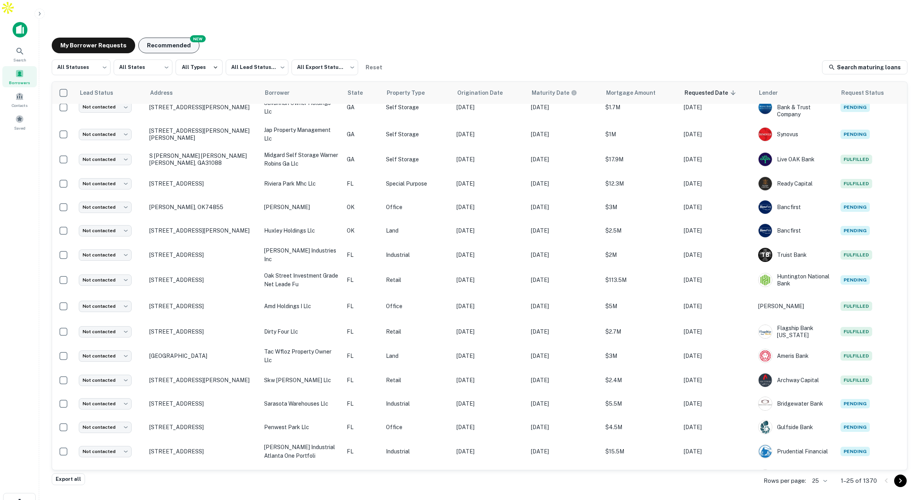
click at [175, 38] on button "Recommended" at bounding box center [168, 46] width 61 height 16
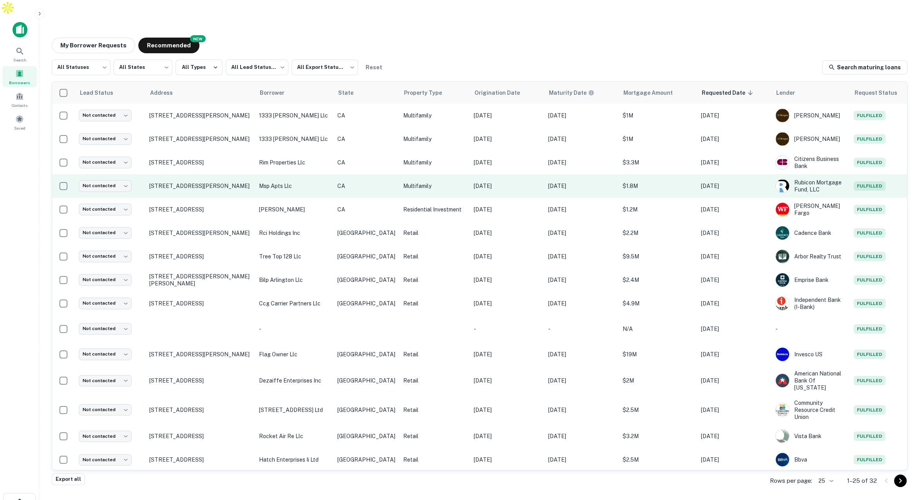
click at [421, 182] on p "Multifamily" at bounding box center [434, 186] width 63 height 9
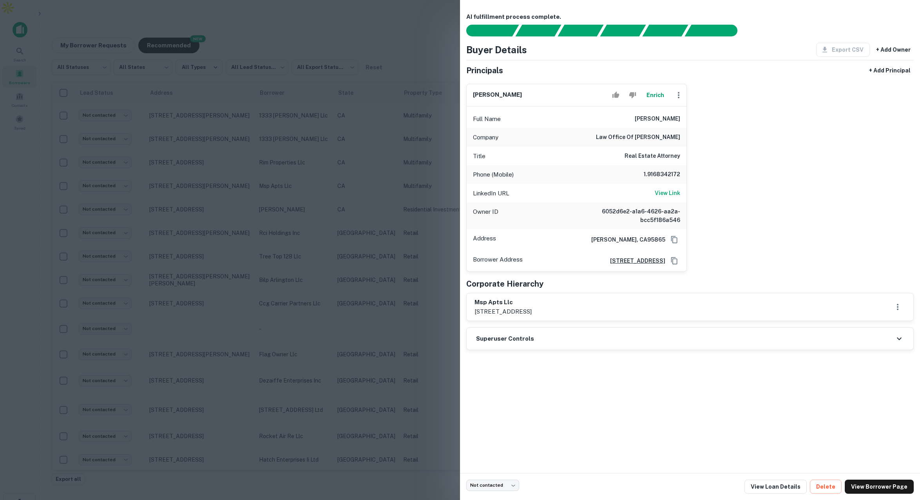
click at [414, 48] on div at bounding box center [460, 250] width 920 height 500
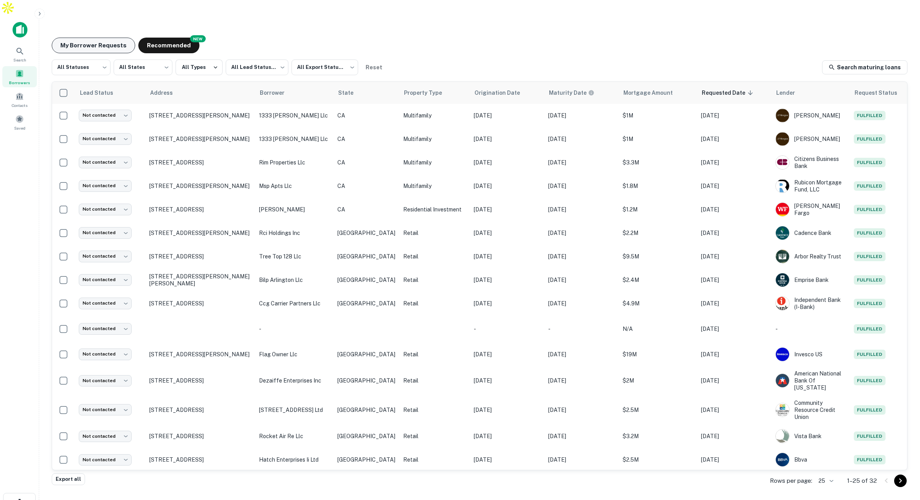
click at [113, 38] on button "My Borrower Requests" at bounding box center [93, 46] width 83 height 16
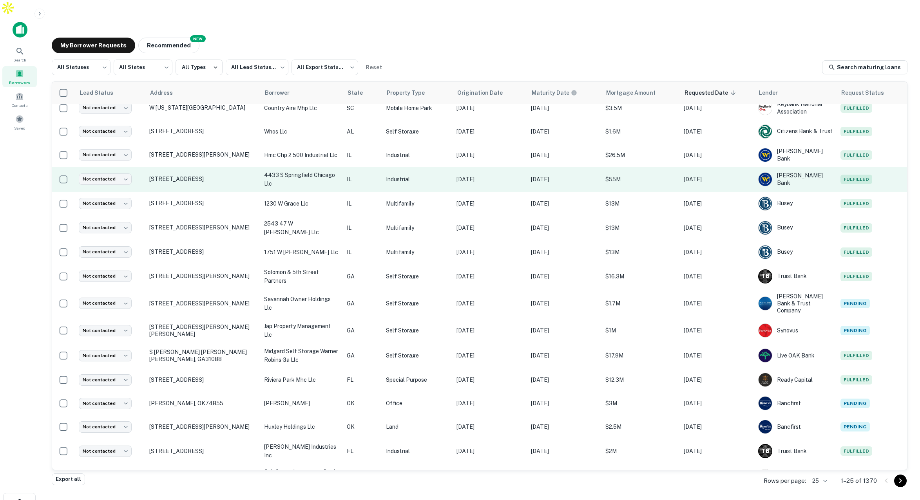
scroll to position [42, 0]
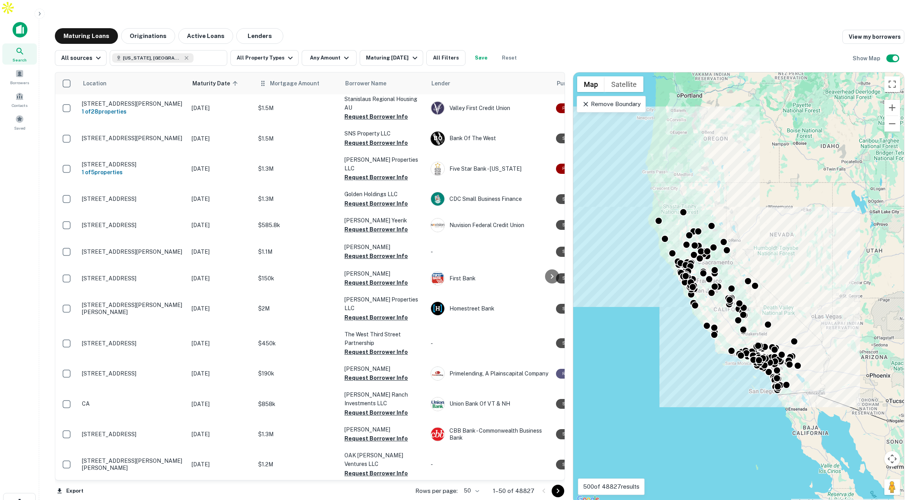
scroll to position [4, 0]
click at [276, 50] on button "All Property Types" at bounding box center [264, 58] width 68 height 16
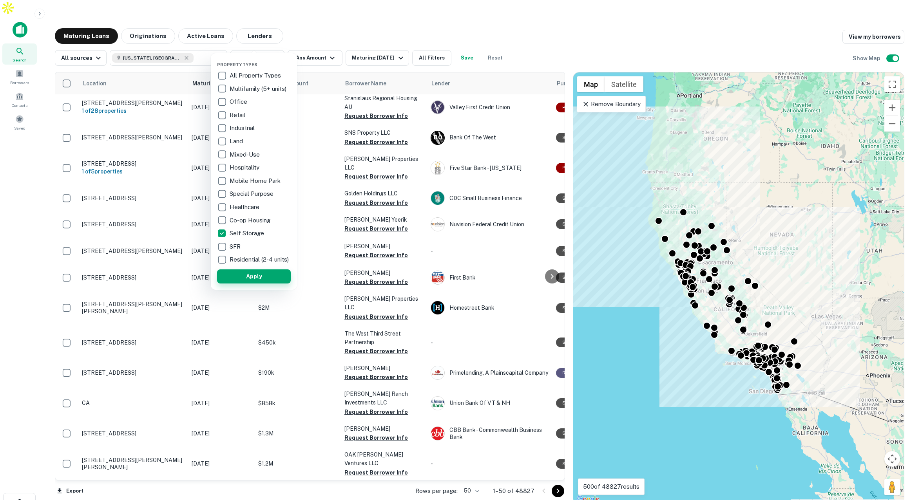
click at [276, 284] on button "Apply" at bounding box center [254, 276] width 74 height 14
